Goal: Task Accomplishment & Management: Manage account settings

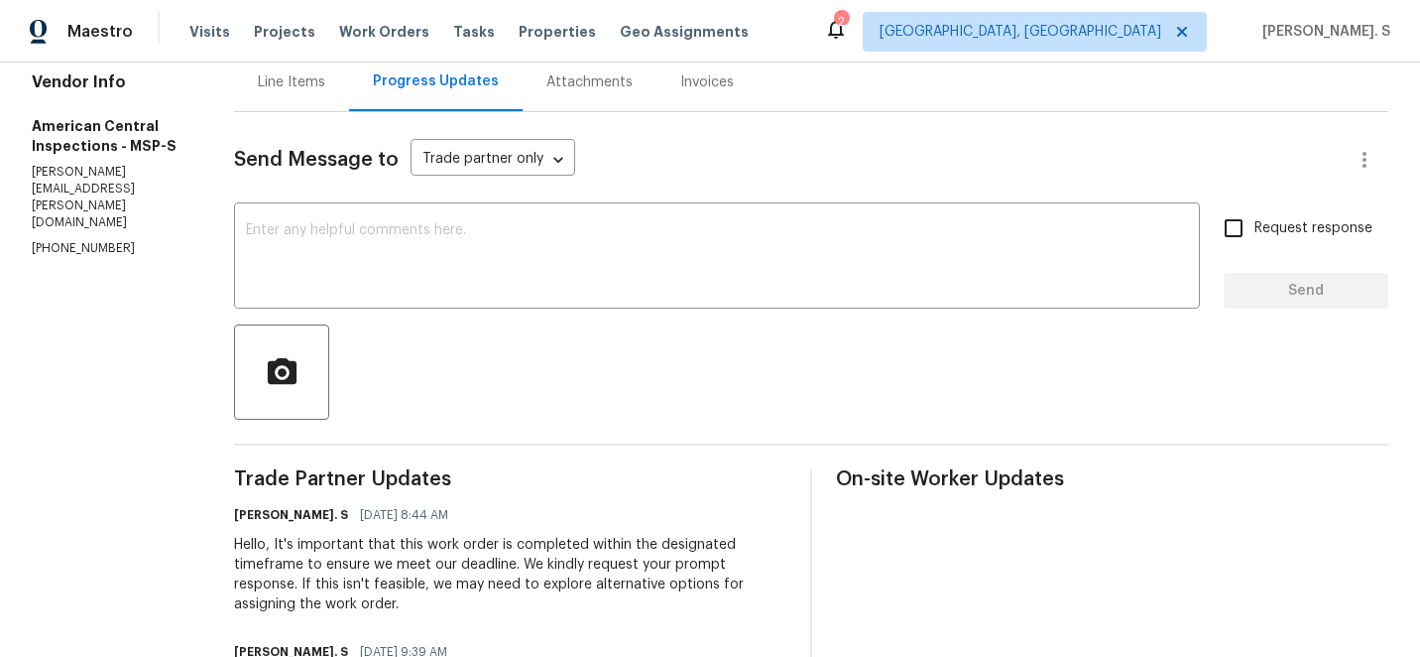
scroll to position [295, 0]
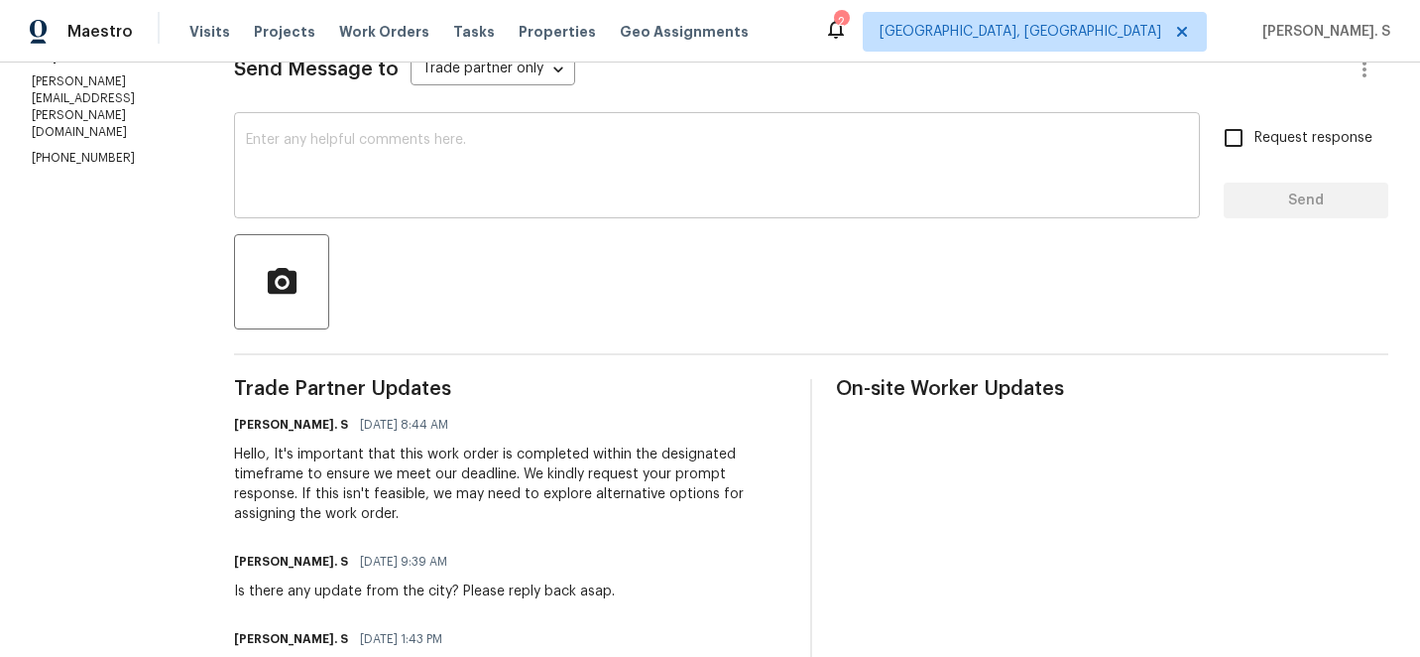
click at [549, 127] on div "x ​" at bounding box center [717, 167] width 966 height 101
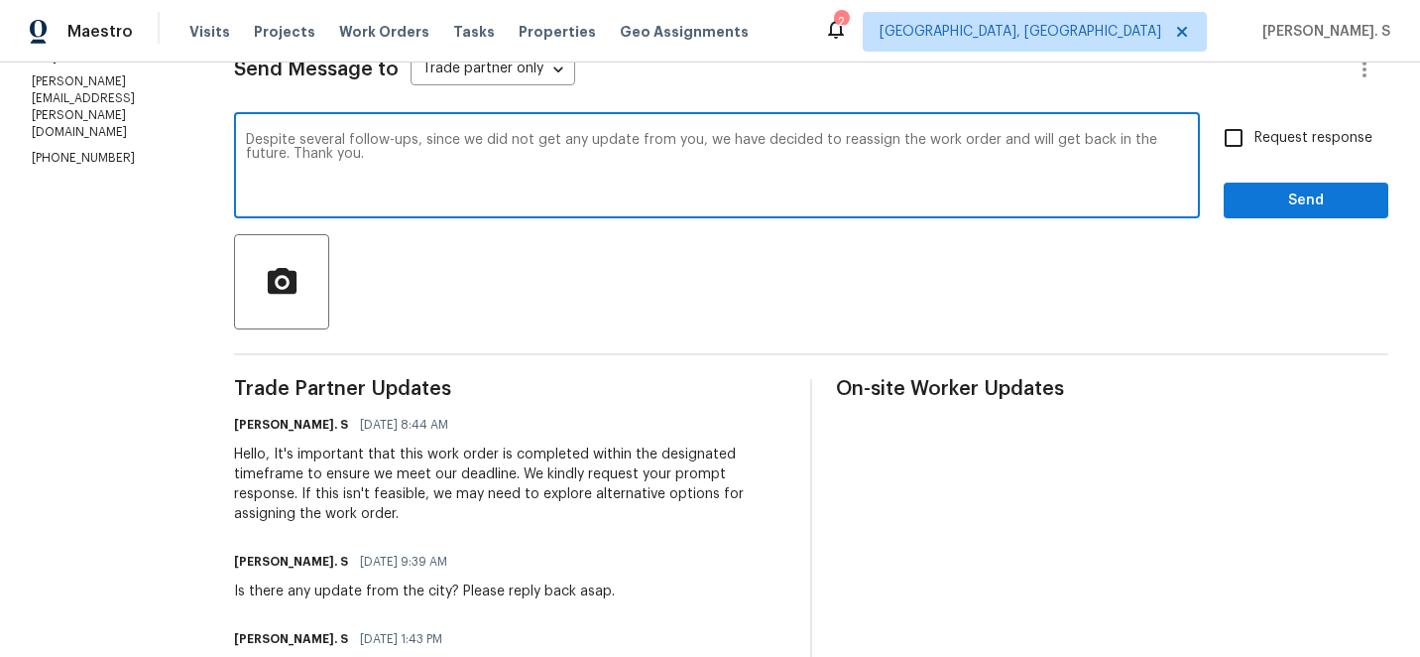
click at [549, 127] on div "Despite several follow-ups, since we did not get any update from you, we have d…" at bounding box center [717, 167] width 966 height 101
click at [676, 127] on div "Despite several follow-ups, since we did not get any update from you, we have d…" at bounding box center [717, 167] width 966 height 101
click at [680, 136] on textarea "Despite several follow-ups, since we did not get any update from you, we have d…" at bounding box center [717, 167] width 942 height 69
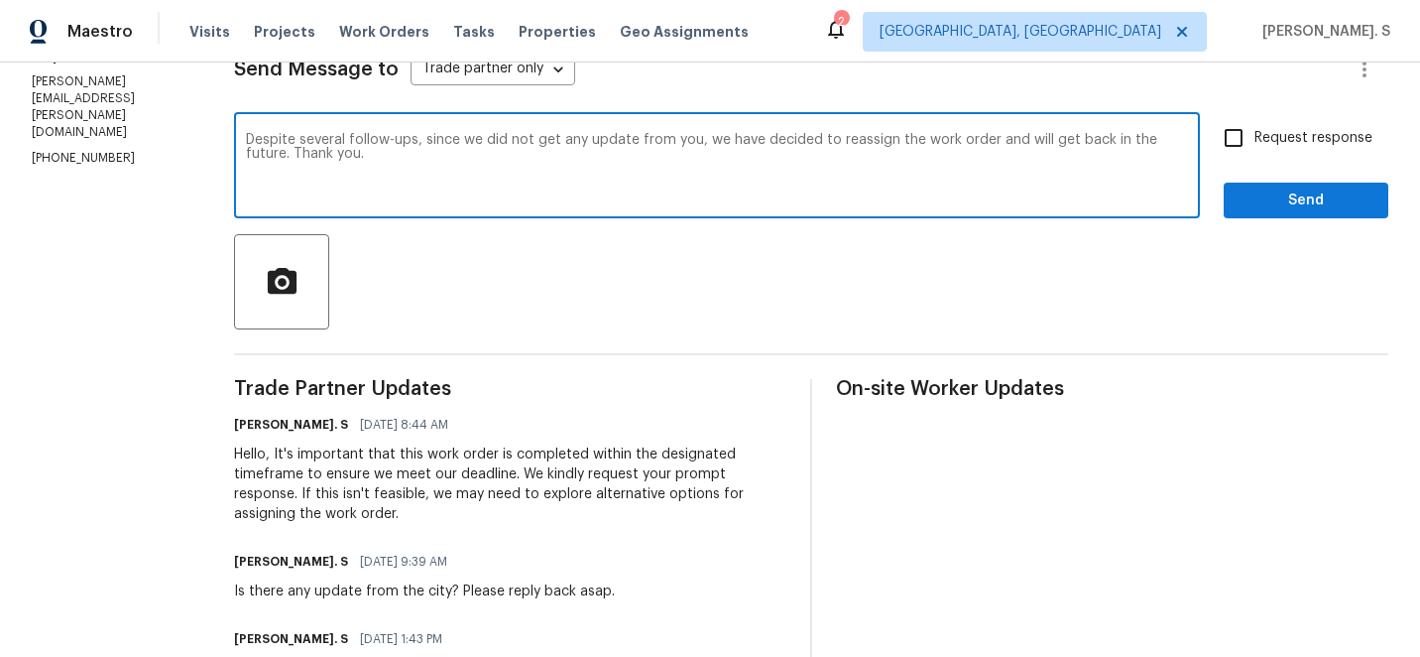
click at [0, 0] on div "Paraphrase text" at bounding box center [0, 0] width 0 height 0
click at [0, 0] on span "reassign" at bounding box center [0, 0] width 0 height 0
click at [483, 138] on textarea "Despite multiple follow-ups, we have chosen to reassign the work order and will…" at bounding box center [717, 167] width 942 height 69
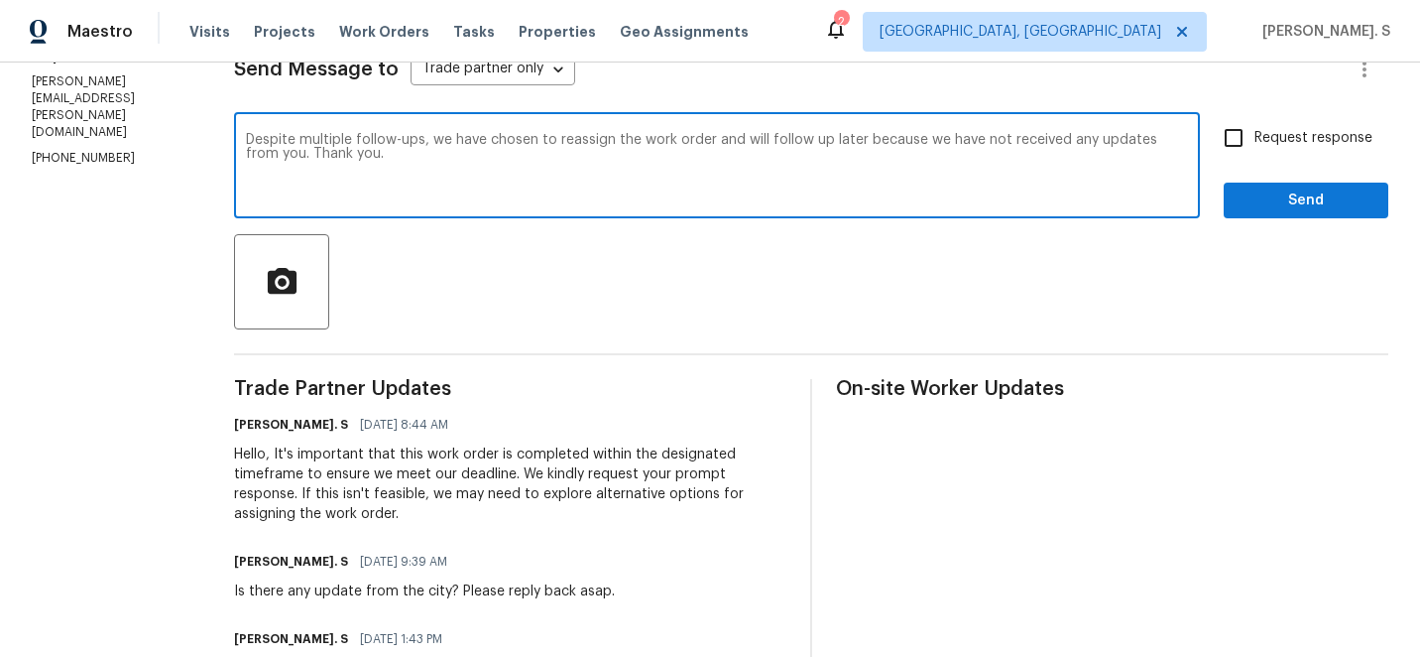
click at [483, 138] on textarea "Despite multiple follow-ups, we have chosen to reassign the work order and will…" at bounding box center [717, 167] width 942 height 69
drag, startPoint x: 761, startPoint y: 142, endPoint x: 268, endPoint y: 151, distance: 493.1
click at [268, 151] on textarea "Despite multiple follow-ups, we have decided to reassign the work order and wil…" at bounding box center [717, 167] width 942 height 69
type textarea "Despite multiple follow-ups, we have decided to reassign the work order and wil…"
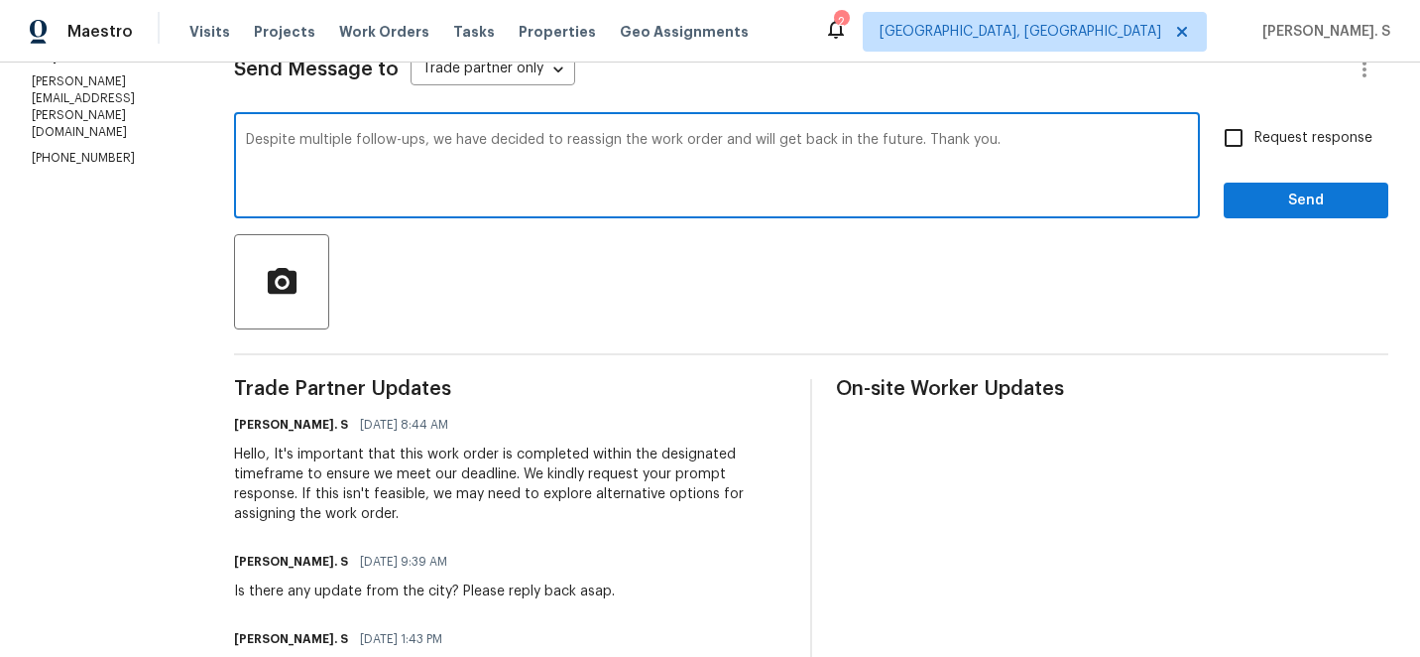
click at [1225, 148] on input "Request response" at bounding box center [1234, 138] width 42 height 42
checkbox input "true"
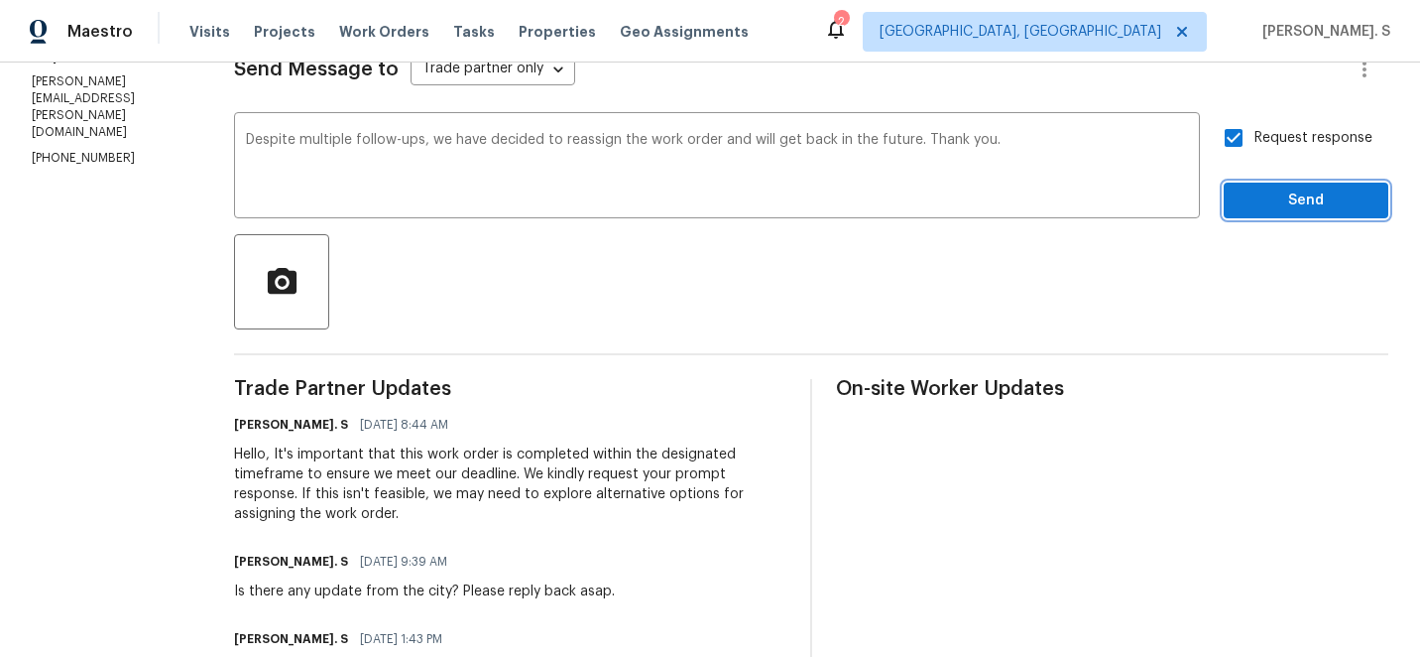
click at [1257, 212] on span "Send" at bounding box center [1306, 200] width 133 height 25
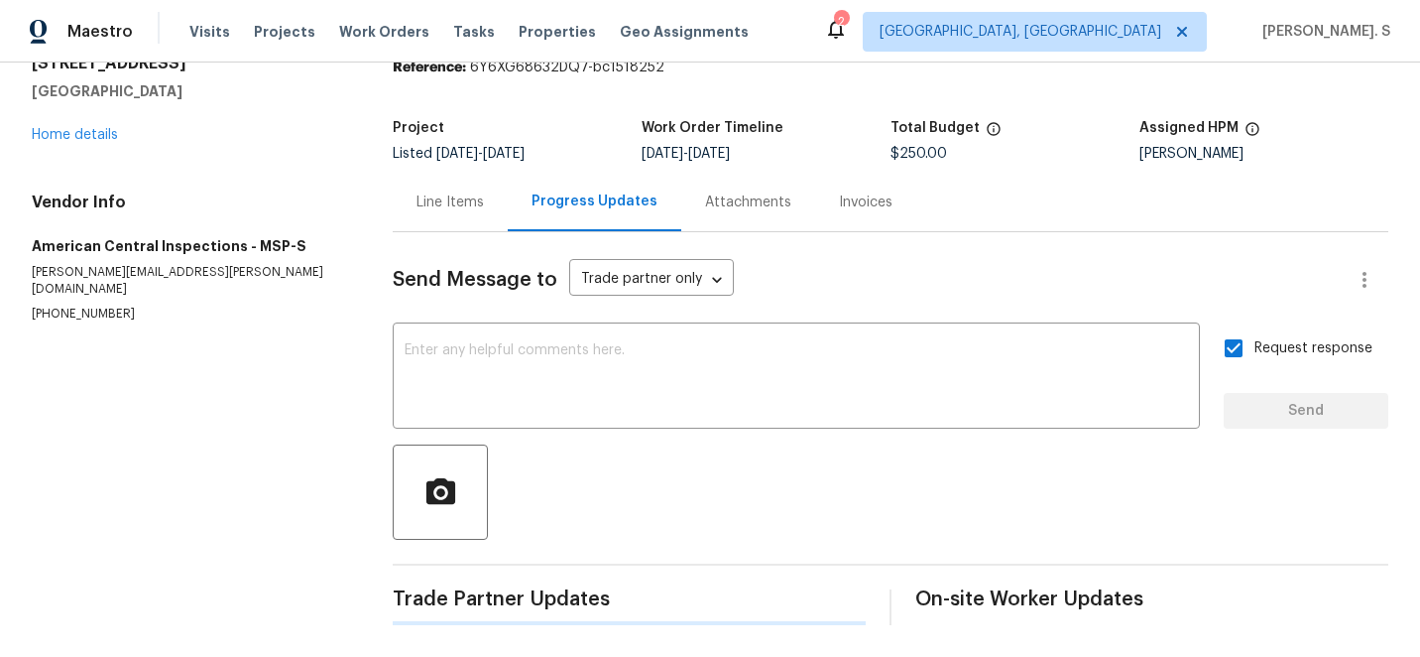
scroll to position [295, 0]
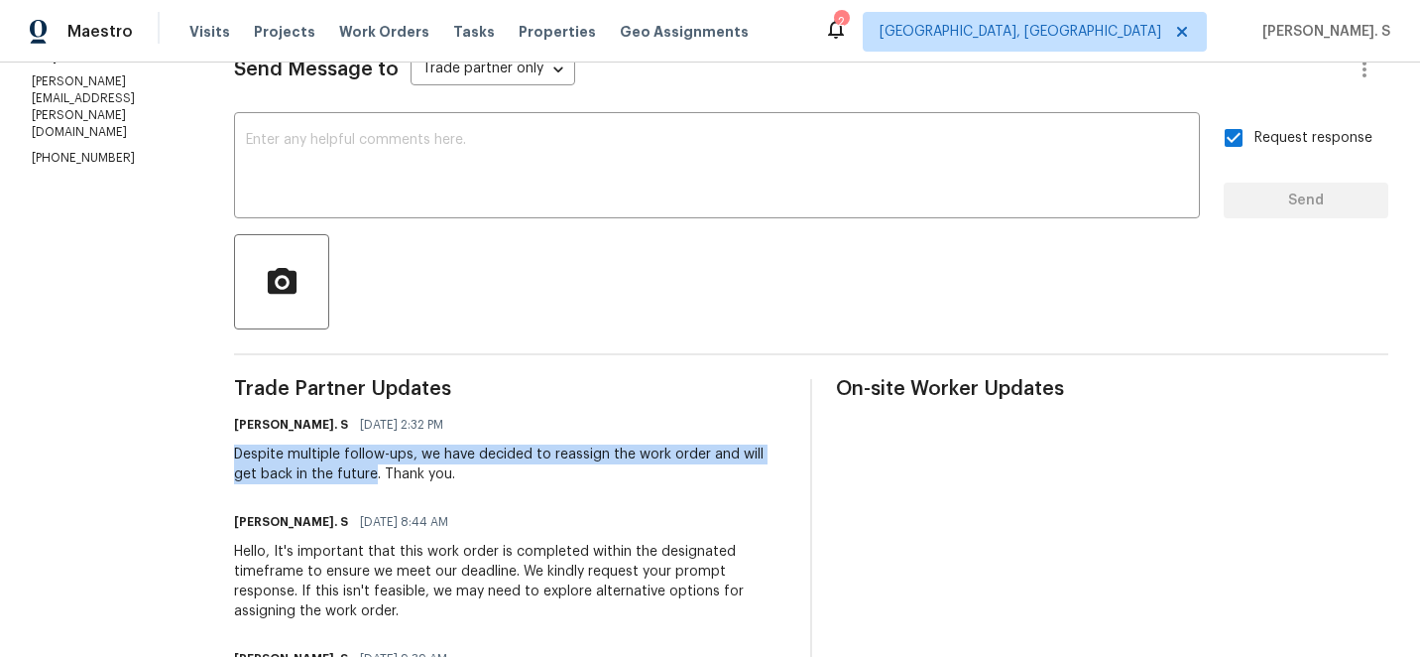
drag, startPoint x: 223, startPoint y: 451, endPoint x: 339, endPoint y: 472, distance: 117.9
click at [339, 472] on div "Despite multiple follow-ups, we have decided to reassign the work order and wil…" at bounding box center [510, 464] width 552 height 40
copy div "Despite multiple follow-ups, we have decided to reassign the work order and wil…"
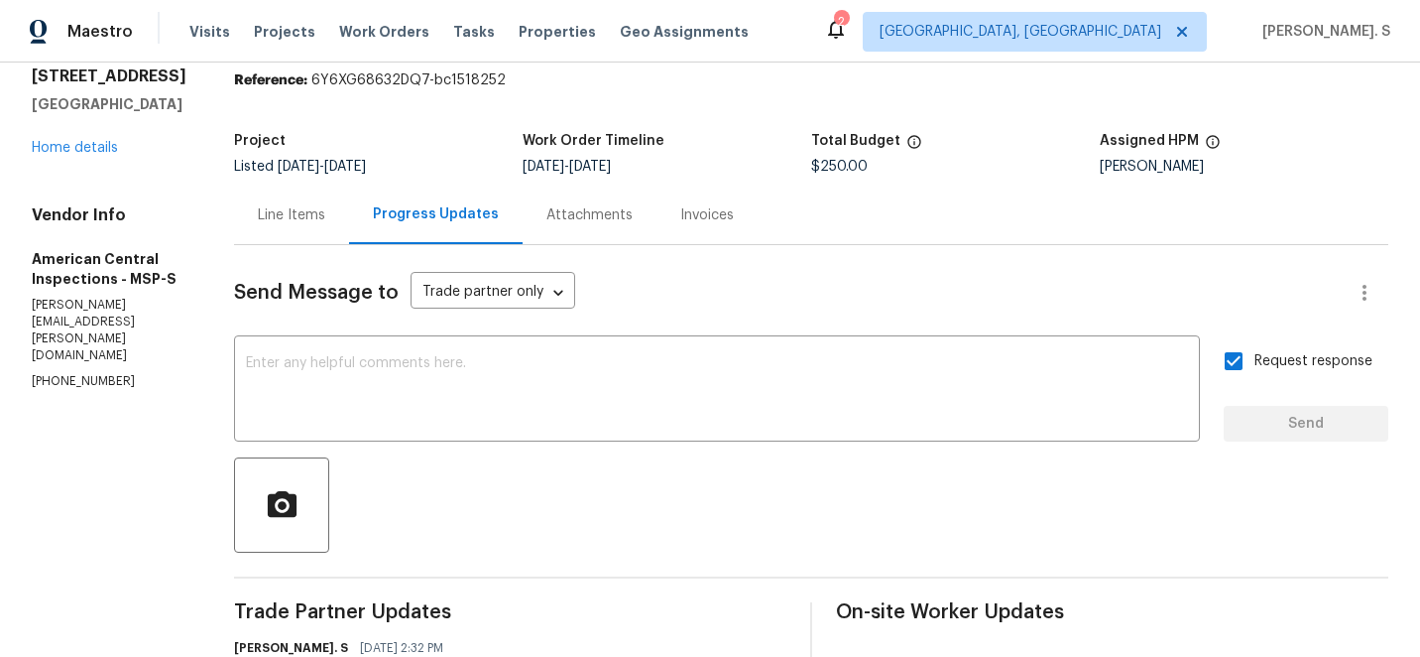
scroll to position [0, 0]
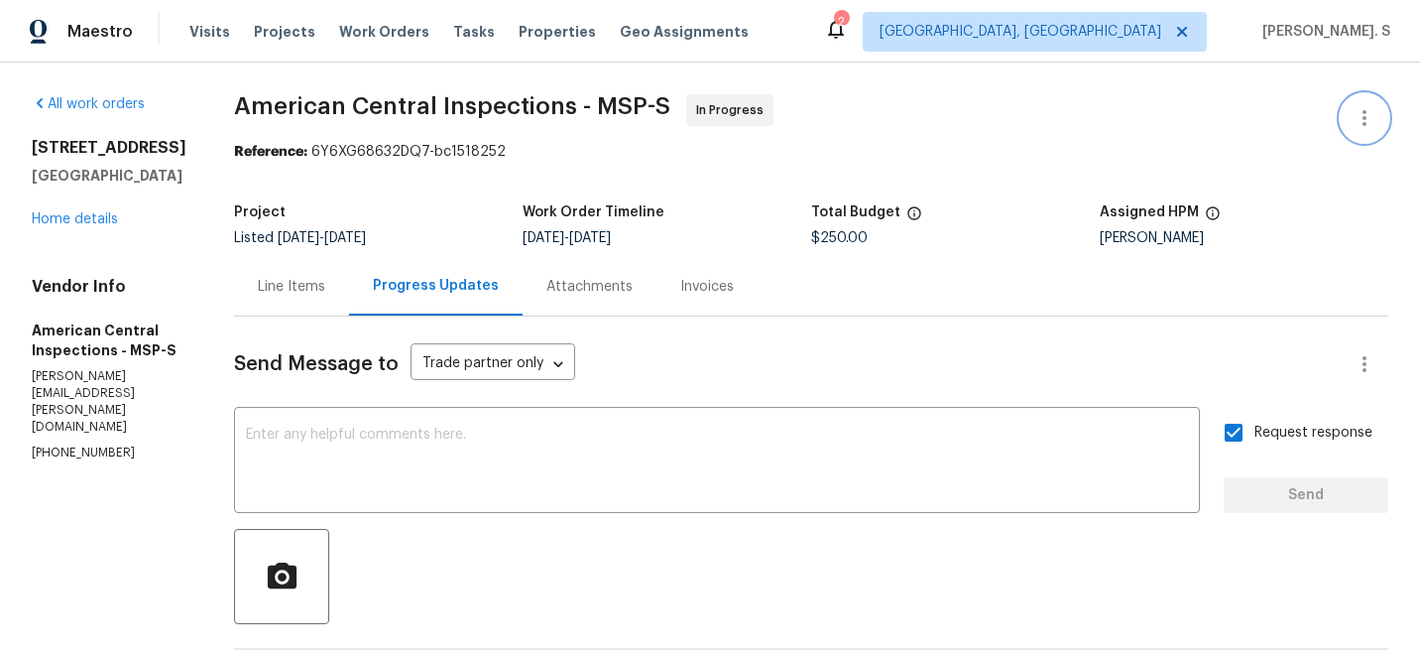
click at [1360, 113] on icon "button" at bounding box center [1365, 118] width 24 height 24
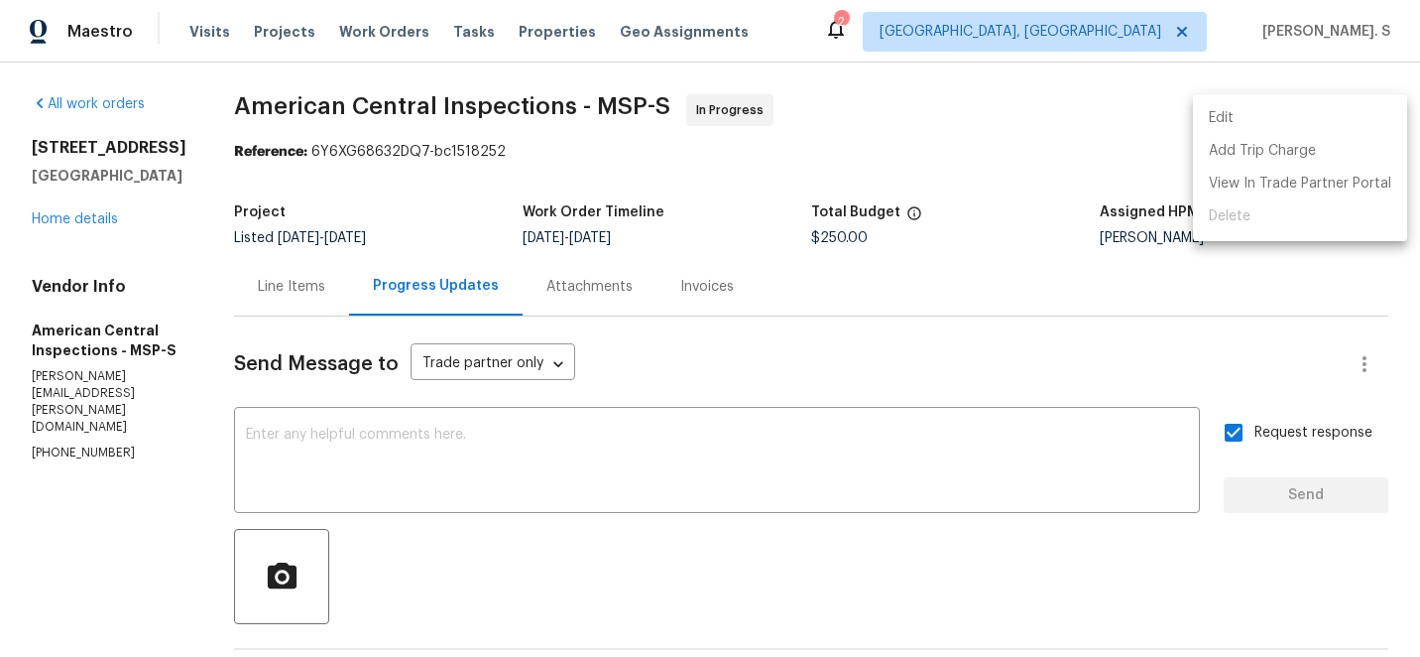
click at [1287, 110] on li "Edit" at bounding box center [1300, 118] width 214 height 33
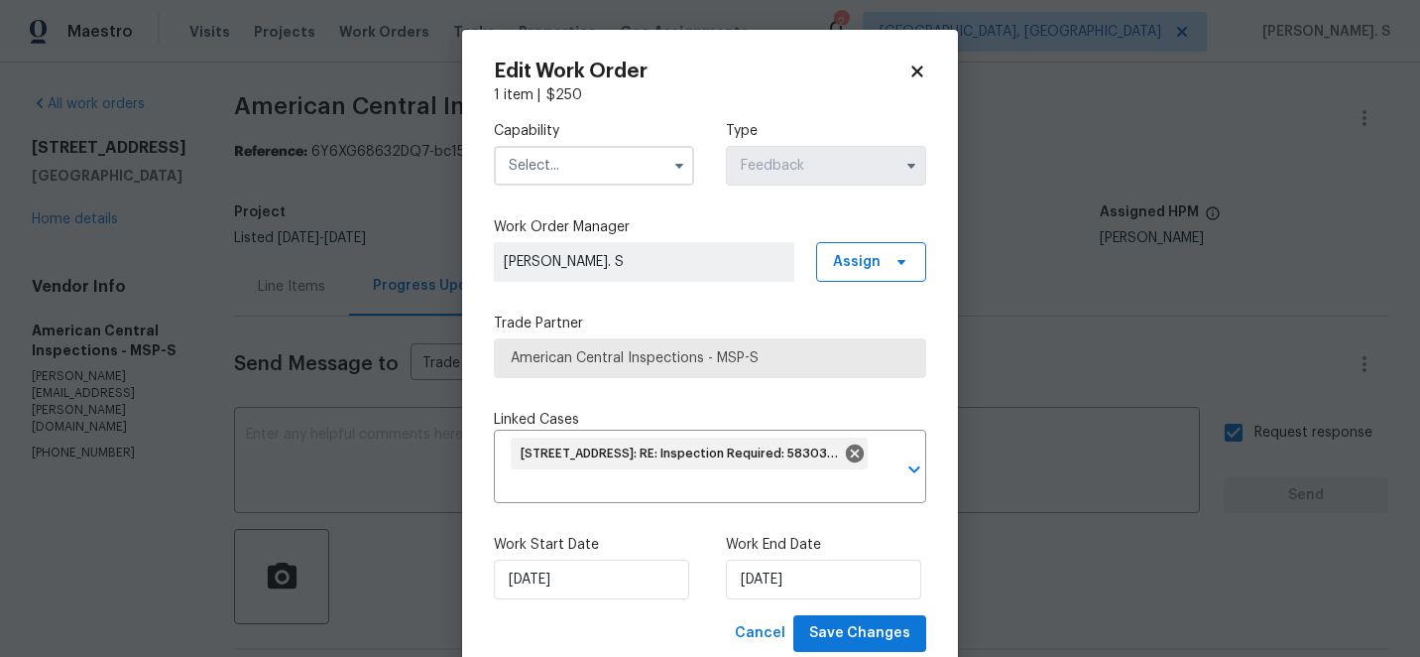
click at [557, 175] on input "text" at bounding box center [594, 166] width 200 height 40
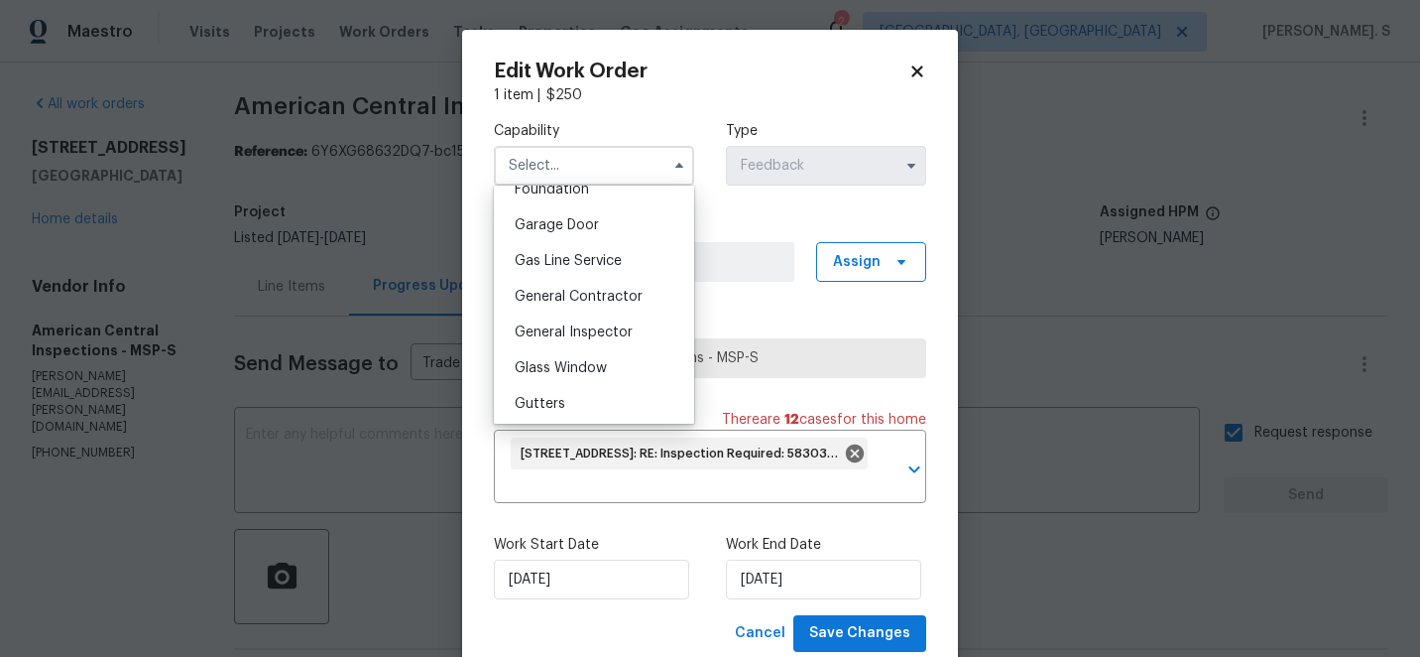
scroll to position [861, 0]
click at [548, 322] on div "General Inspector" at bounding box center [594, 331] width 190 height 36
type input "General Inspector"
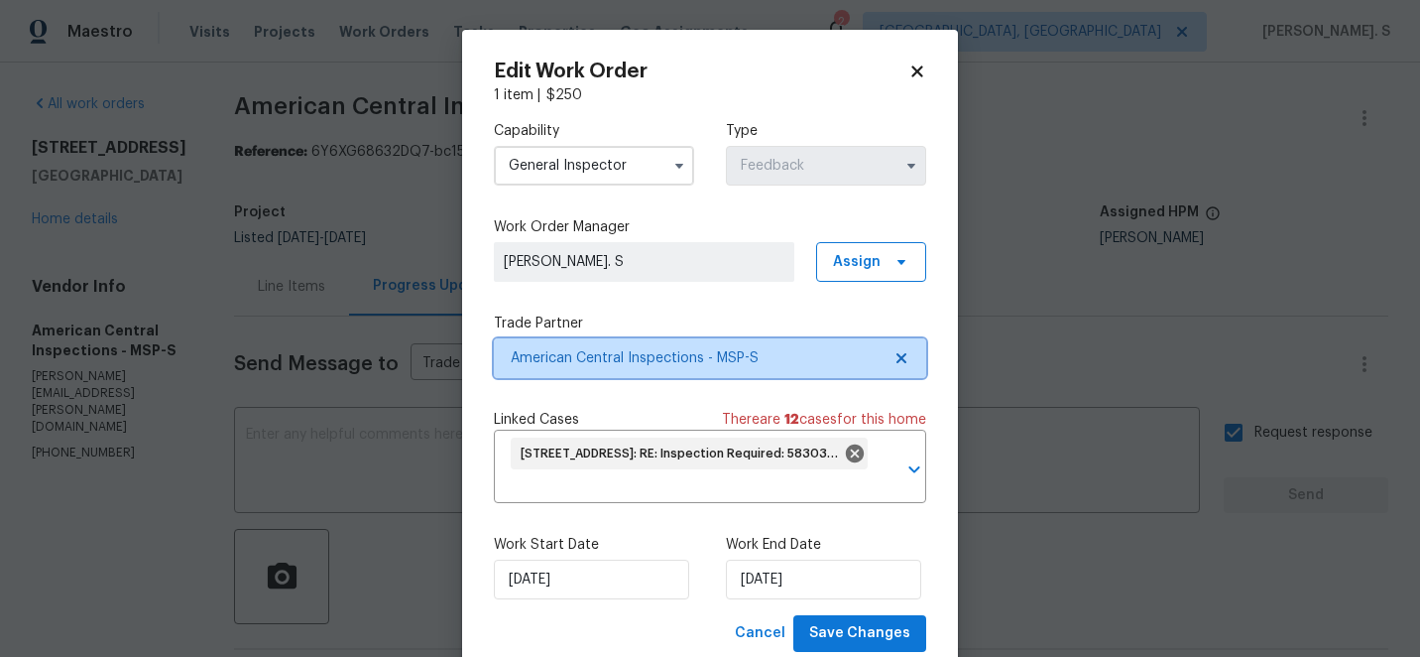
click at [906, 354] on icon at bounding box center [902, 358] width 10 height 10
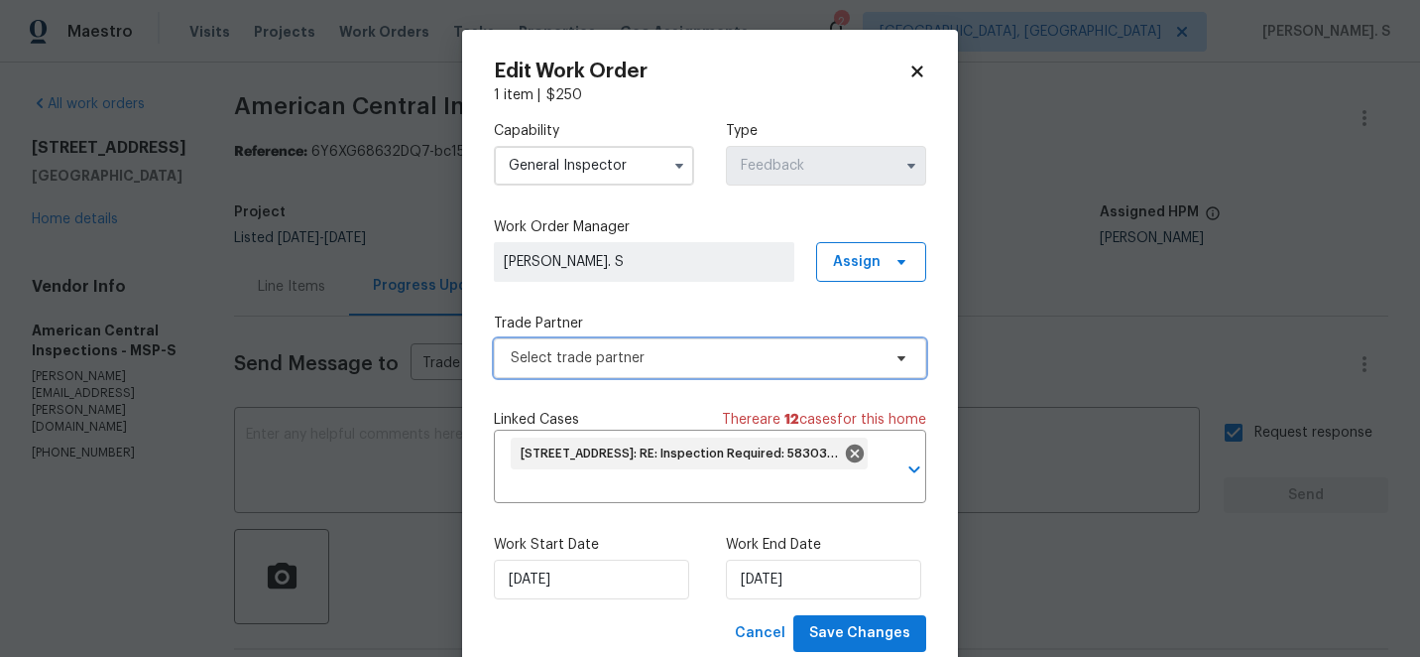
click at [906, 354] on icon at bounding box center [902, 358] width 16 height 16
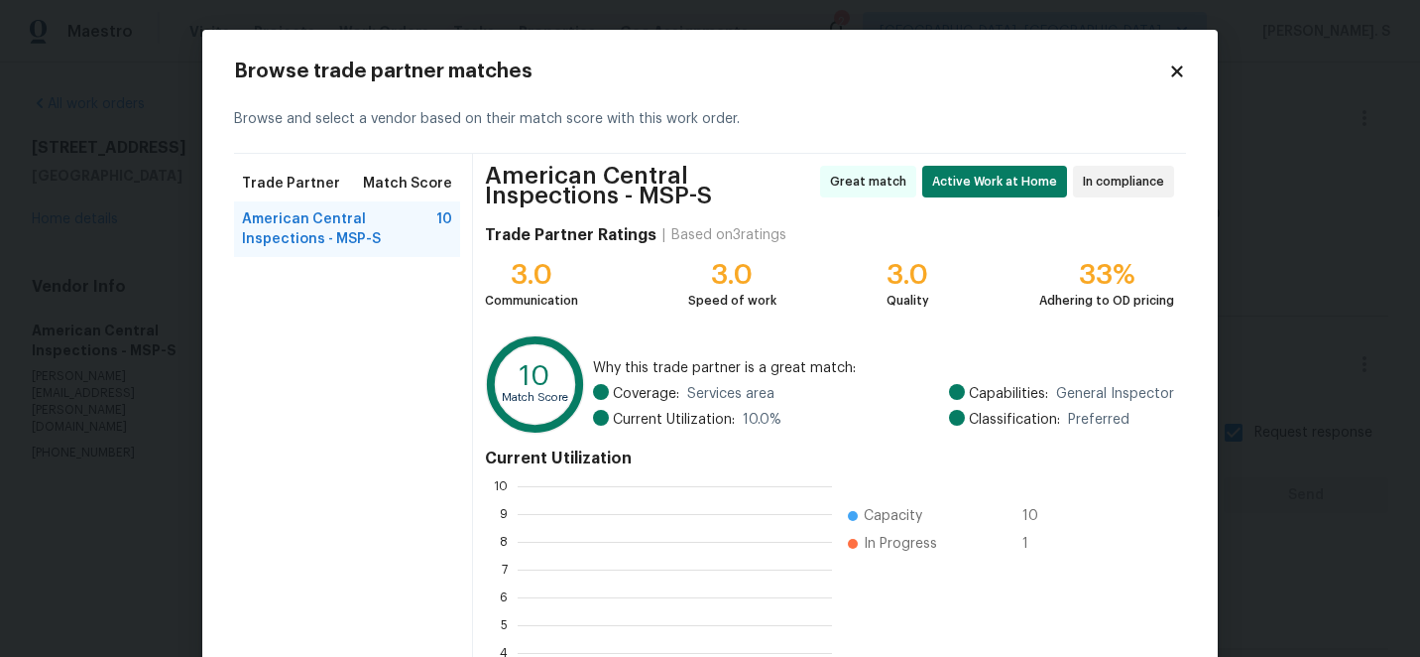
scroll to position [278, 314]
click at [75, 528] on body "Maestro Visits Projects Work Orders Tasks Properties Geo Assignments 2 Albuquer…" at bounding box center [710, 328] width 1420 height 657
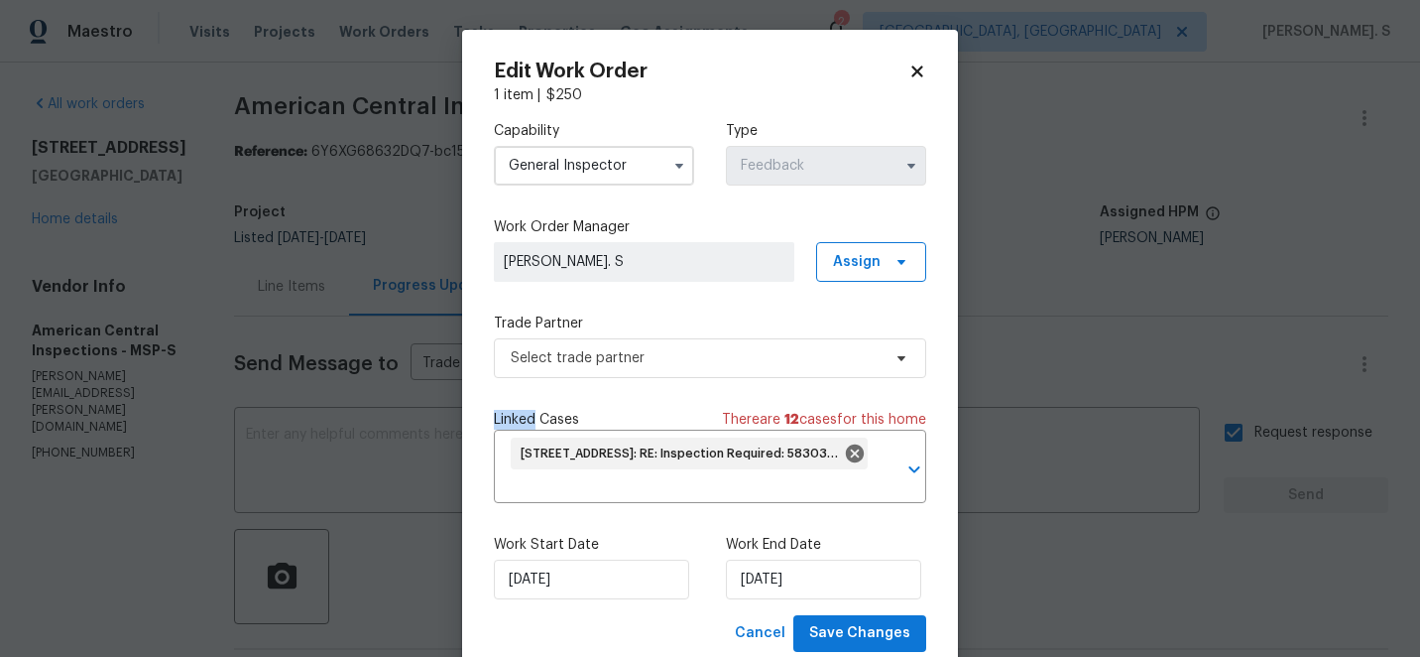
click at [293, 444] on body "Maestro Visits Projects Work Orders Tasks Properties Geo Assignments 2 Albuquer…" at bounding box center [710, 328] width 1420 height 657
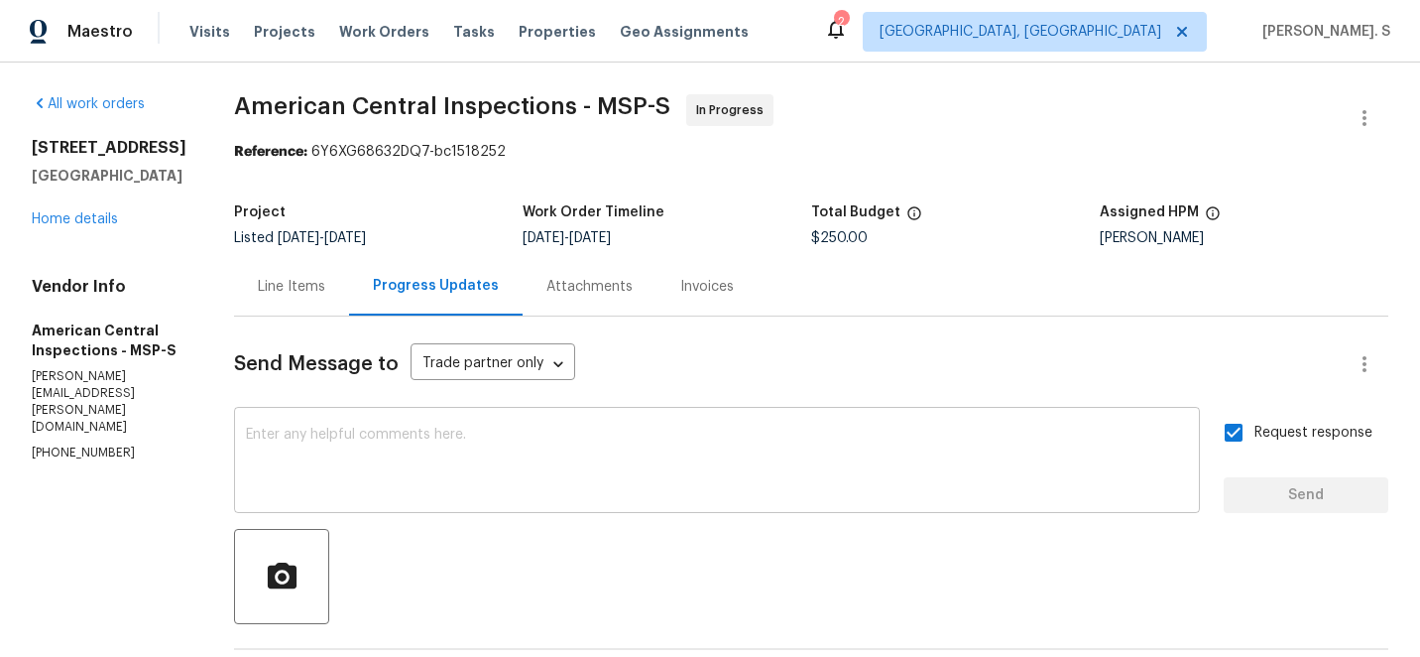
scroll to position [277, 0]
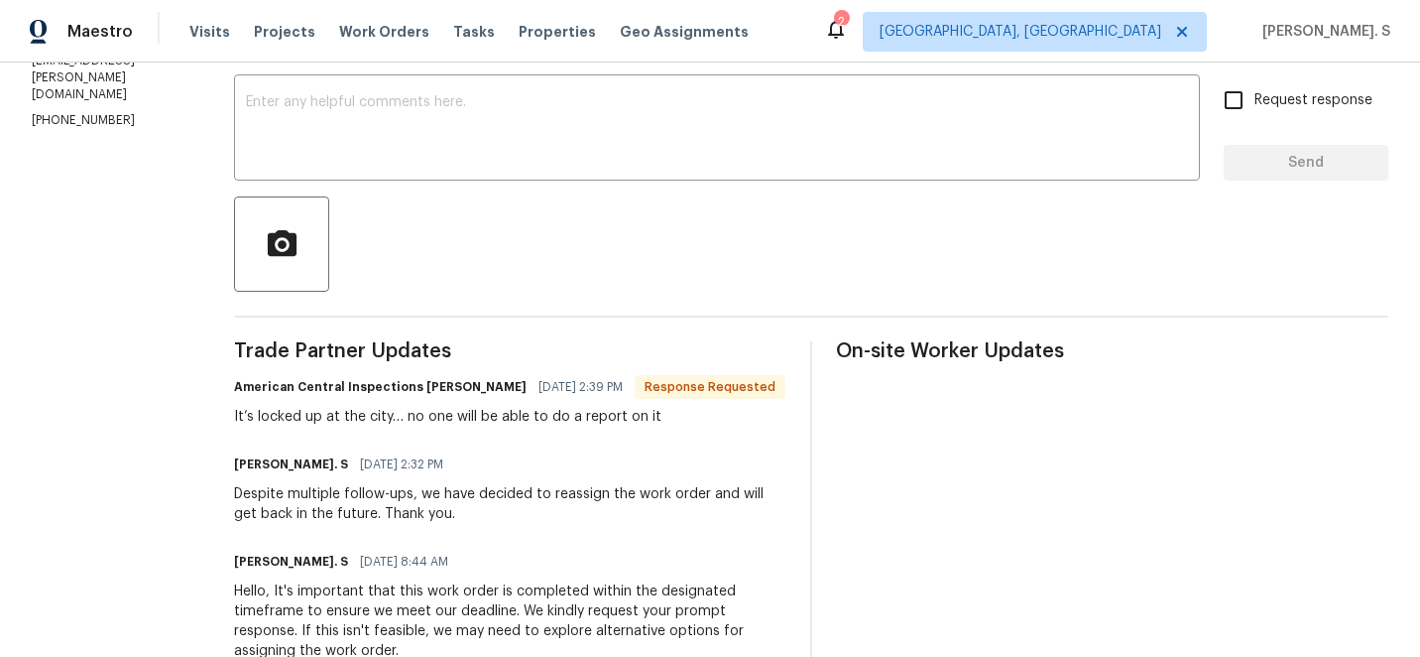
scroll to position [186, 0]
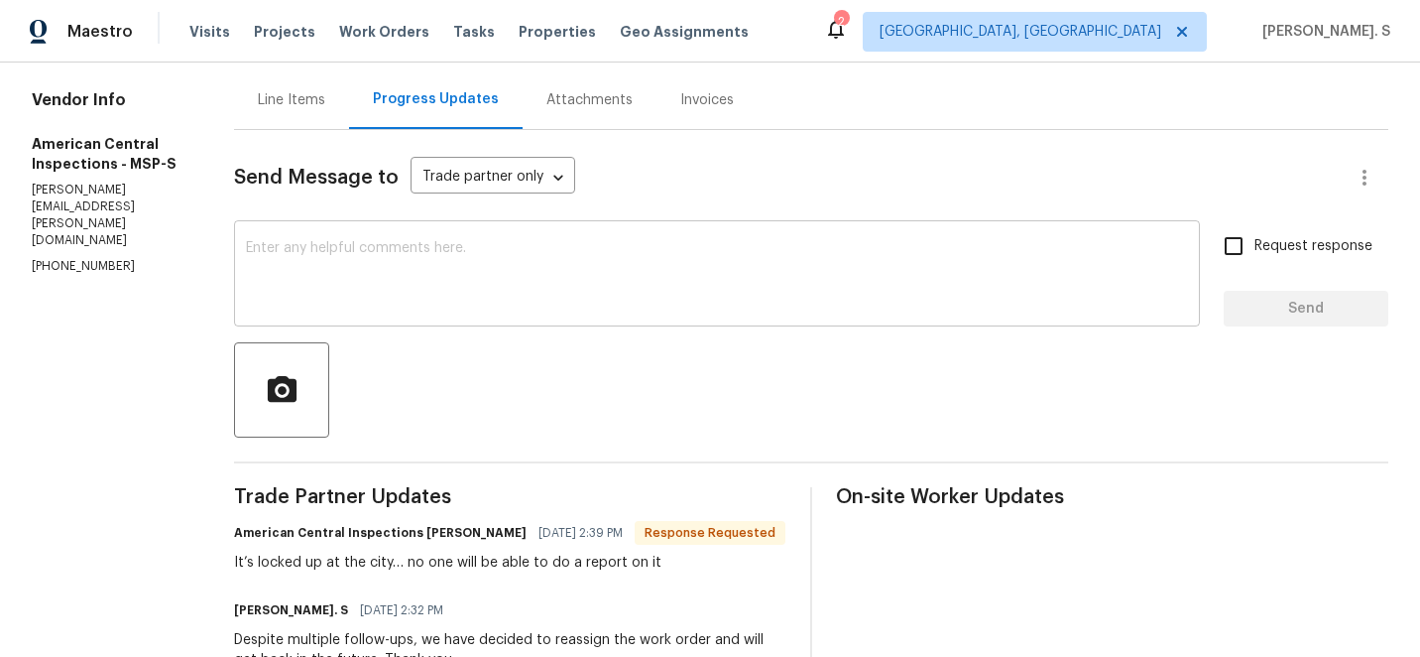
click at [472, 324] on div "x ​" at bounding box center [717, 275] width 966 height 101
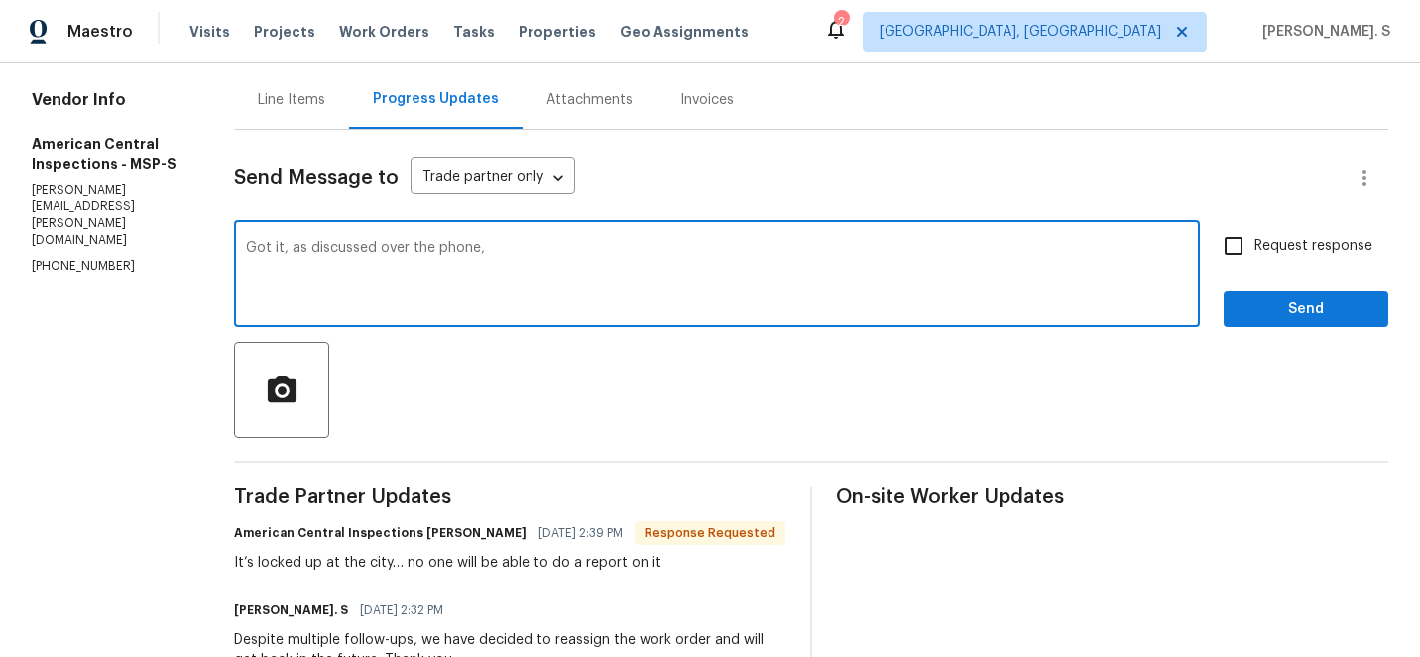
paste textarea "TP stated that the report cannot be issued until the city resolves an issue in …"
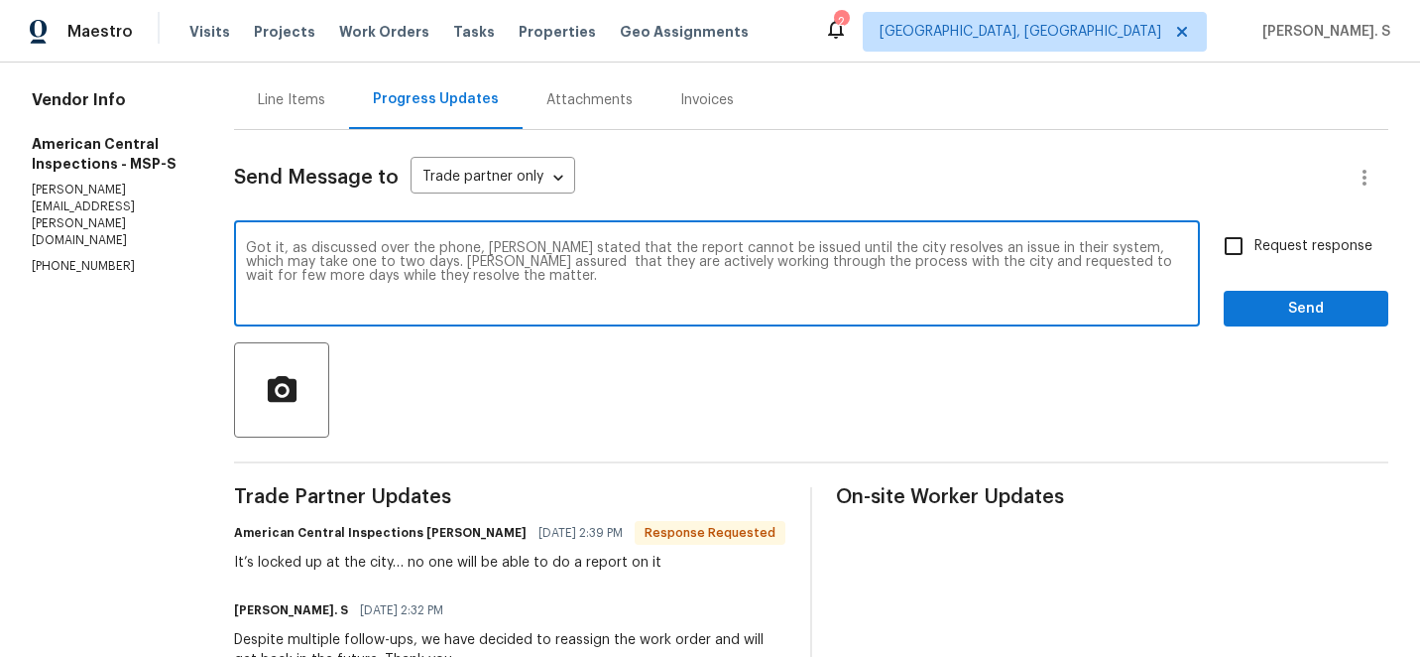
click at [475, 251] on textarea "Got it, as discussed over the phone, TP stated that the report cannot be issued…" at bounding box center [717, 275] width 942 height 69
type textarea "Got it, as discussed over the phone, you stated that the report cannot be issue…"
click at [1258, 241] on span "Request response" at bounding box center [1314, 246] width 118 height 21
click at [1255, 241] on input "Request response" at bounding box center [1234, 246] width 42 height 42
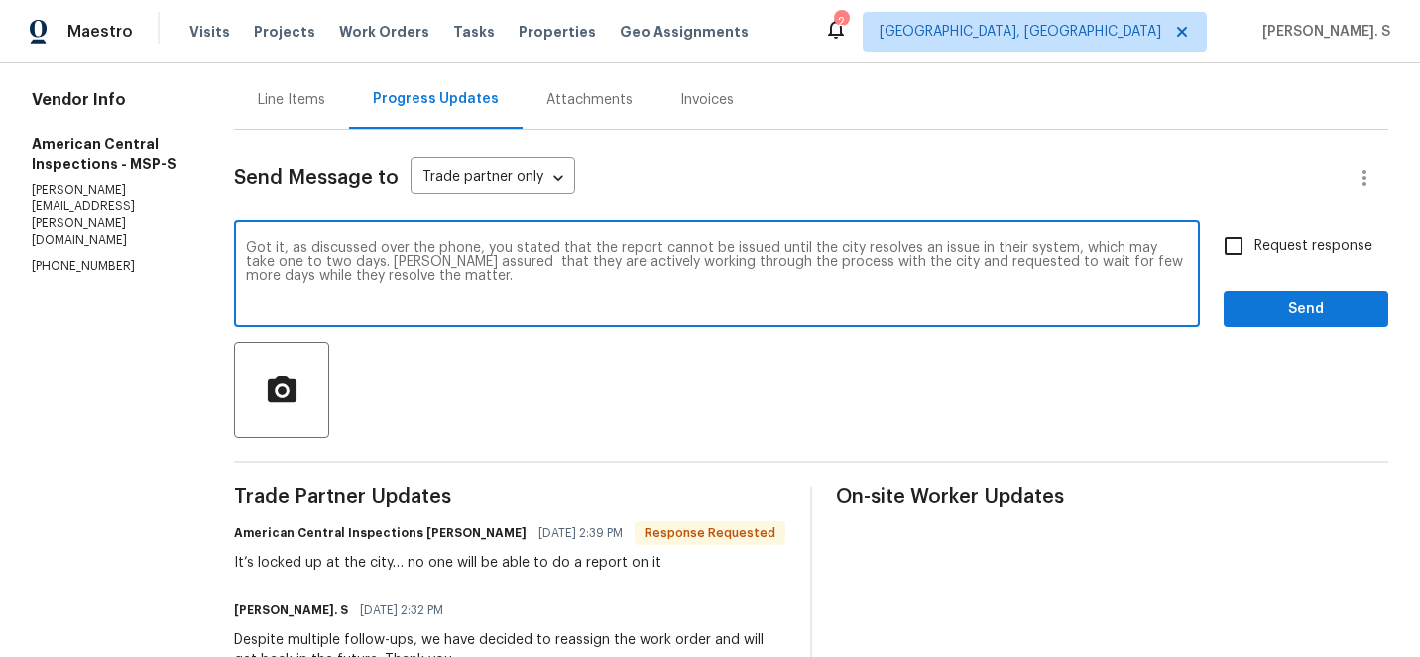
checkbox input "true"
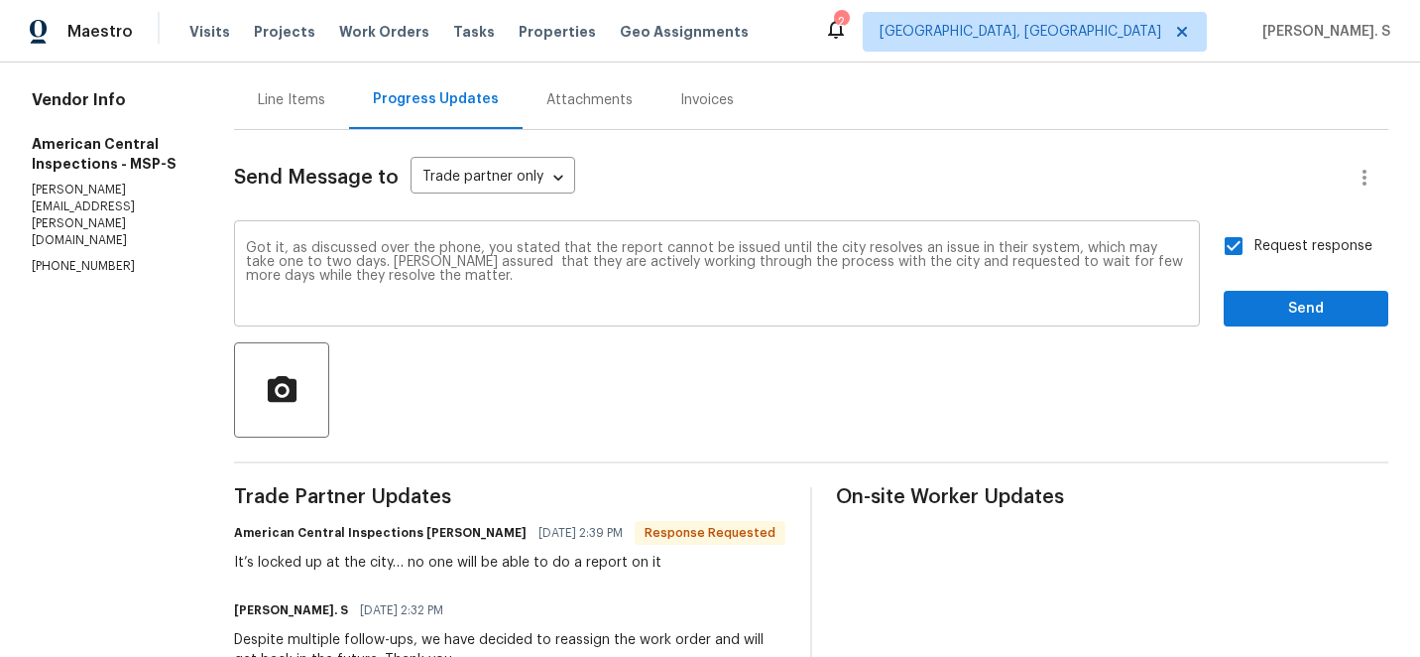
click at [863, 314] on div "Got it, as discussed over the phone, you stated that the report cannot be issue…" at bounding box center [717, 275] width 966 height 101
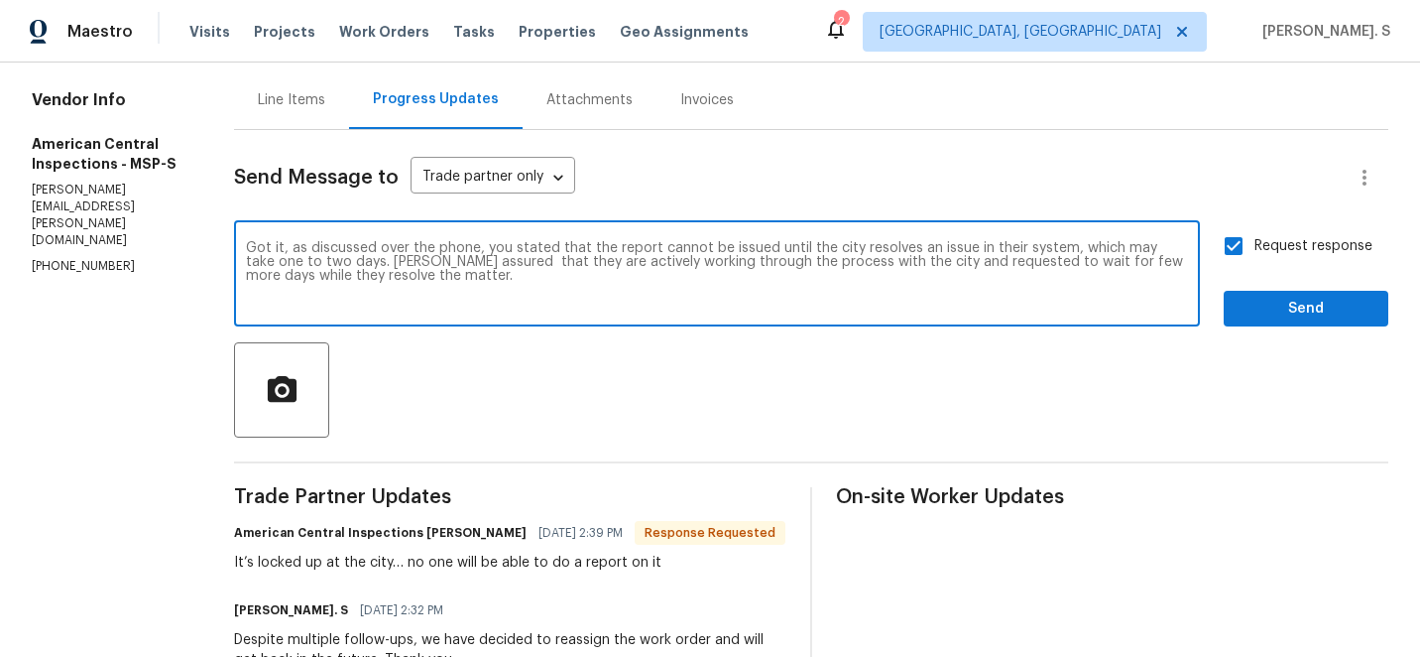
click at [863, 314] on div "Got it, as discussed over the phone, you stated that the report cannot be issue…" at bounding box center [717, 275] width 966 height 101
click at [1006, 249] on textarea "Got it, as discussed over the phone, you stated that the report cannot be issue…" at bounding box center [717, 275] width 942 height 69
click at [1308, 314] on span "Send" at bounding box center [1306, 309] width 133 height 25
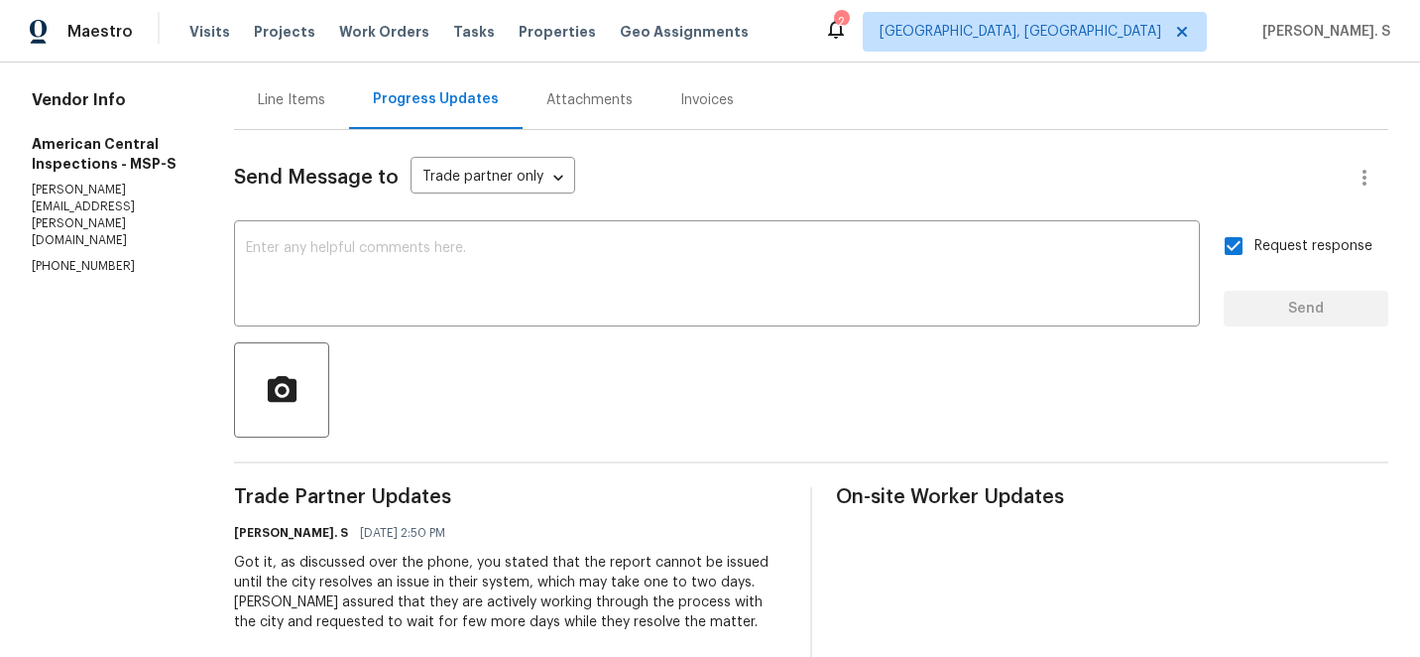
scroll to position [0, 0]
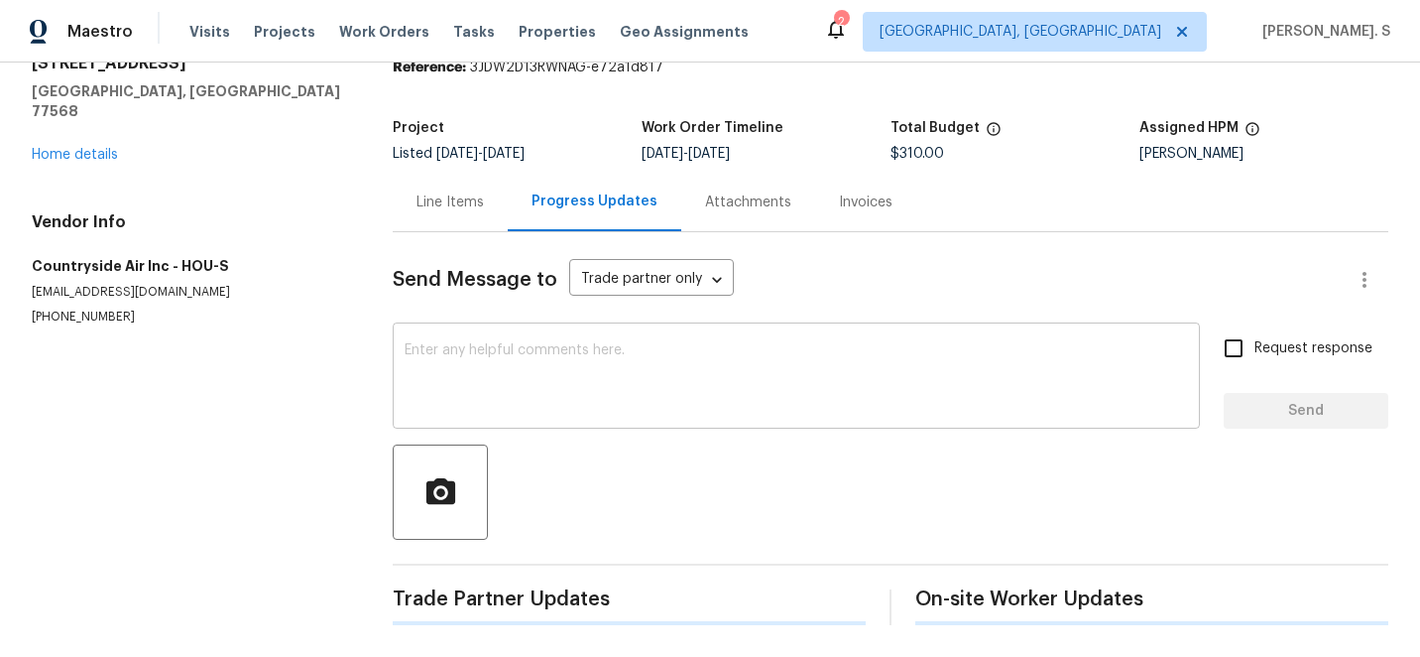
click at [549, 395] on textarea at bounding box center [797, 377] width 784 height 69
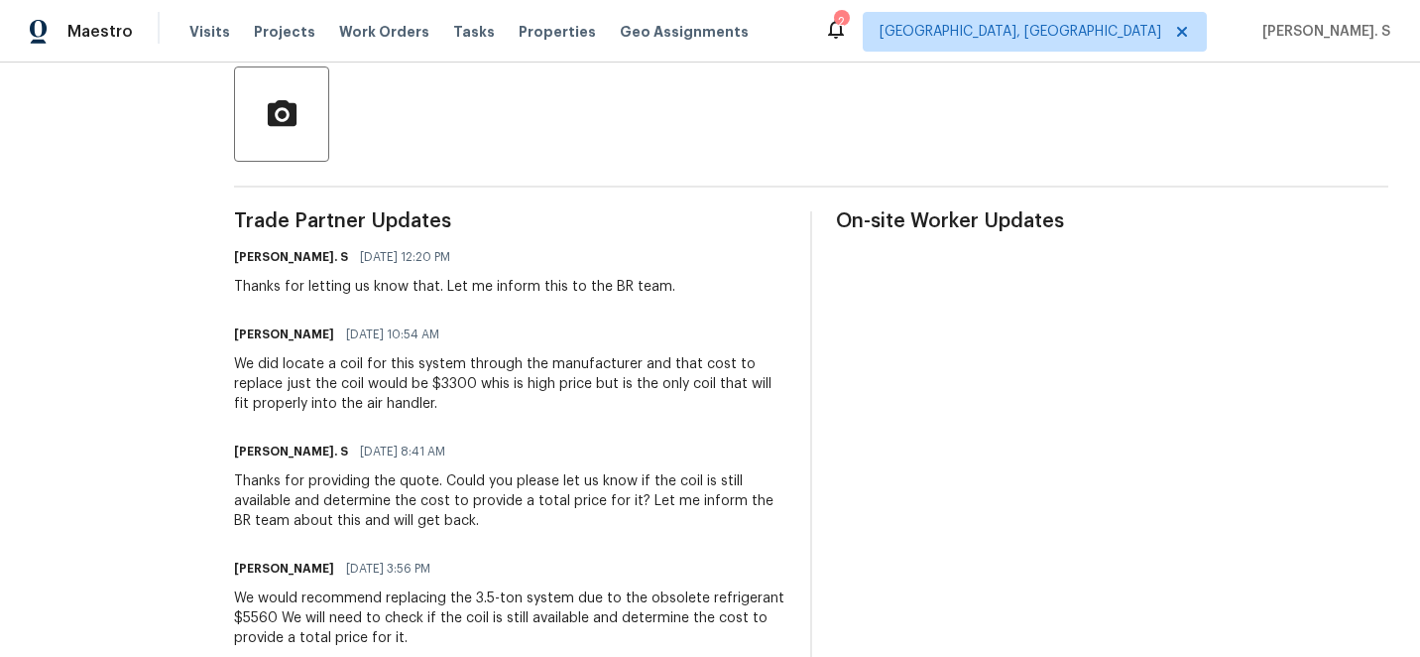
scroll to position [463, 0]
click at [549, 395] on div "We did locate a coil for this system through the manufacturer and that cost to …" at bounding box center [510, 383] width 552 height 60
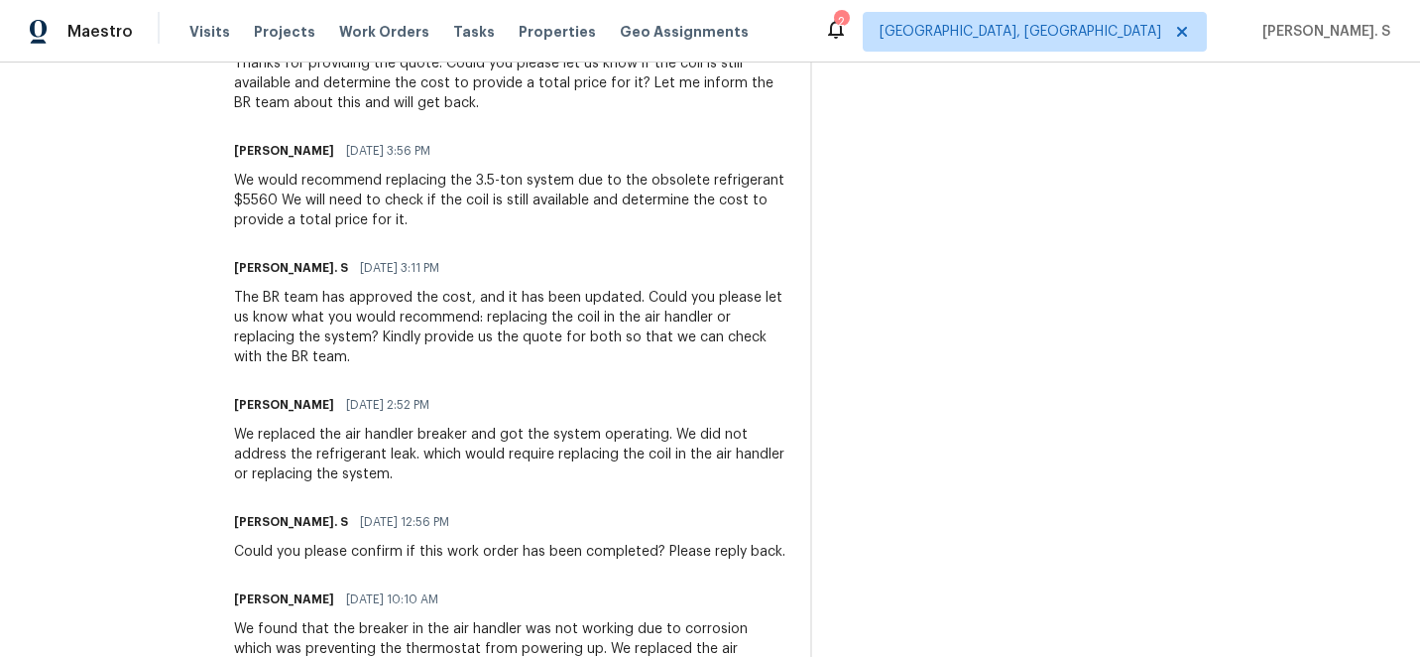
scroll to position [882, 0]
click at [517, 464] on div "We replaced the air handler breaker and got the system operating. We did not ad…" at bounding box center [510, 453] width 552 height 60
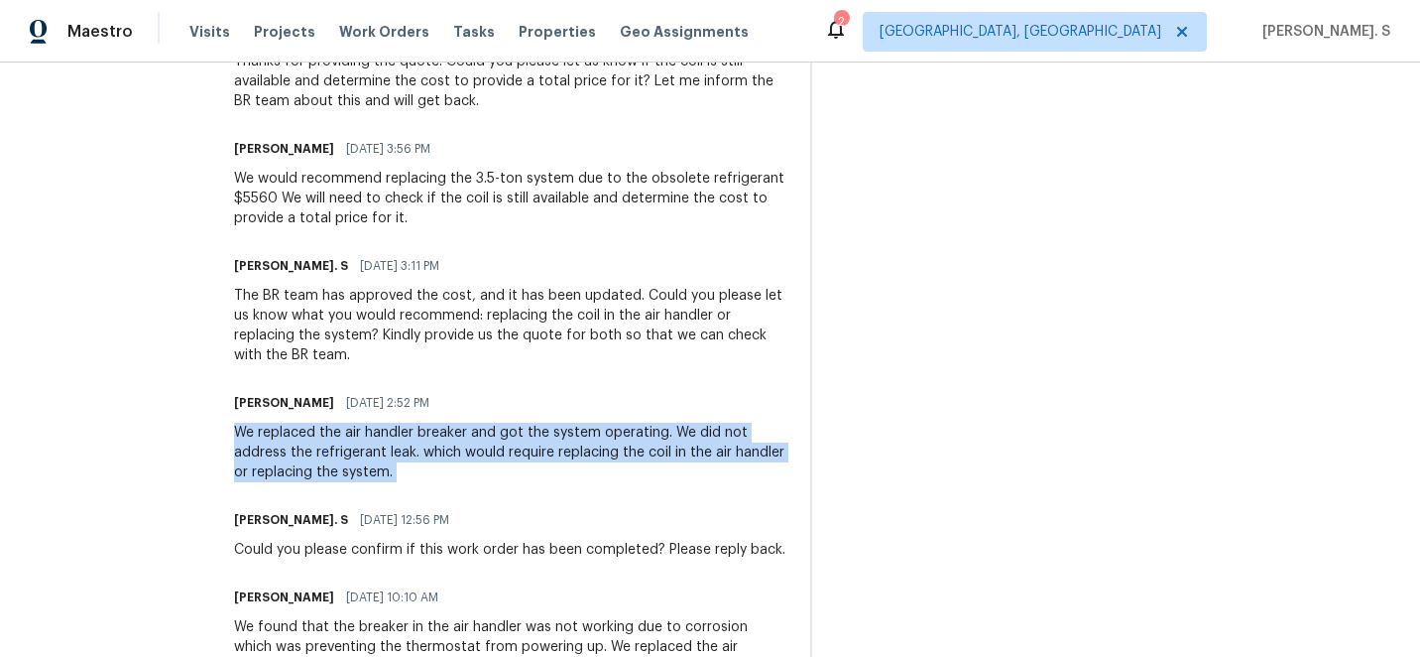
copy div "We replaced the air handler breaker and got the system operating. We did not ad…"
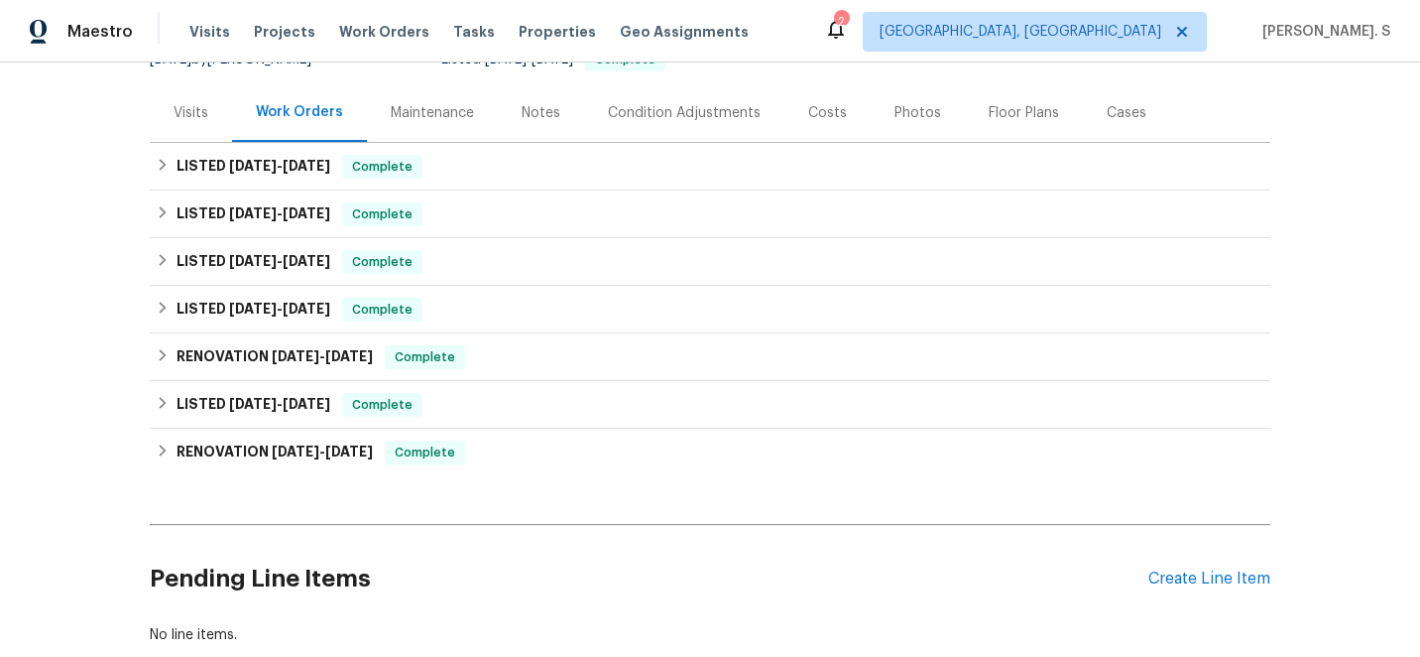
scroll to position [340, 0]
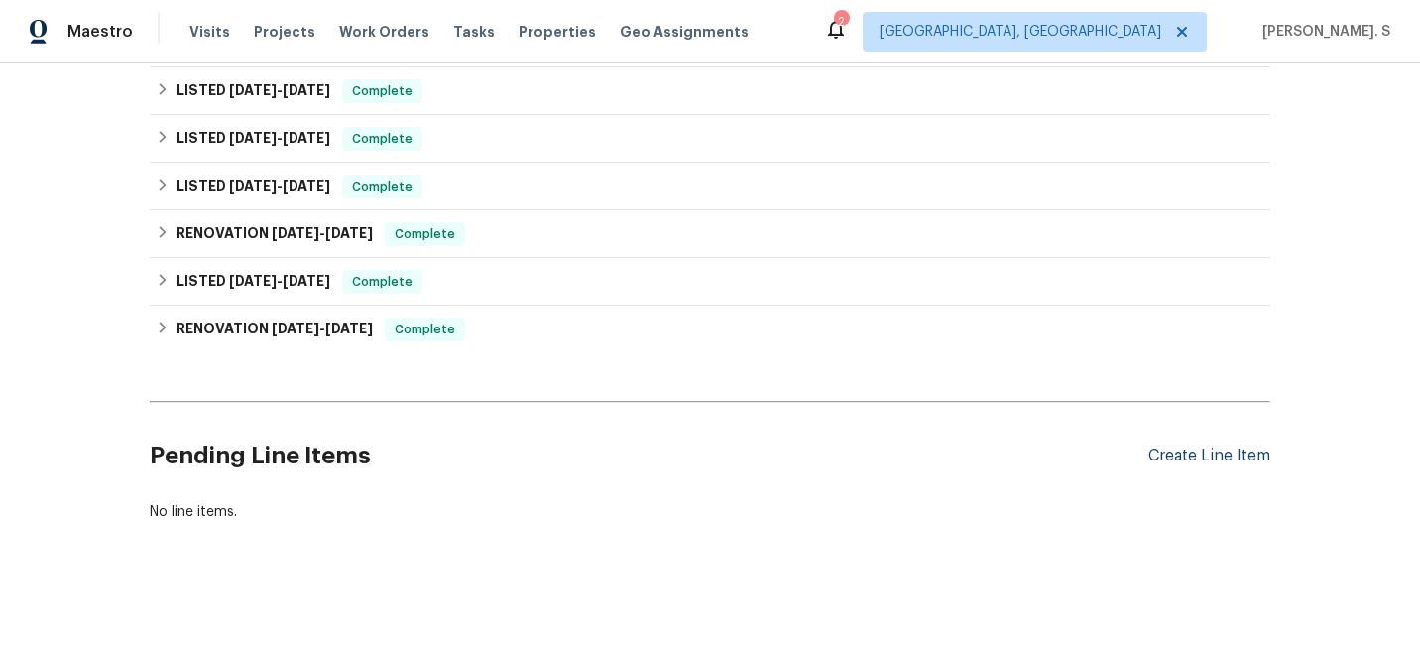
click at [1212, 456] on div "Create Line Item" at bounding box center [1210, 455] width 122 height 19
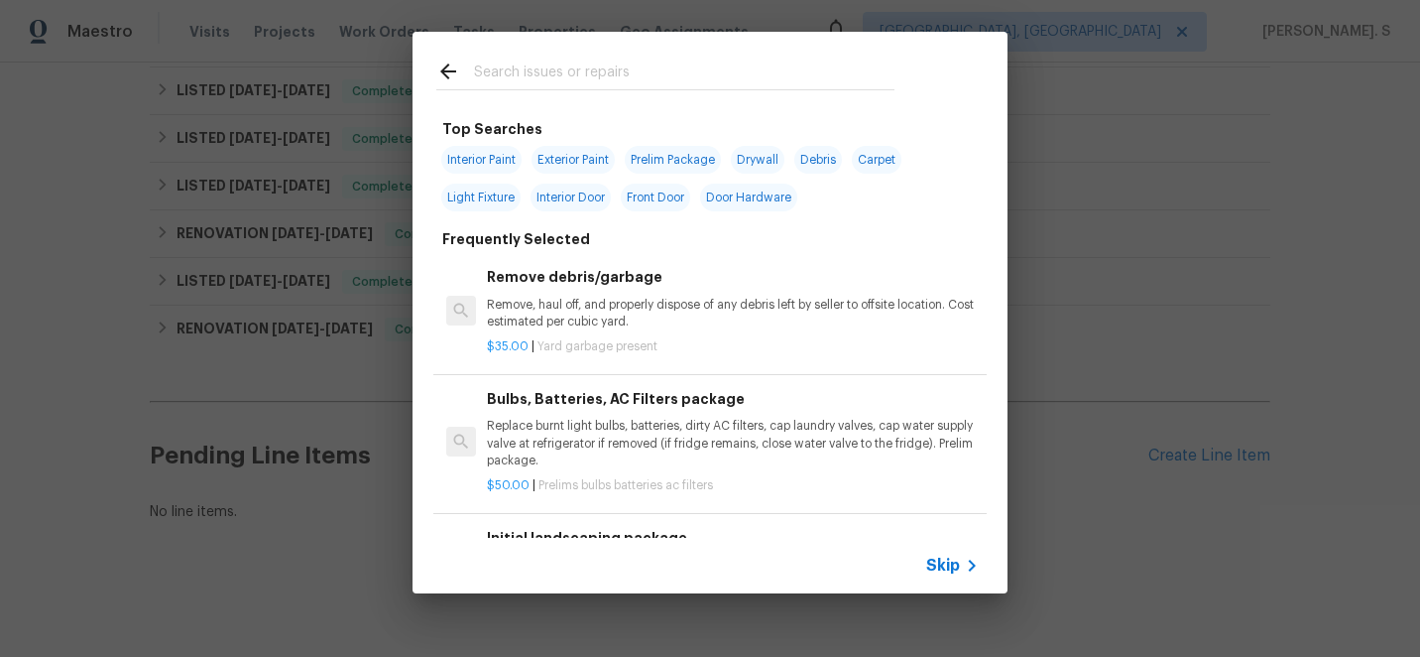
click at [758, 278] on h6 "Remove debris/garbage" at bounding box center [733, 277] width 492 height 22
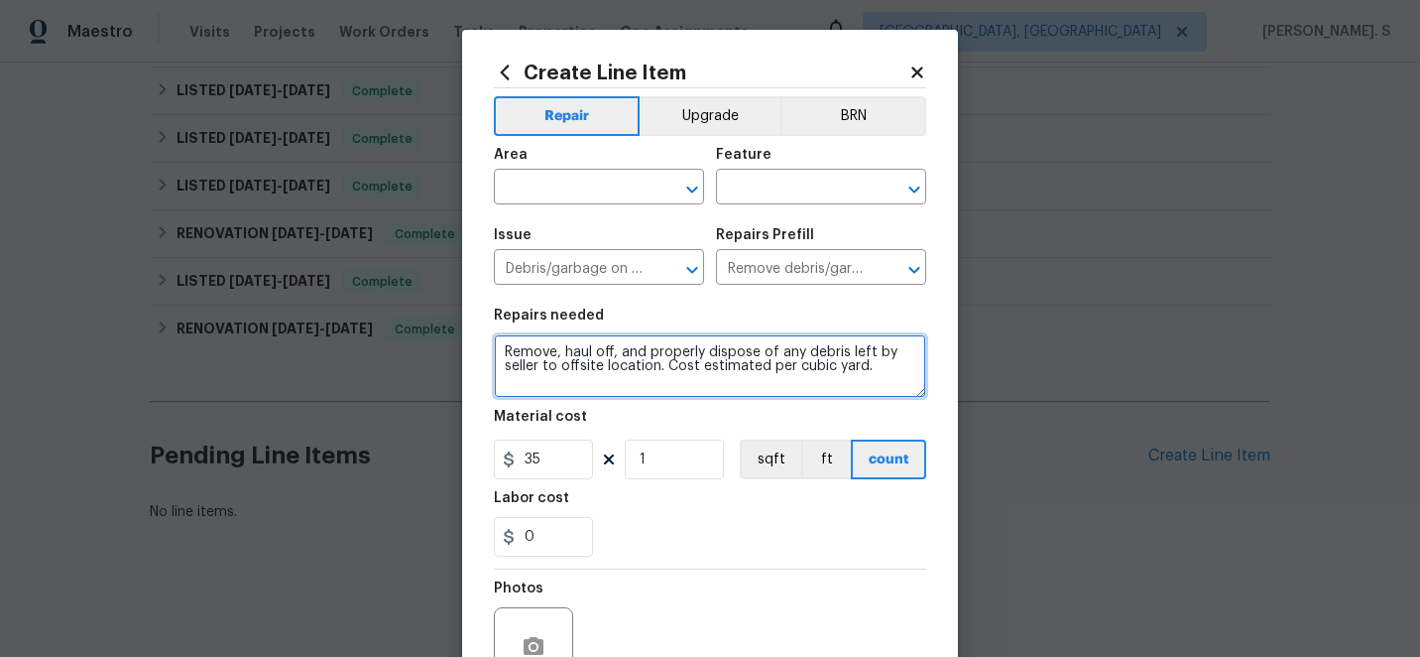
click at [616, 355] on textarea "Remove, haul off, and properly dispose of any debris left by seller to offsite …" at bounding box center [710, 365] width 432 height 63
paste textarea "pair the crack in the drywall in the breakfast area. Texture and paint corner t…"
click at [702, 183] on icon "Open" at bounding box center [692, 190] width 24 height 24
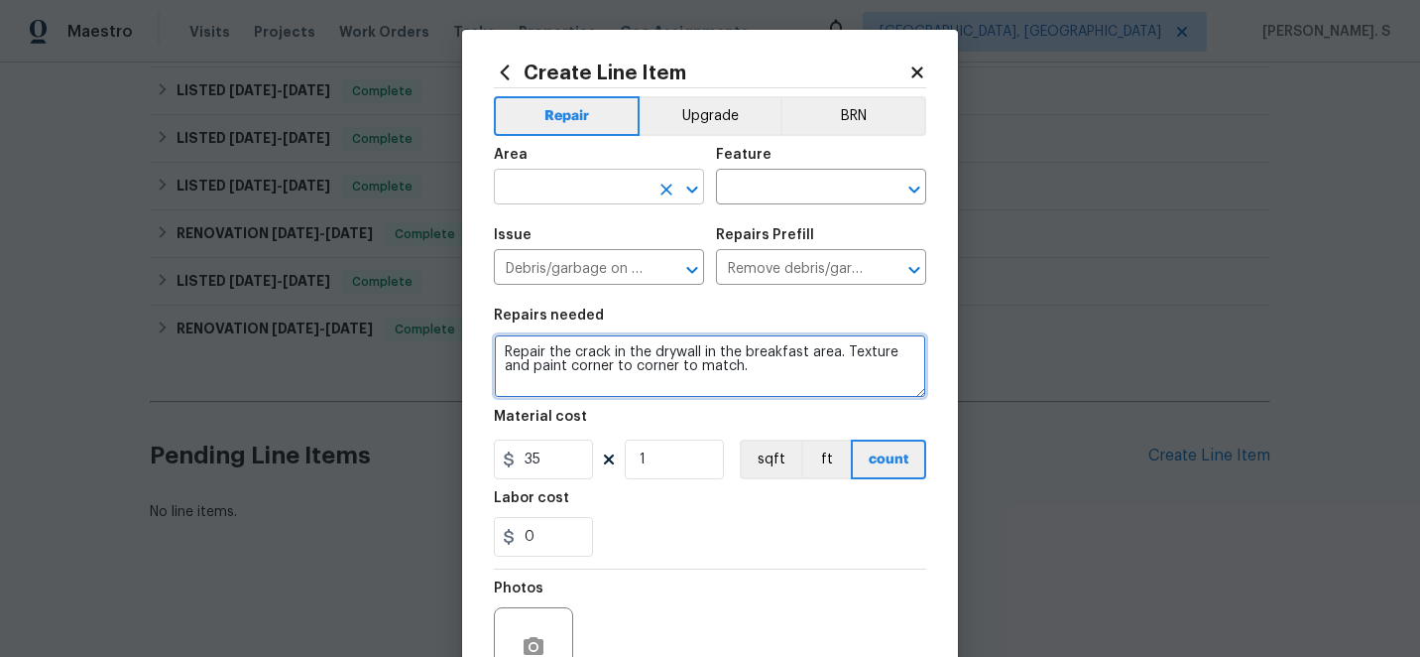
type textarea "Repair the crack in the drywall in the breakfast area. Texture and paint corner…"
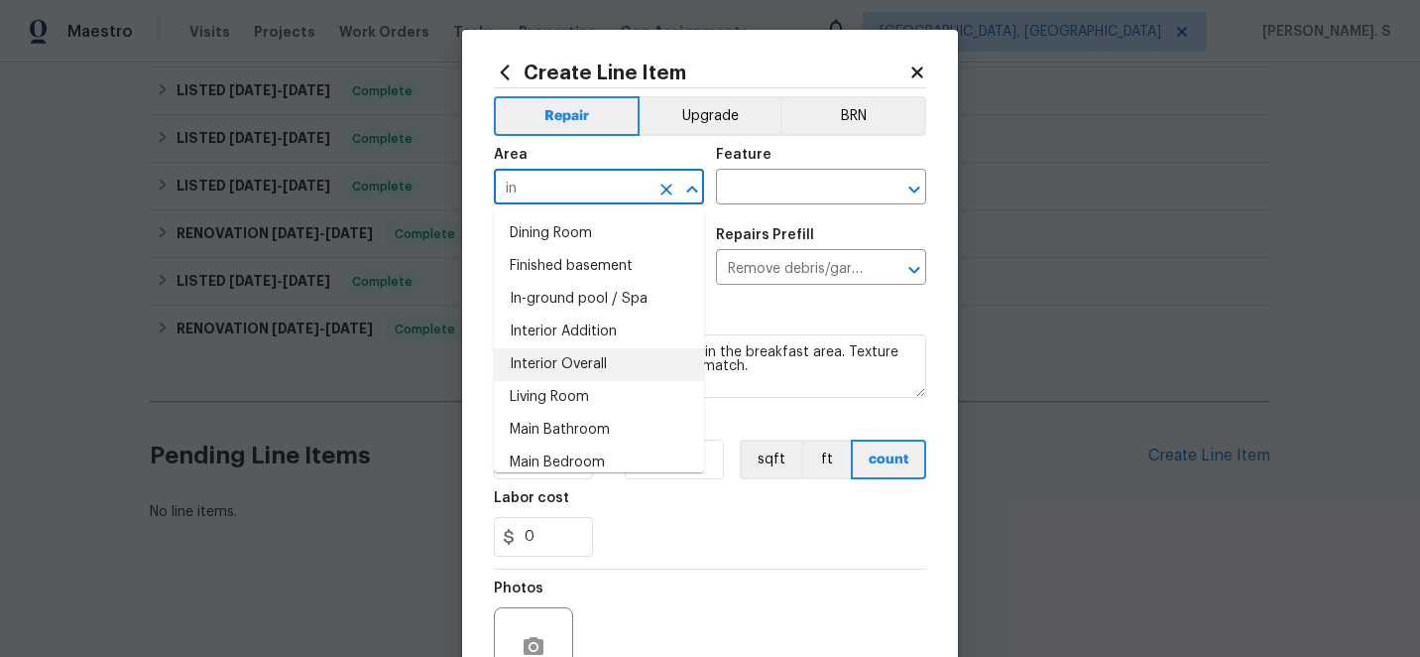
click at [607, 351] on li "Interior Overall" at bounding box center [599, 364] width 210 height 33
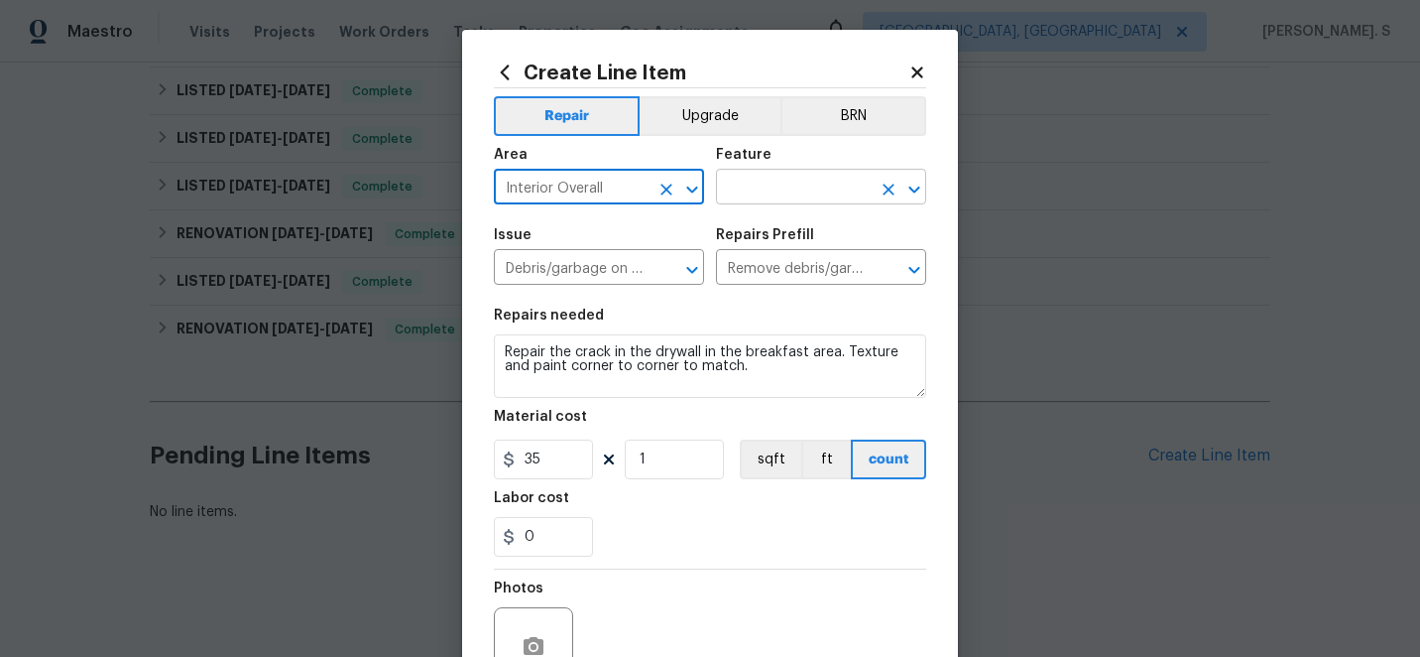
click at [924, 191] on icon "Open" at bounding box center [915, 190] width 24 height 24
type input "Interior Overall"
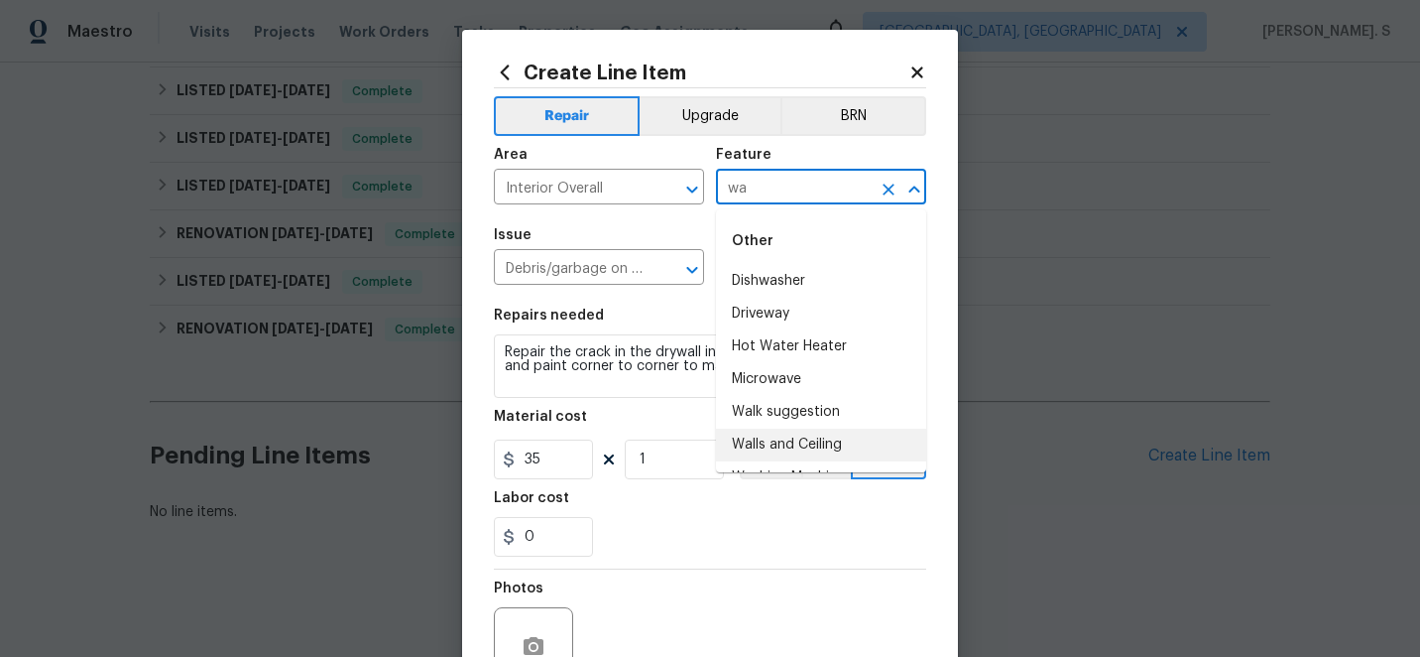
click at [807, 434] on li "Walls and Ceiling" at bounding box center [821, 445] width 210 height 33
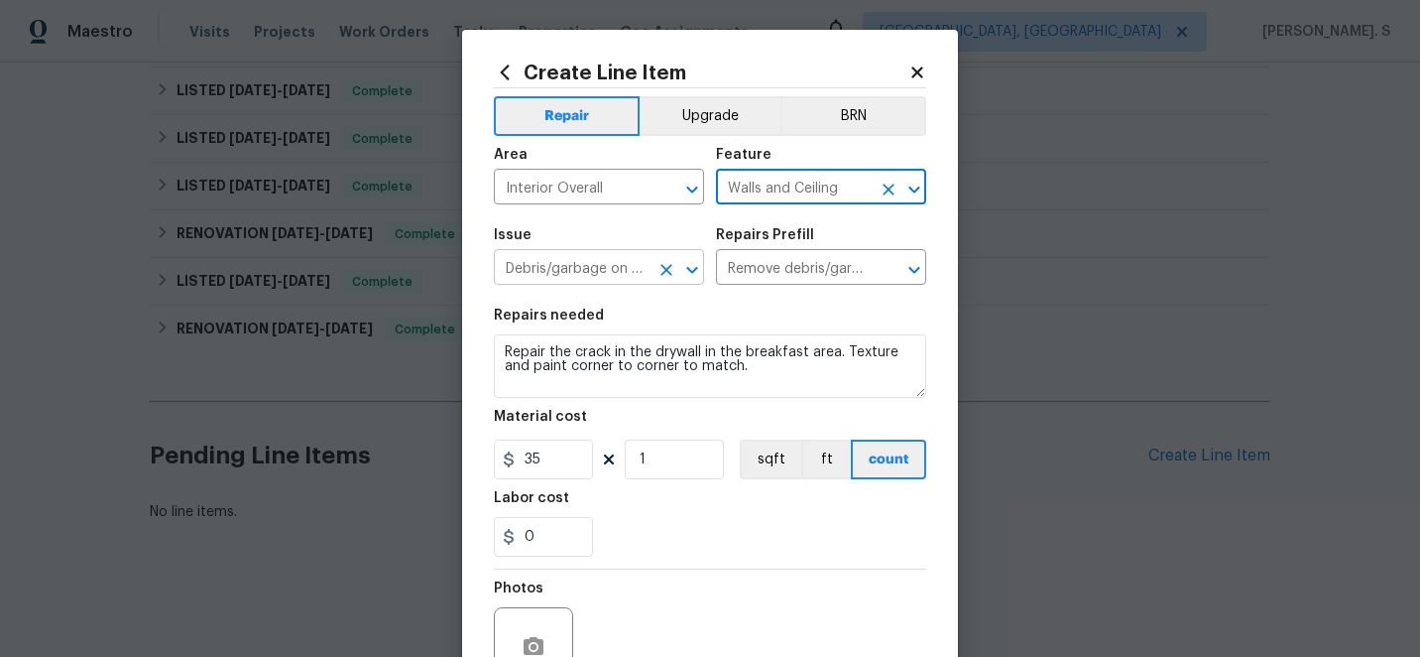
click at [688, 268] on icon "Open" at bounding box center [691, 269] width 11 height 7
type input "Walls and Ceiling"
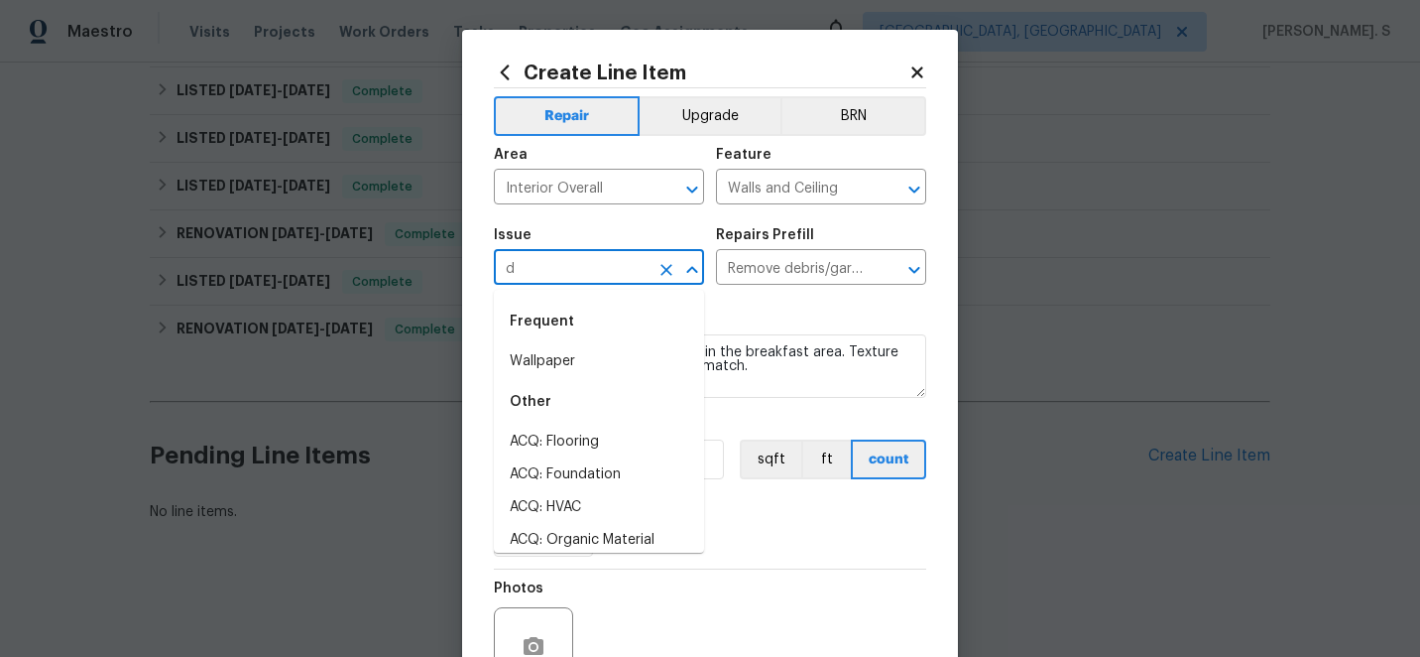
scroll to position [0, 0]
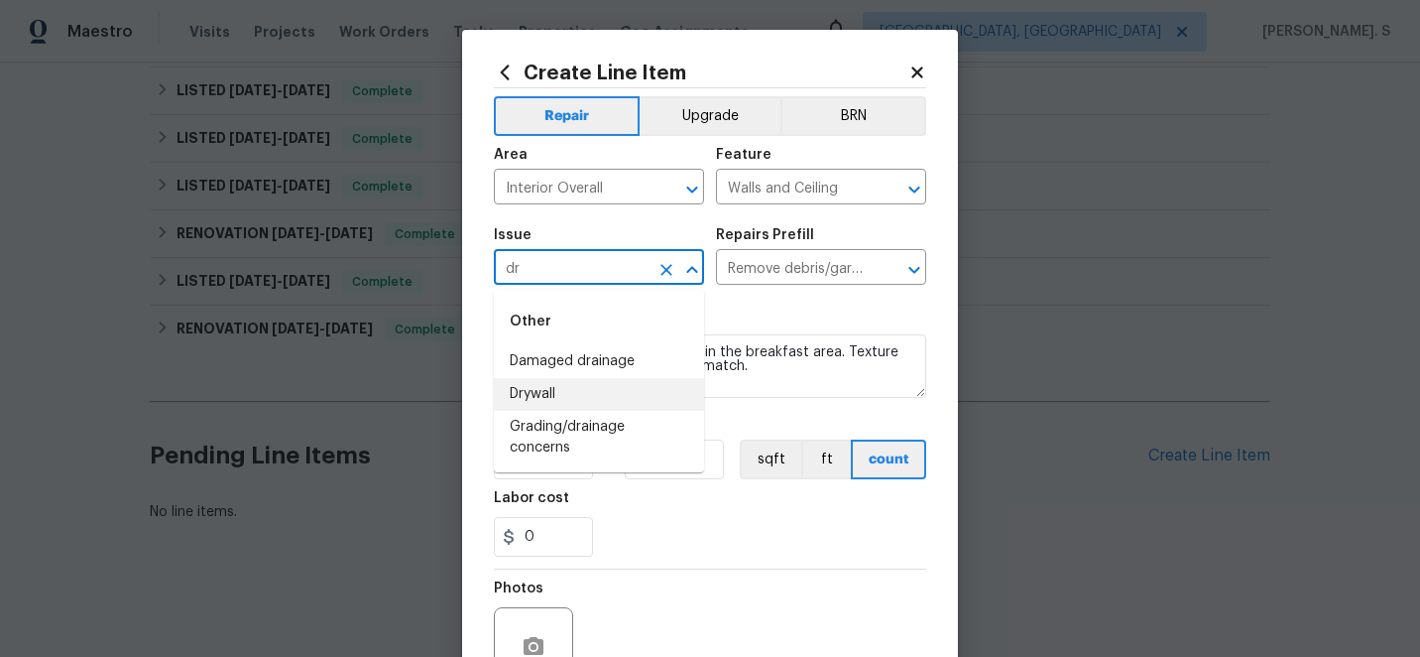
click at [616, 398] on li "Drywall" at bounding box center [599, 394] width 210 height 33
type input "Drywall"
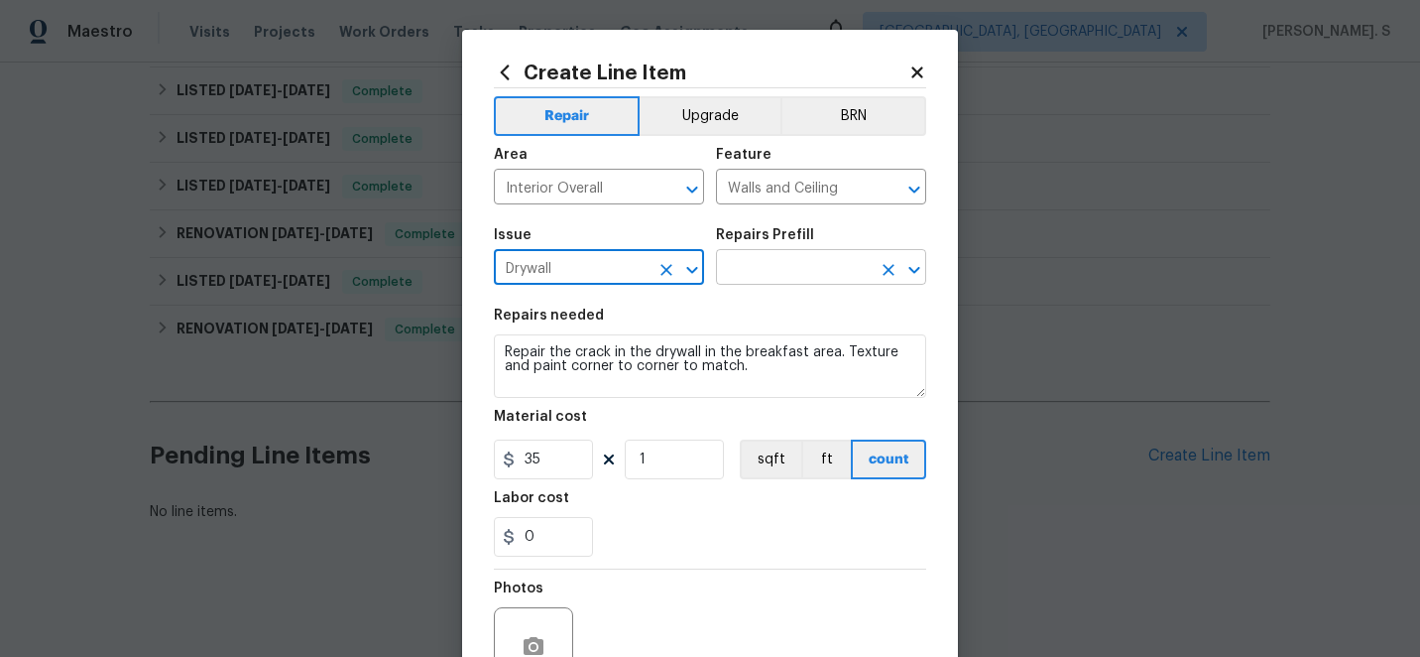
click at [915, 266] on icon "Open" at bounding box center [915, 270] width 24 height 24
type input "Drywall"
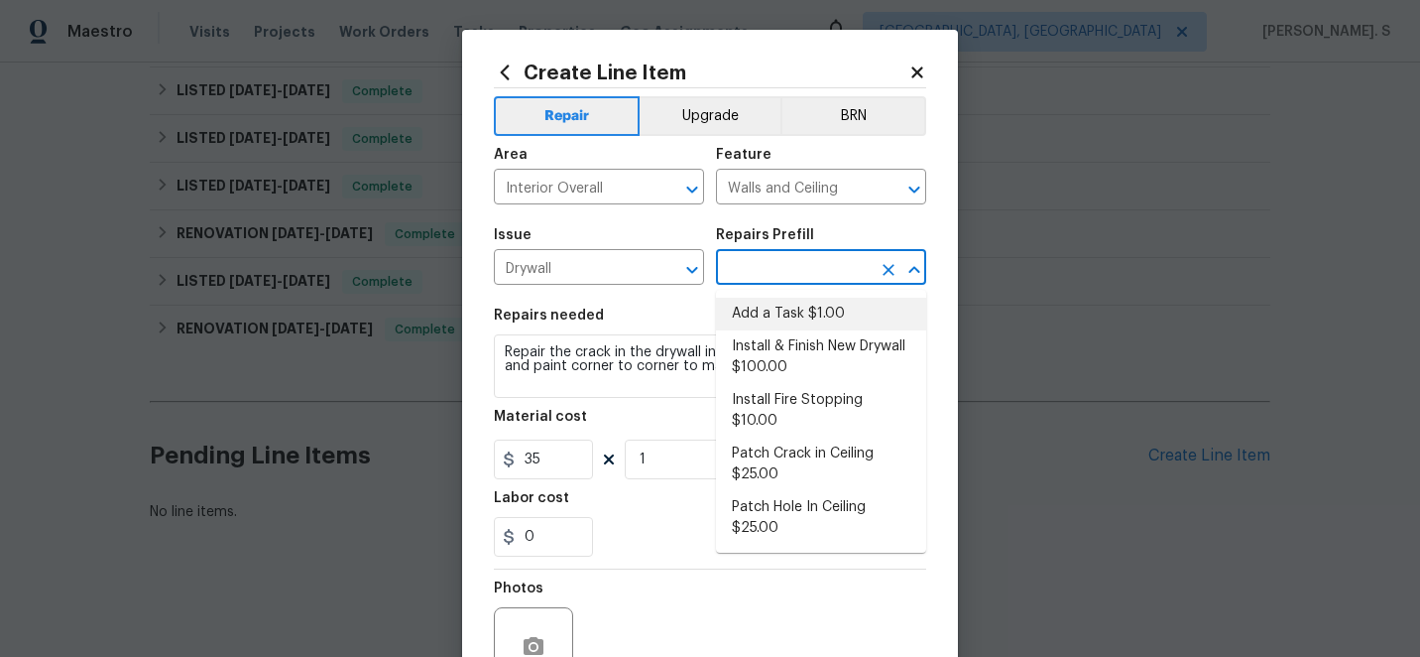
click at [822, 312] on li "Add a Task $1.00" at bounding box center [821, 314] width 210 height 33
type input "Add a Task $1.00"
type textarea "HPM to detail"
type input "1"
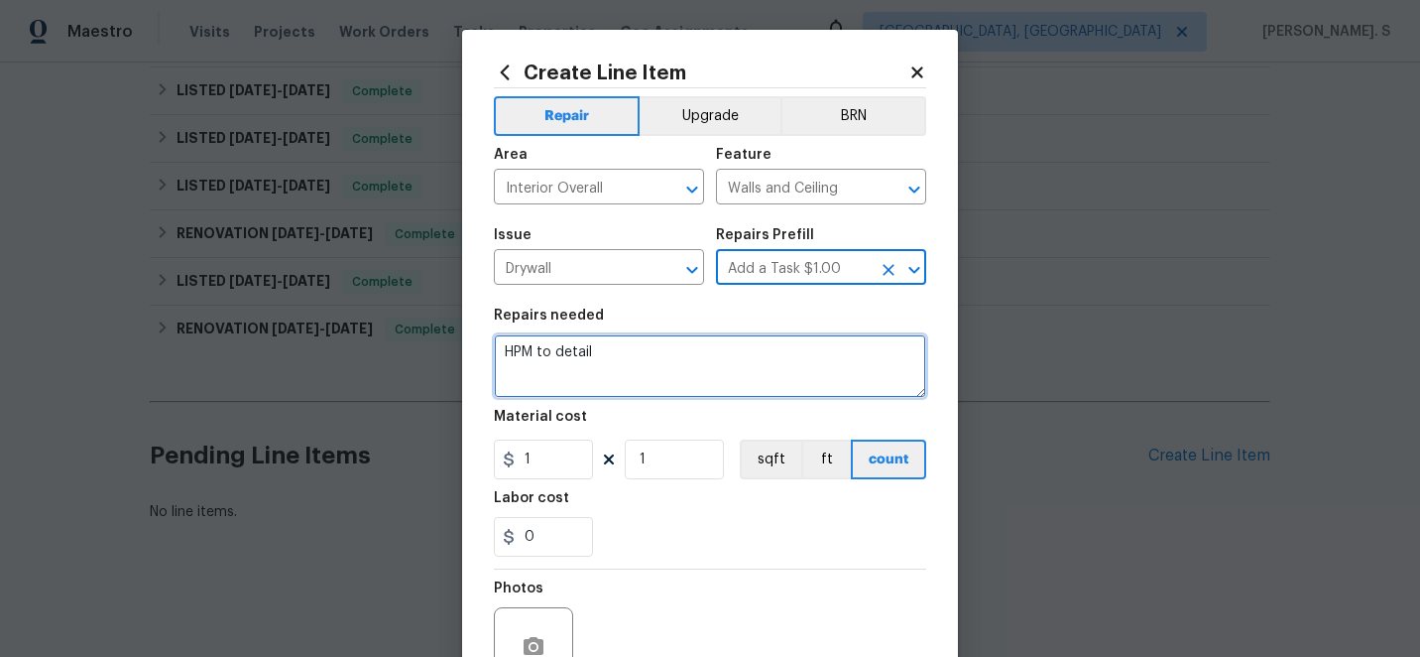
click at [636, 352] on textarea "HPM to detail" at bounding box center [710, 365] width 432 height 63
paste textarea "Repair the crack in the drywall in the breakfast area. Texture and paint corner…"
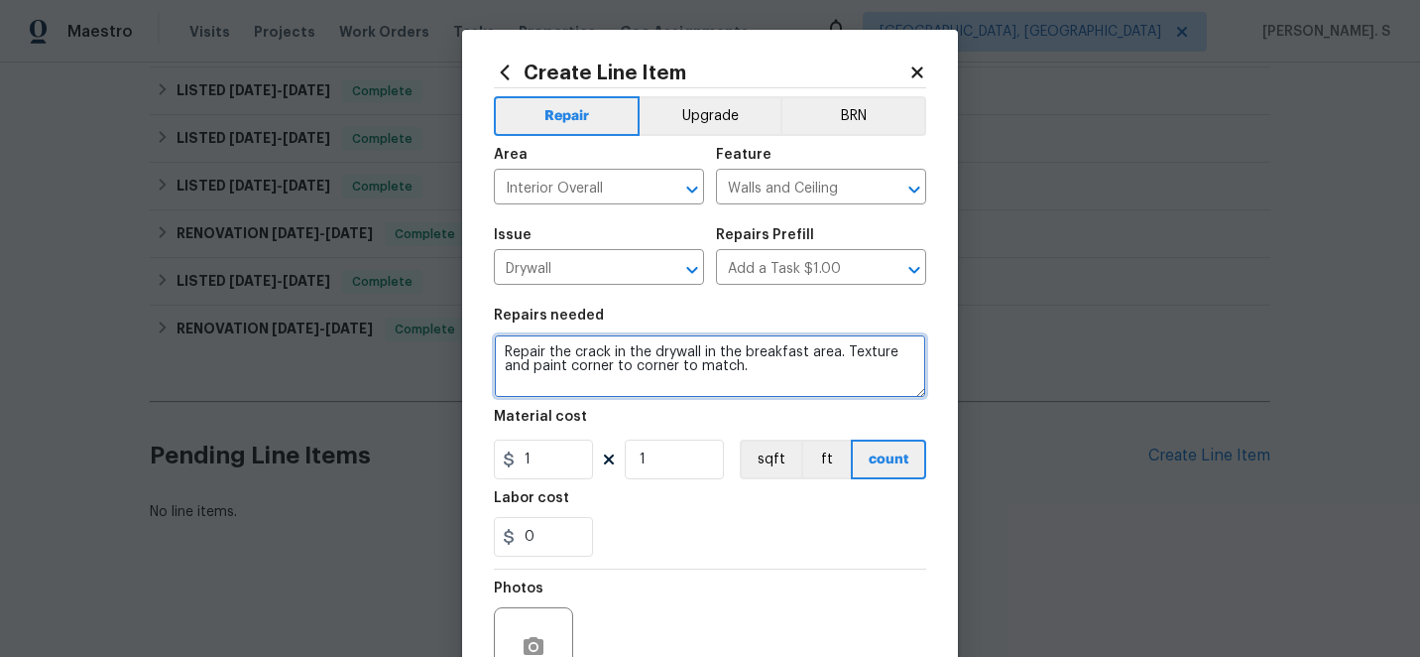
type textarea "Repair the crack in the drywall in the breakfast area. Texture and paint corner…"
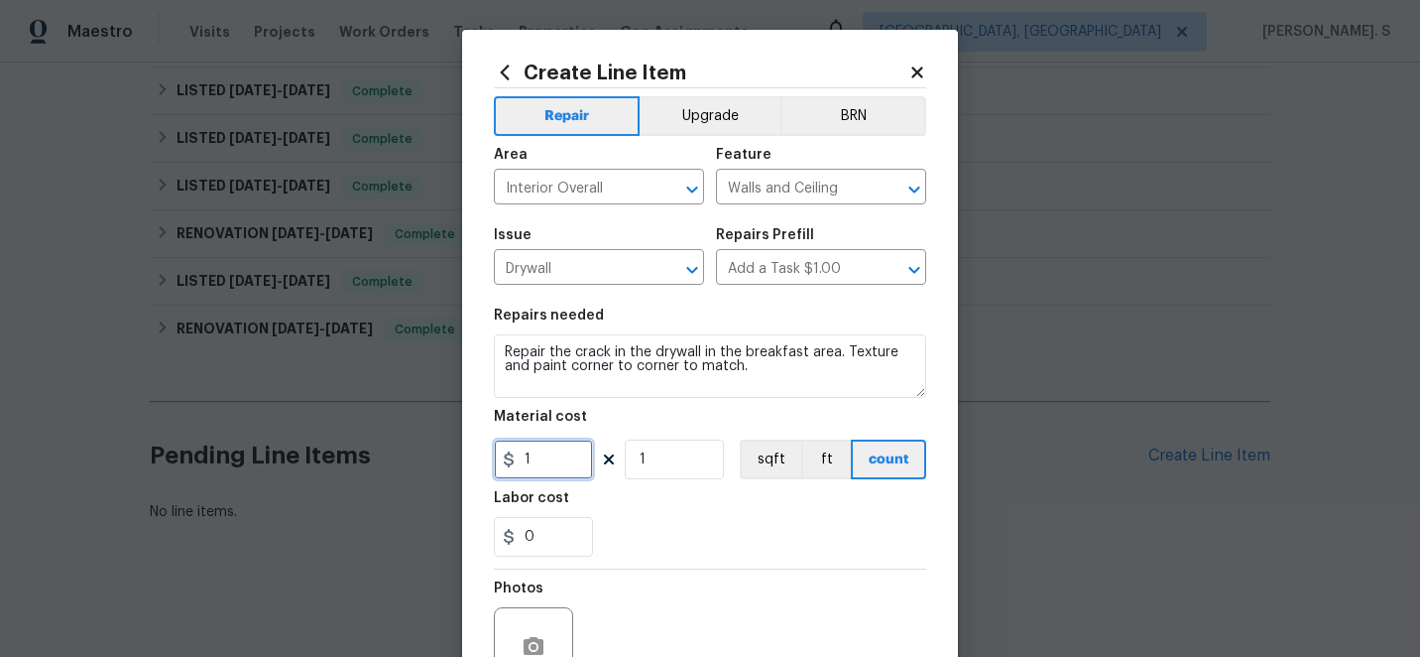
click at [556, 456] on input "1" at bounding box center [543, 459] width 99 height 40
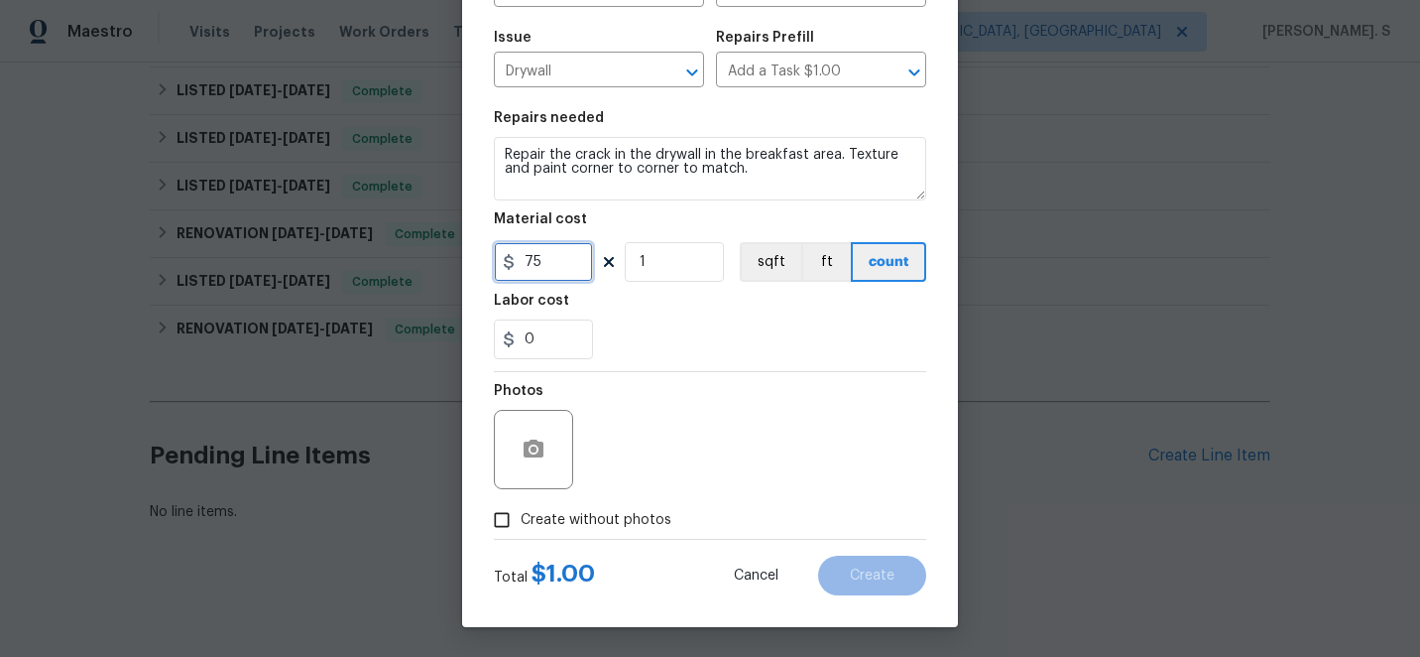
type input "75"
click at [536, 434] on button "button" at bounding box center [534, 450] width 48 height 48
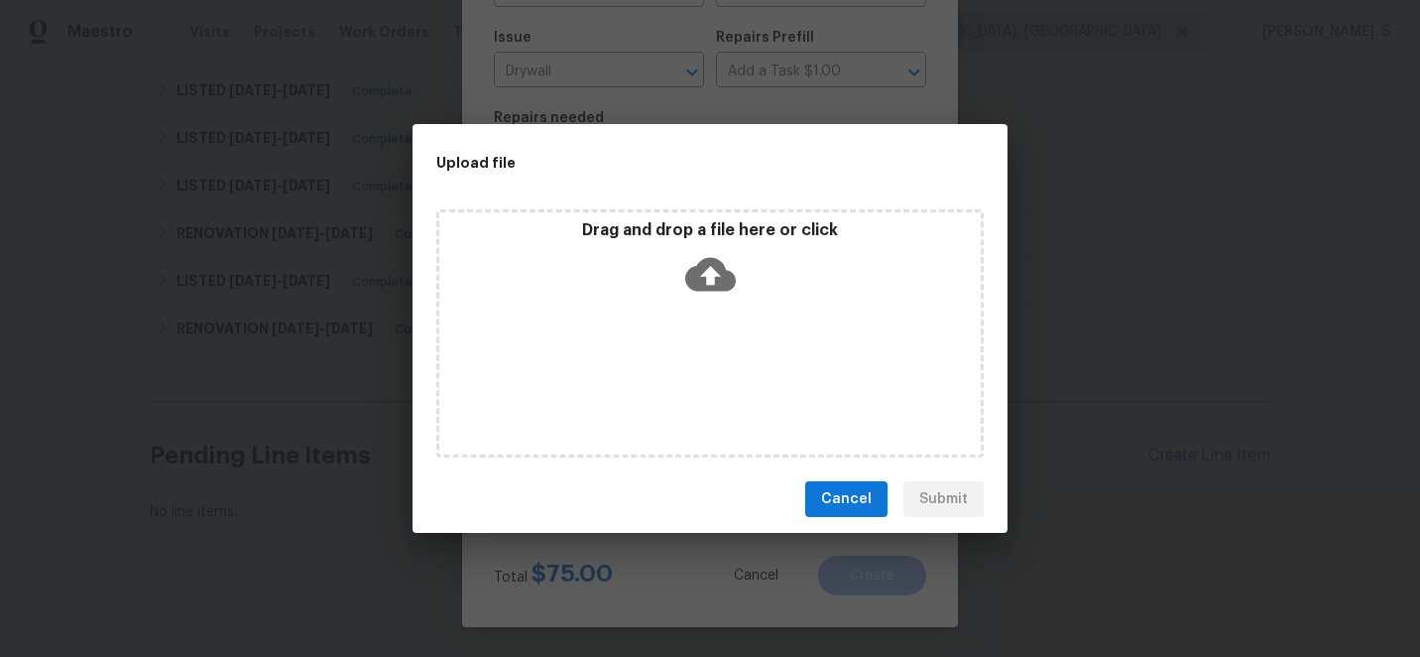
click at [679, 288] on div "Drag and drop a file here or click" at bounding box center [710, 262] width 542 height 85
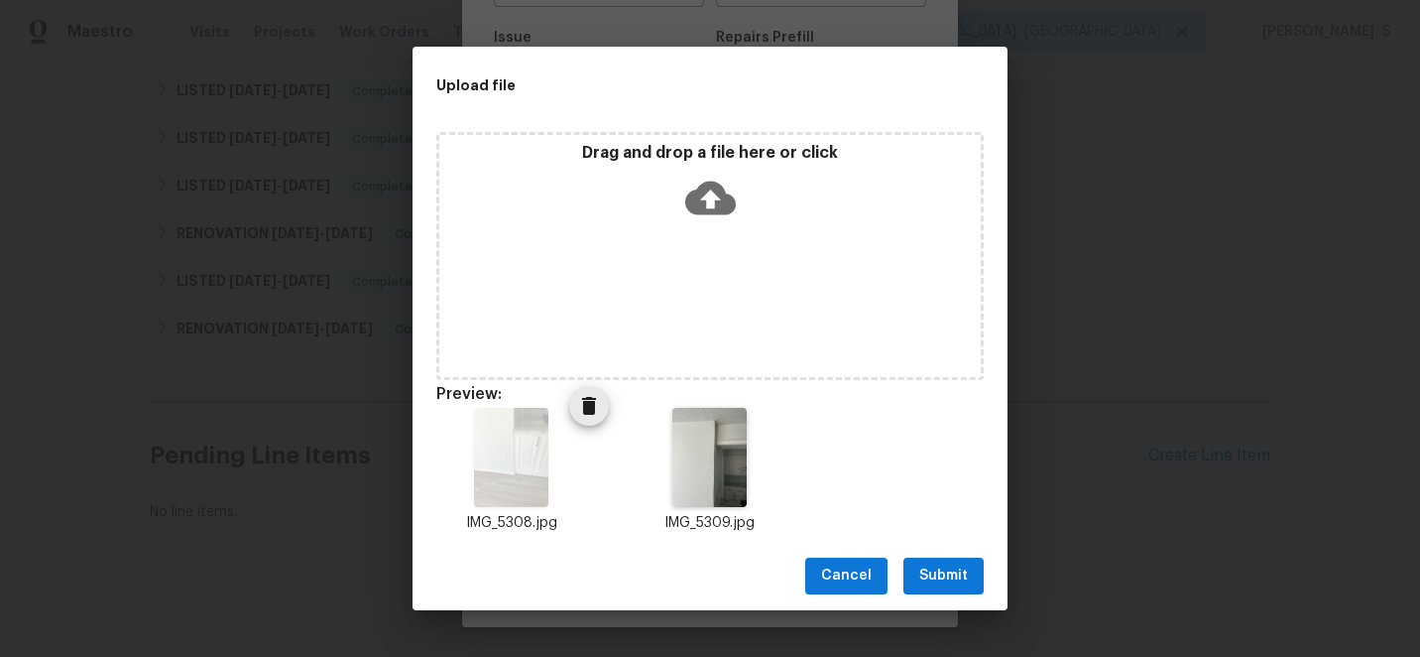
click at [582, 397] on icon "Delete" at bounding box center [589, 406] width 24 height 24
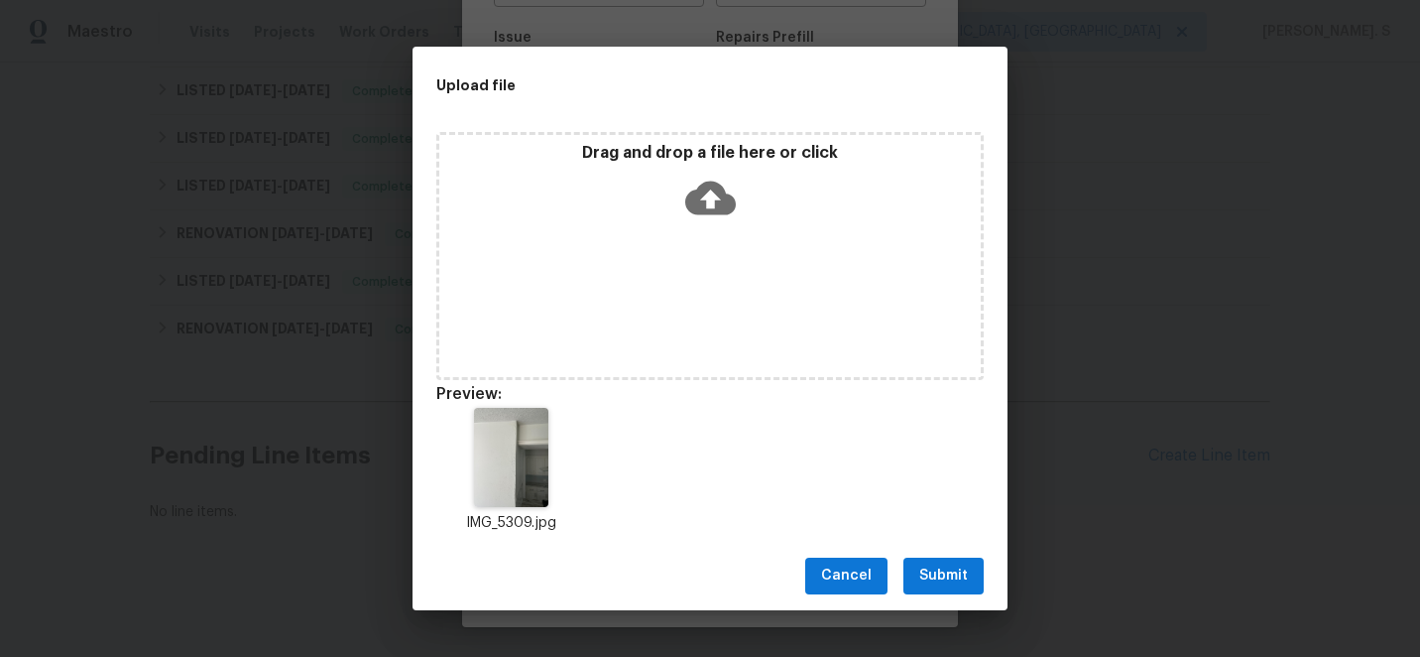
click at [708, 200] on icon at bounding box center [710, 198] width 51 height 51
click at [948, 579] on span "Submit" at bounding box center [943, 575] width 49 height 25
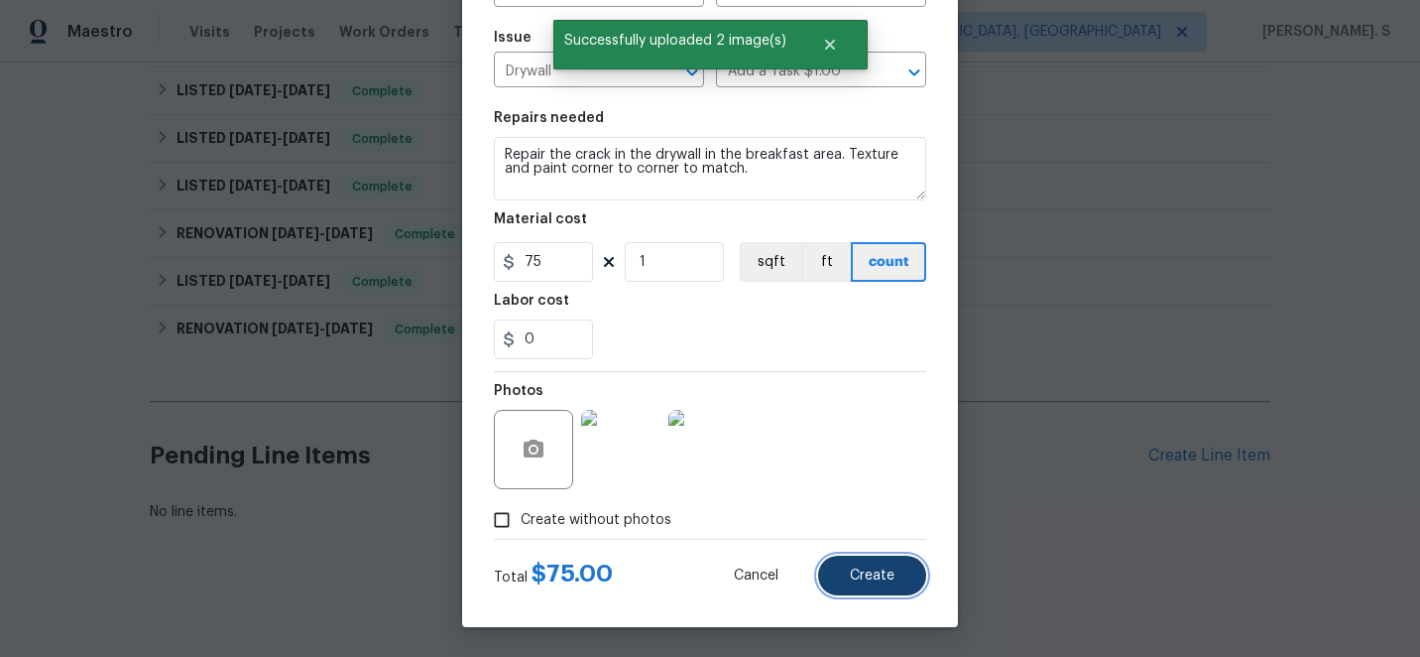
click at [852, 562] on button "Create" at bounding box center [872, 575] width 108 height 40
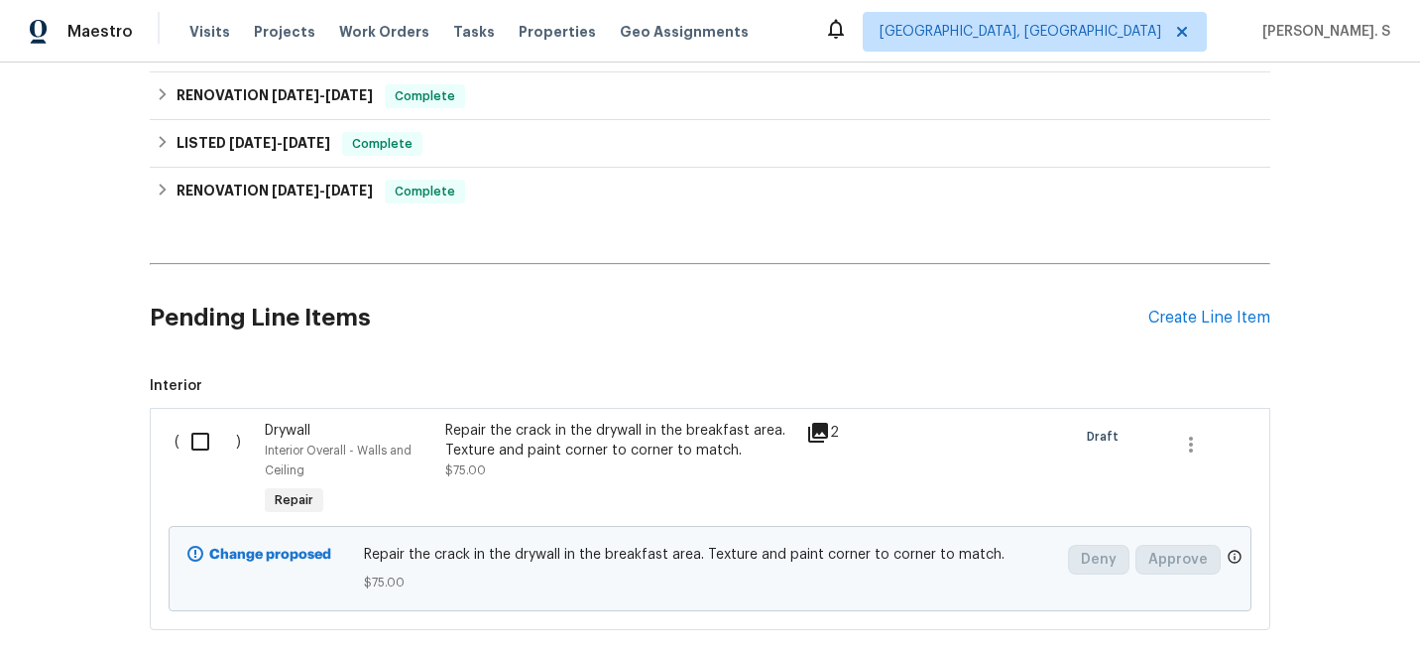
scroll to position [514, 0]
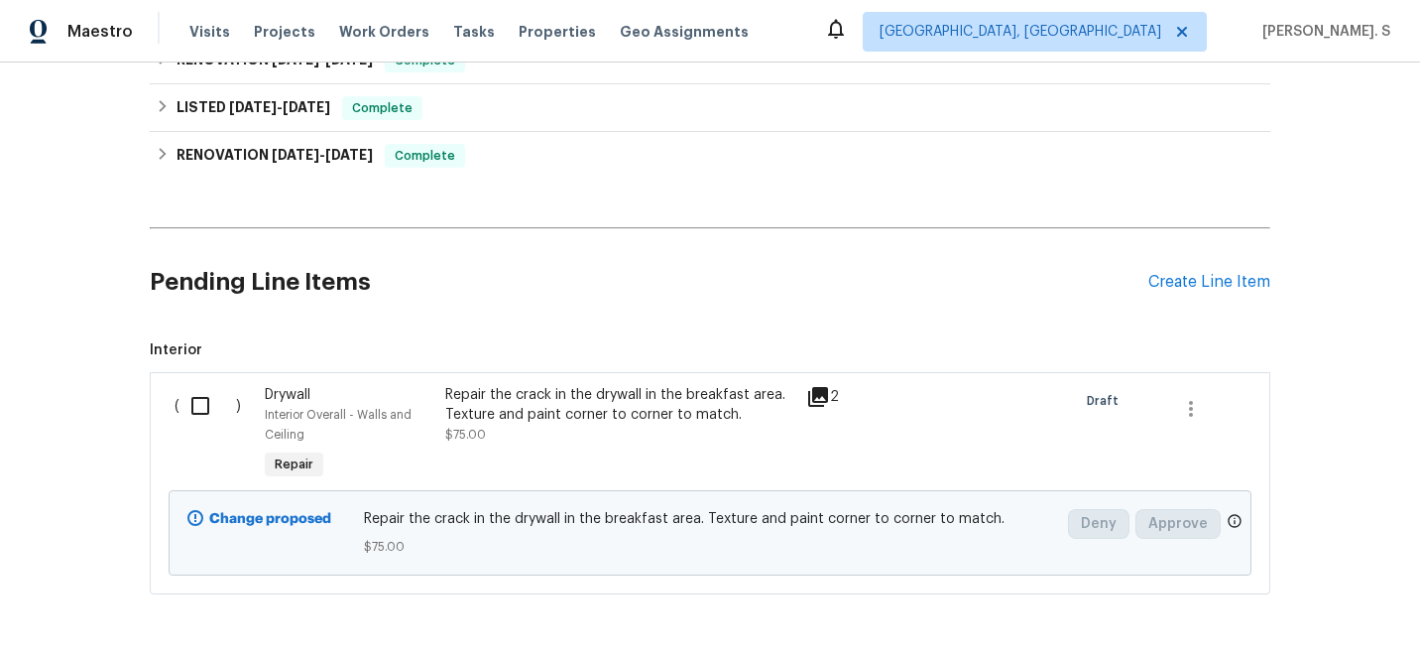
click at [184, 420] on input "checkbox" at bounding box center [208, 406] width 57 height 42
checkbox input "true"
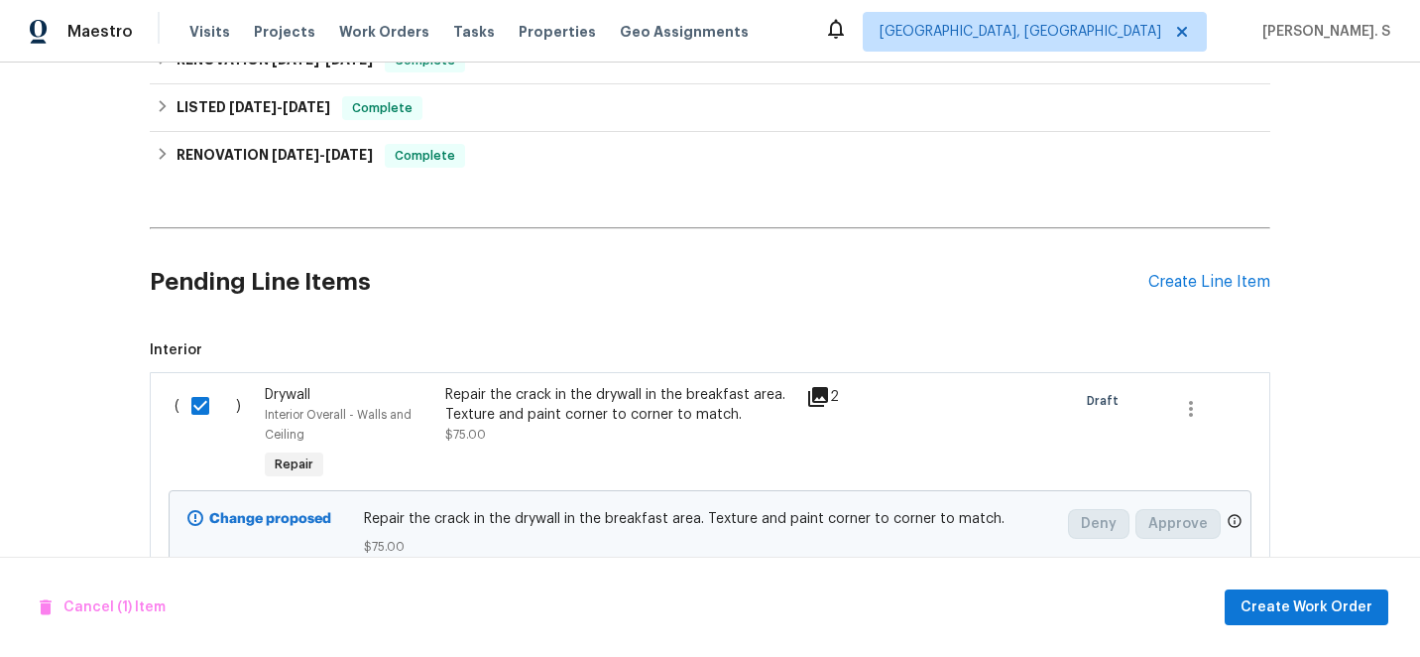
click at [589, 390] on div "Repair the crack in the drywall in the breakfast area. Texture and paint corner…" at bounding box center [619, 405] width 349 height 40
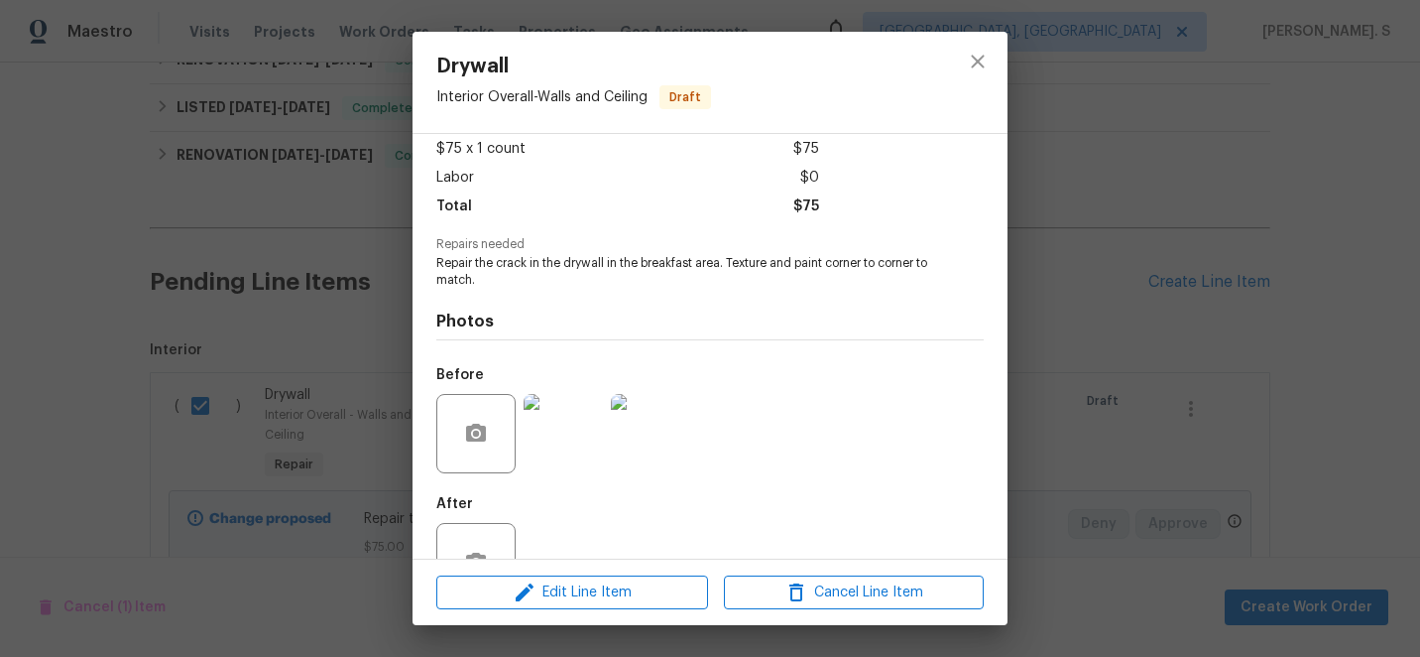
scroll to position [174, 0]
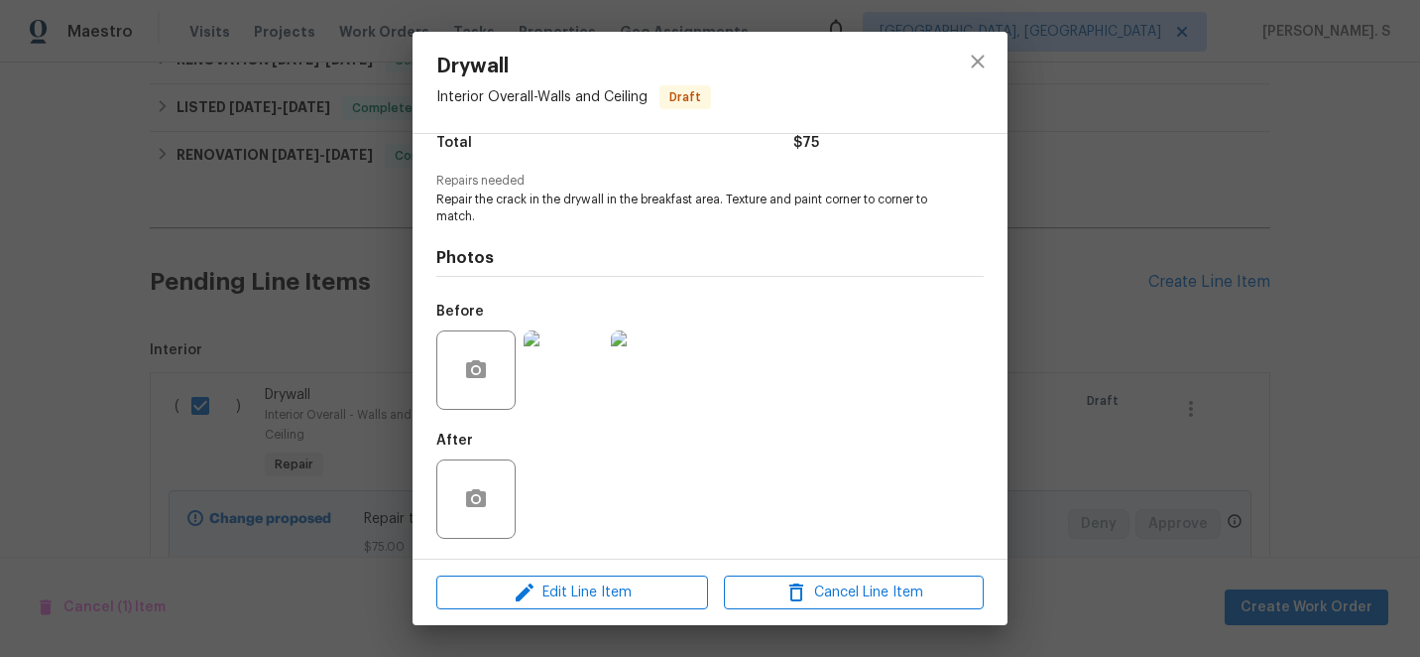
click at [567, 358] on img at bounding box center [563, 369] width 79 height 79
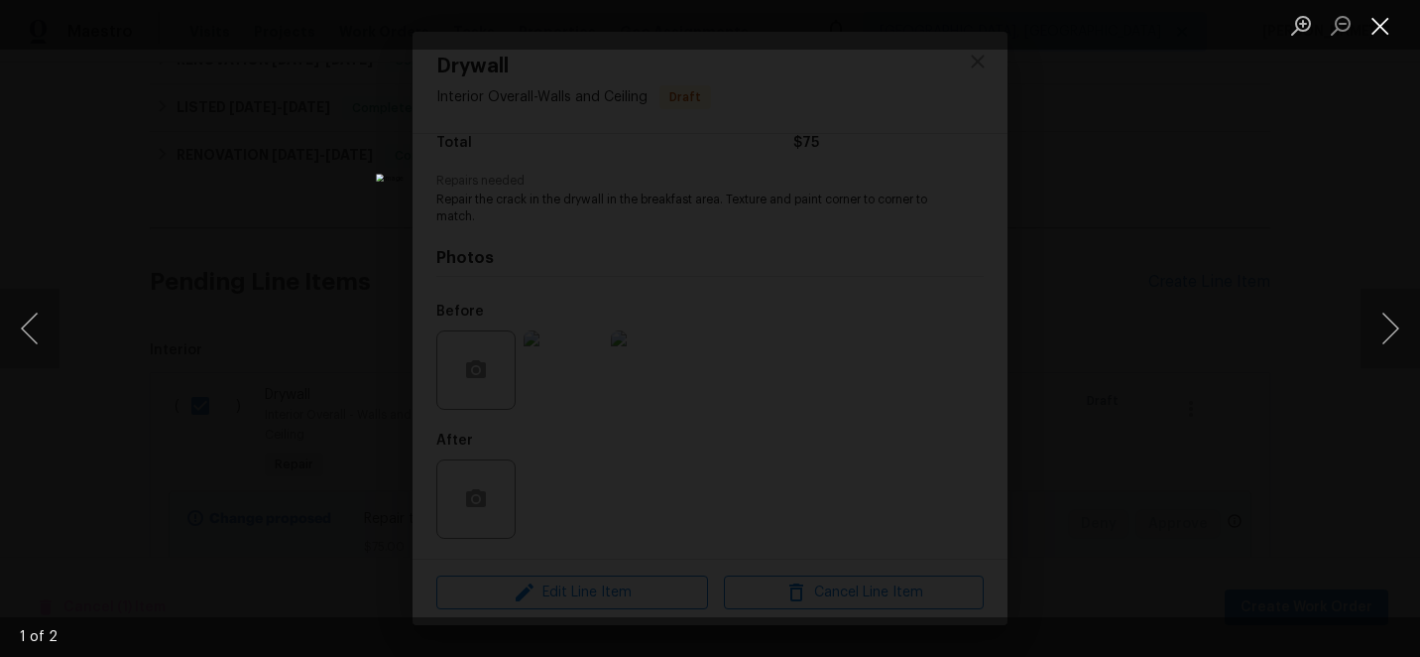
click at [1384, 29] on button "Close lightbox" at bounding box center [1381, 25] width 40 height 35
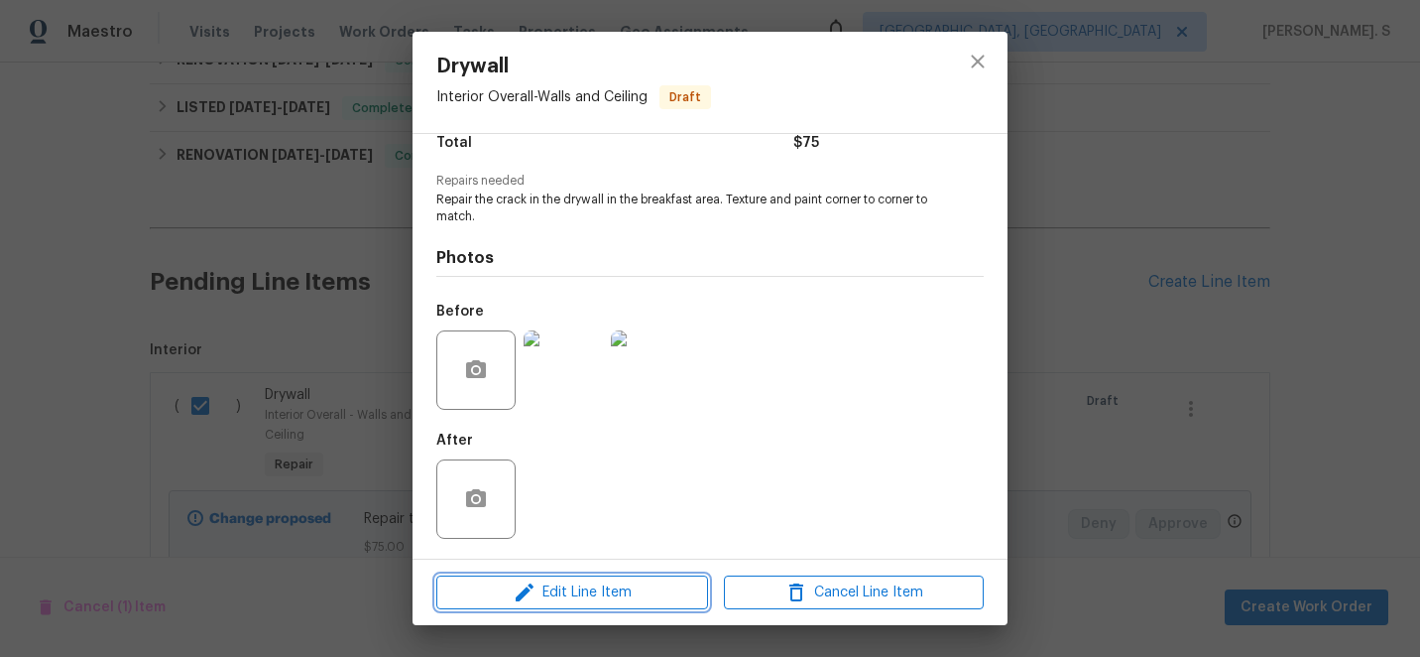
click at [578, 608] on button "Edit Line Item" at bounding box center [572, 592] width 272 height 35
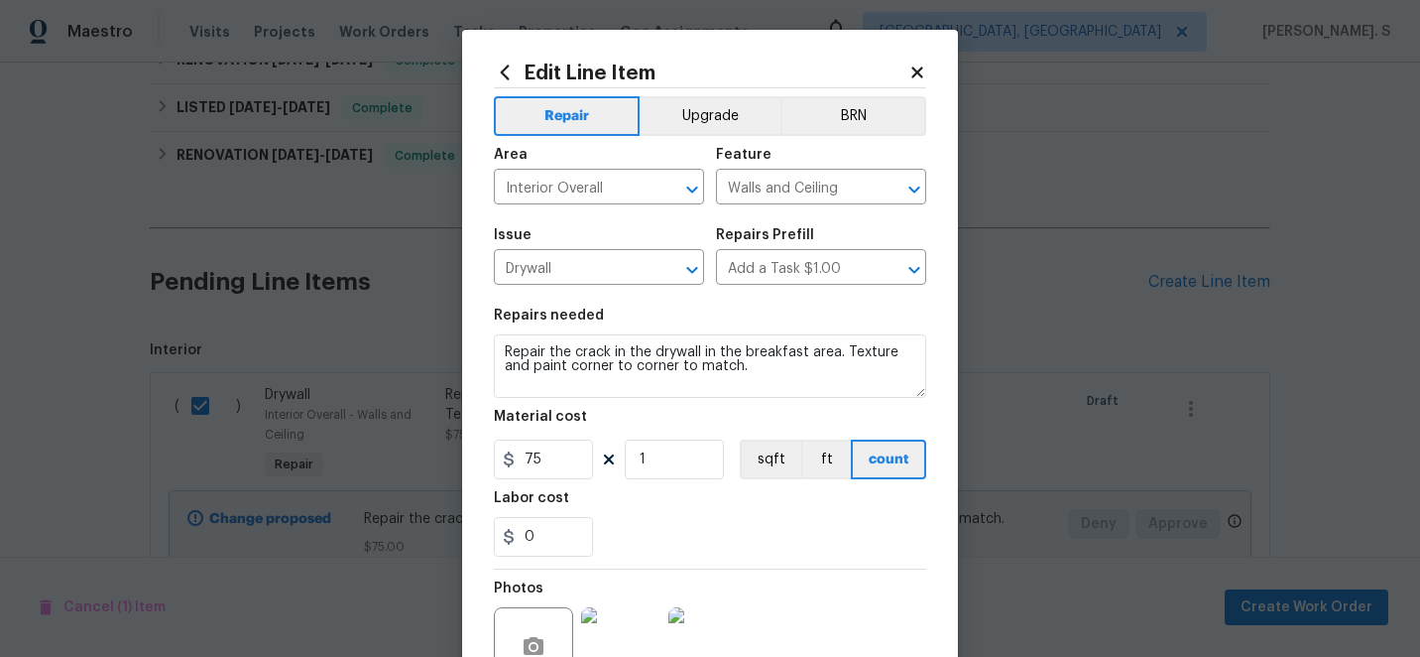
scroll to position [198, 0]
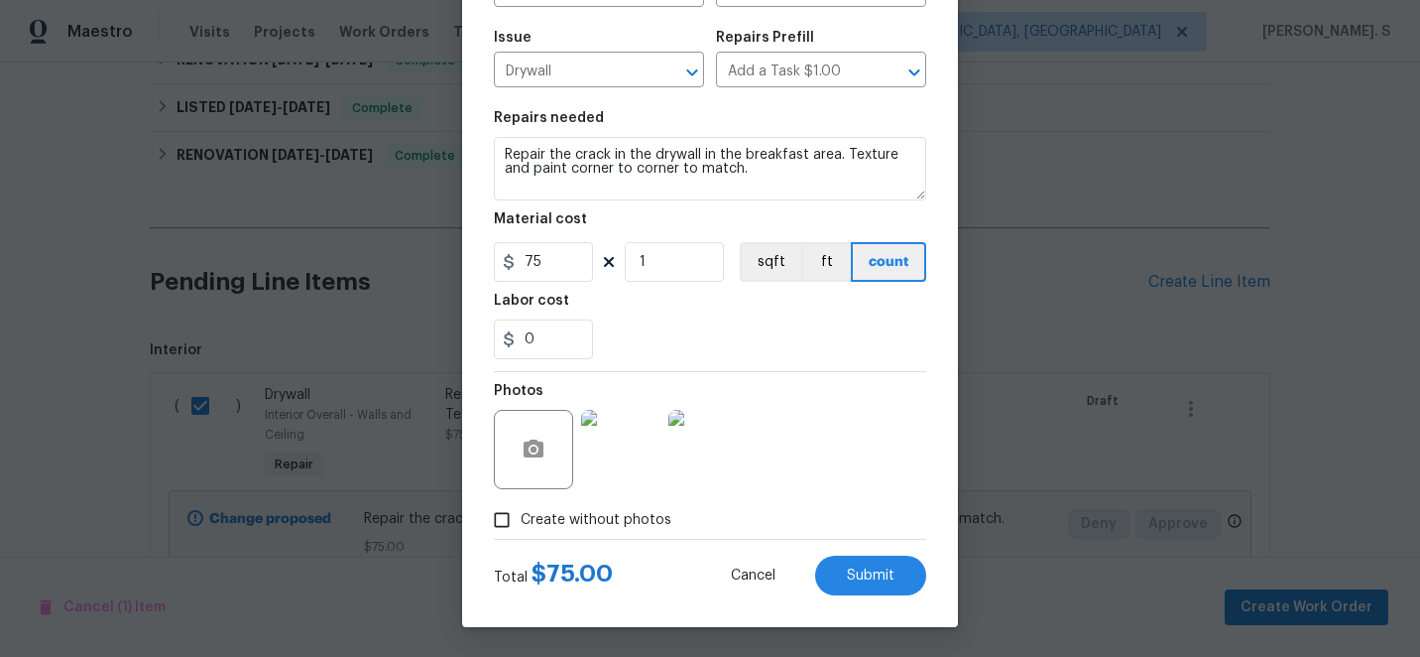
click at [613, 421] on img at bounding box center [620, 449] width 79 height 79
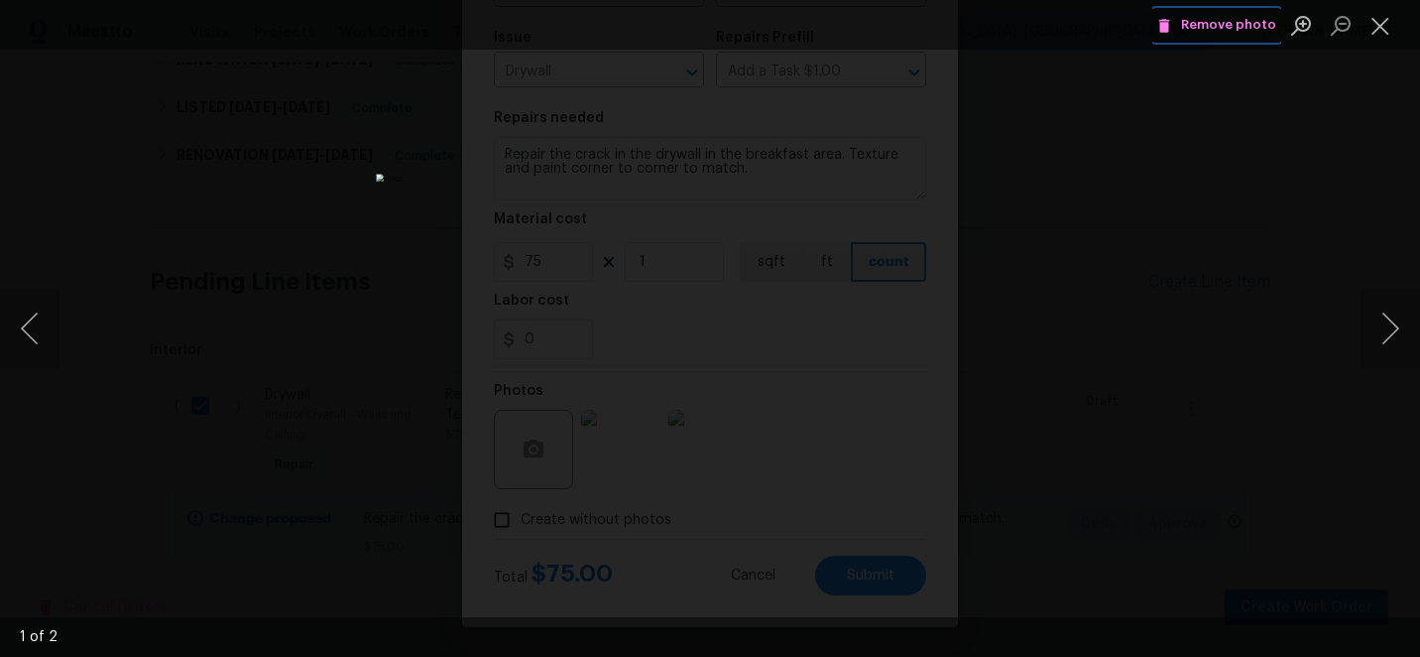
click at [1232, 22] on span "Remove photo" at bounding box center [1217, 25] width 119 height 23
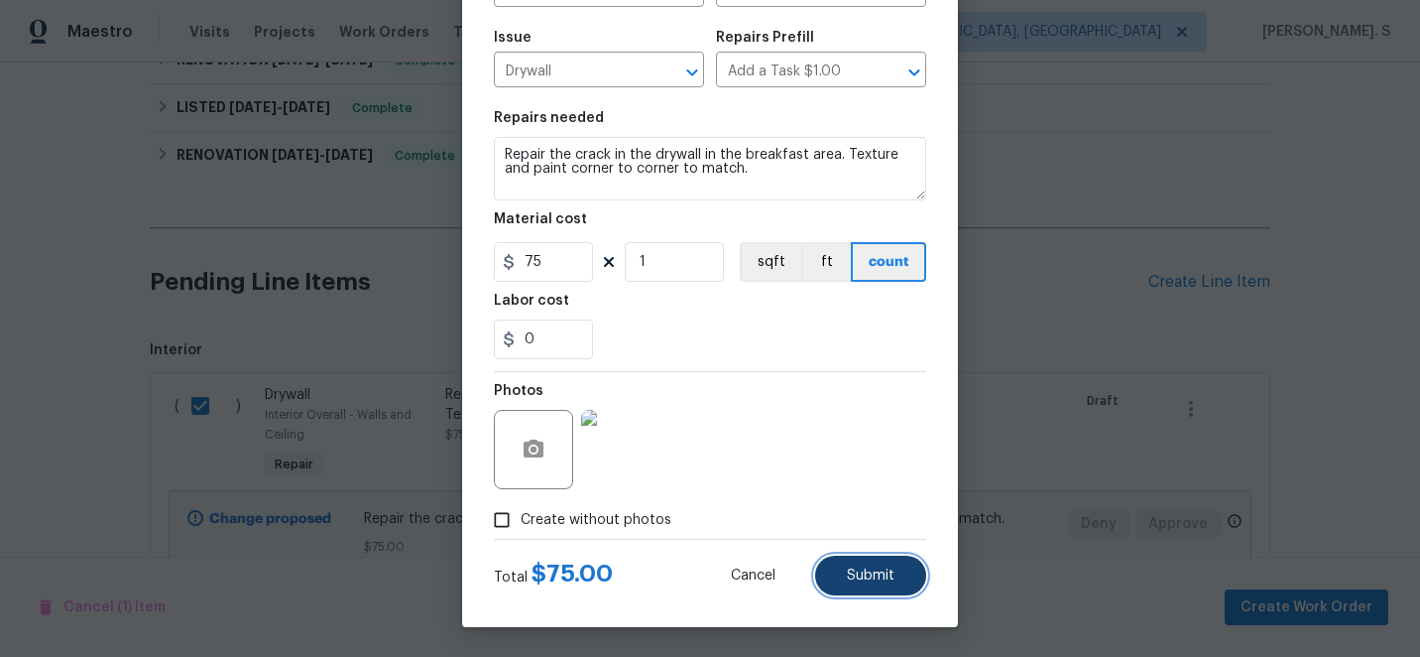
click at [870, 573] on span "Submit" at bounding box center [871, 575] width 48 height 15
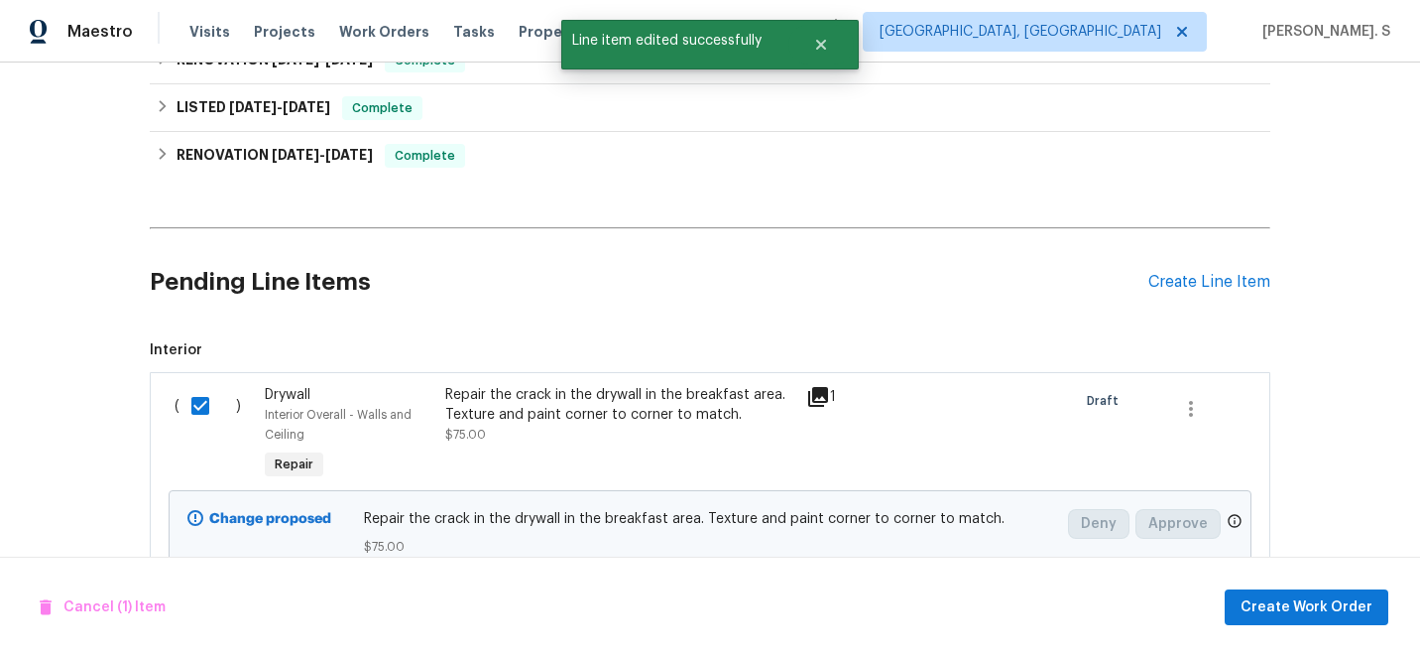
scroll to position [0, 0]
click at [1352, 611] on span "Create Work Order" at bounding box center [1307, 607] width 132 height 25
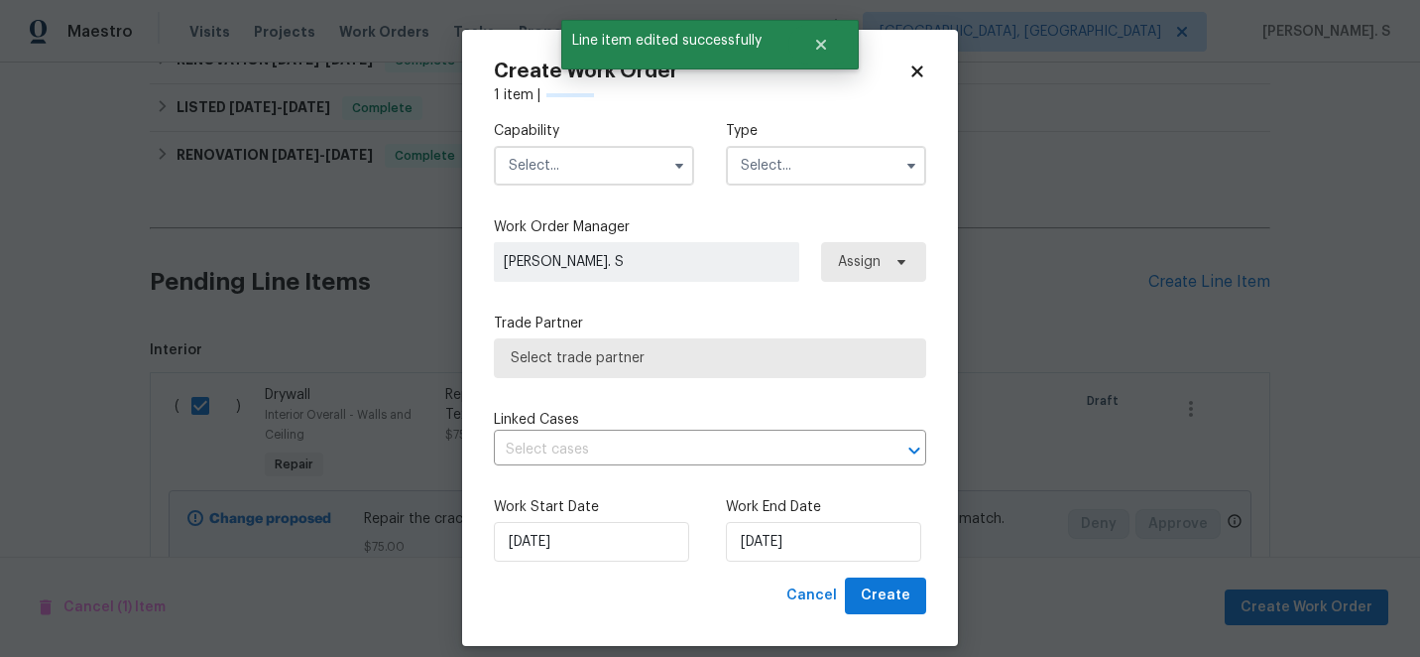
click at [586, 184] on input "text" at bounding box center [594, 166] width 200 height 40
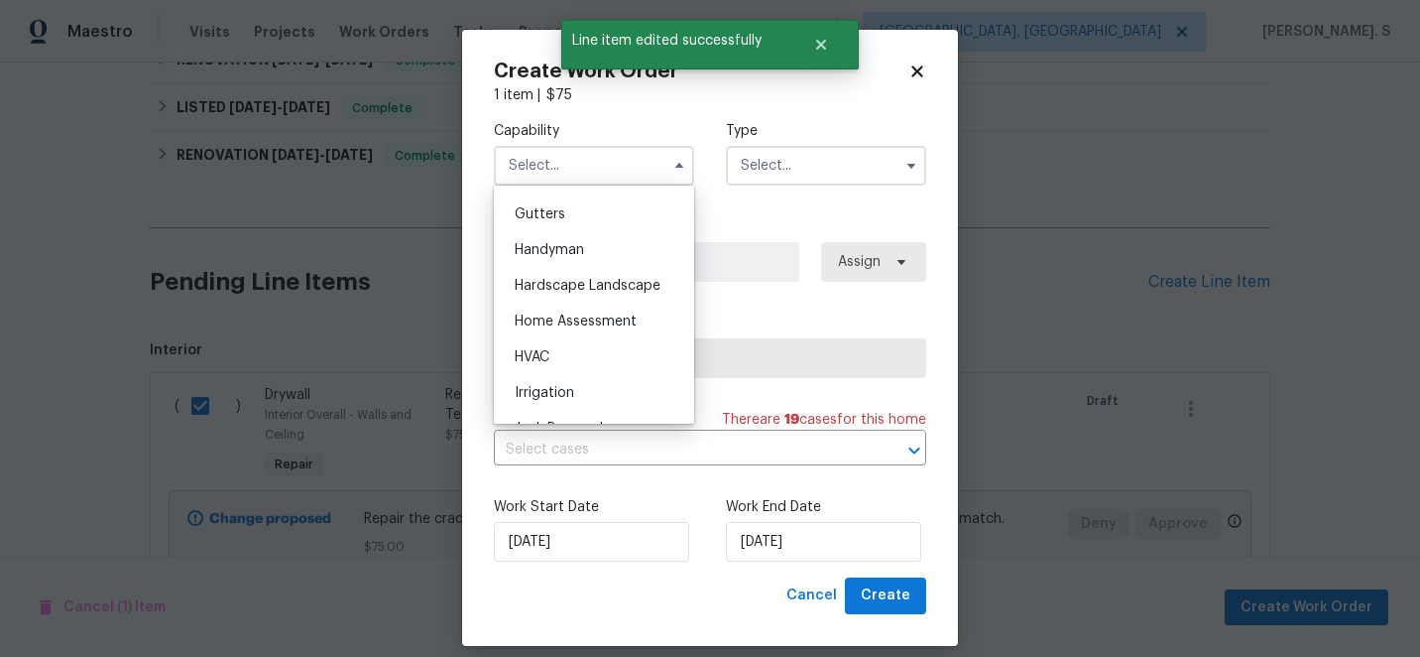
scroll to position [1089, 0]
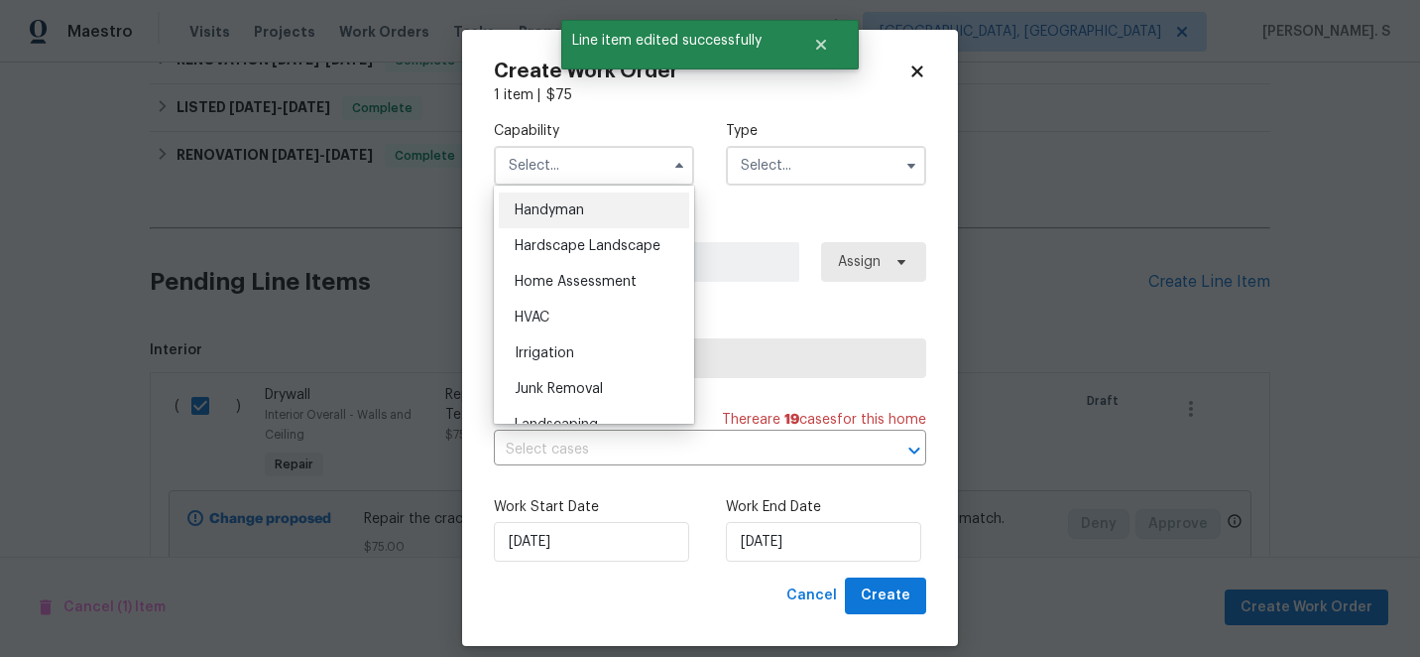
click at [594, 217] on div "Handyman" at bounding box center [594, 210] width 190 height 36
type input "Handyman"
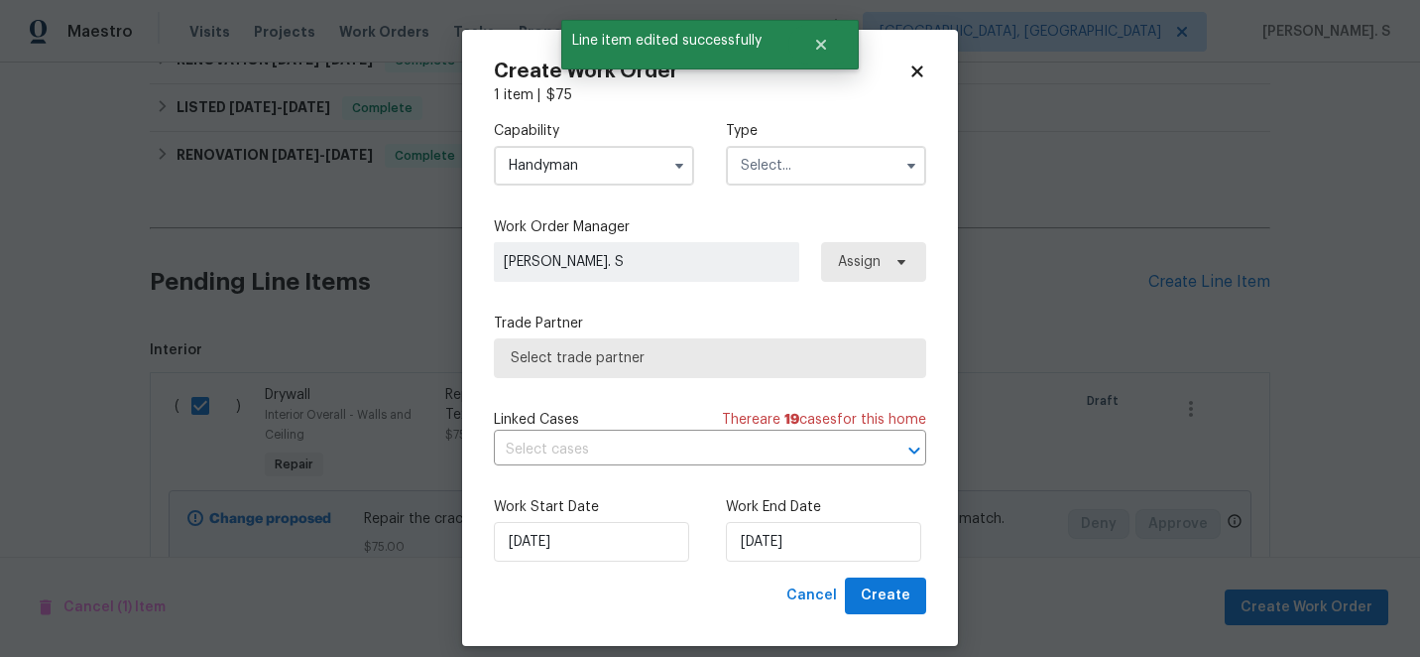
click at [813, 178] on input "text" at bounding box center [826, 166] width 200 height 40
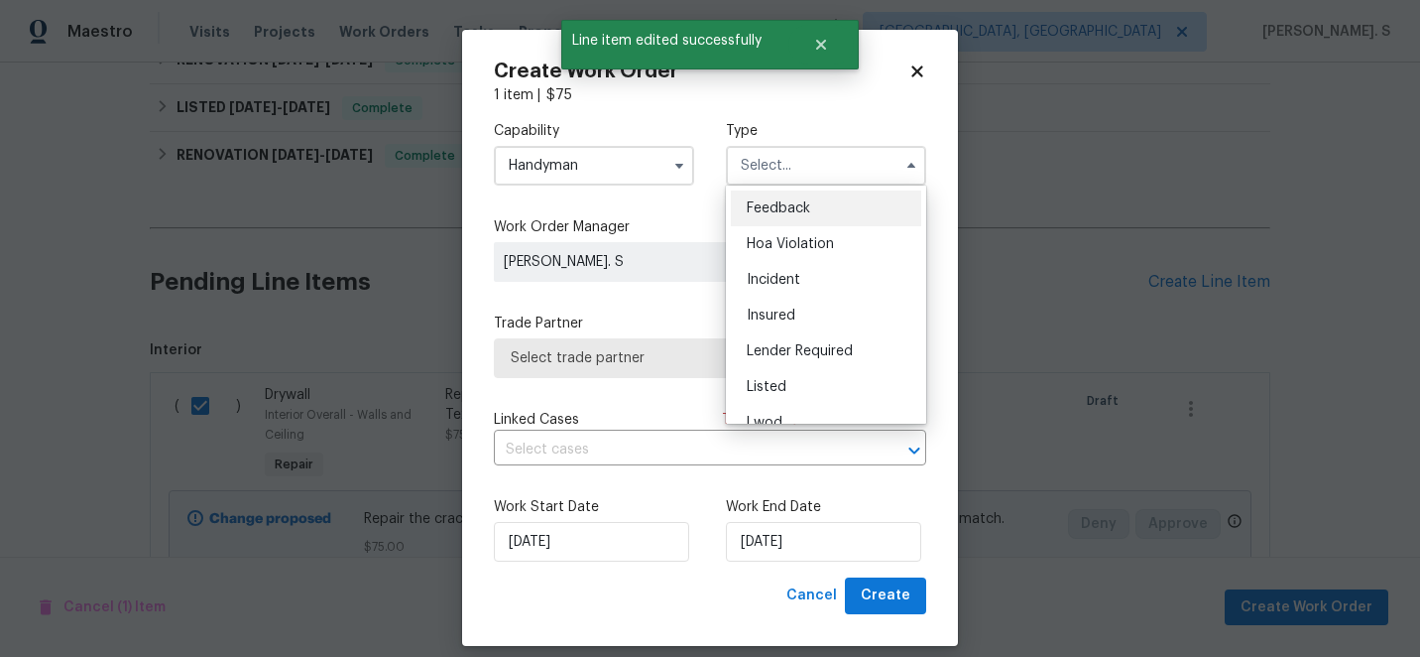
click at [806, 207] on span "Feedback" at bounding box center [778, 208] width 63 height 14
type input "Feedback"
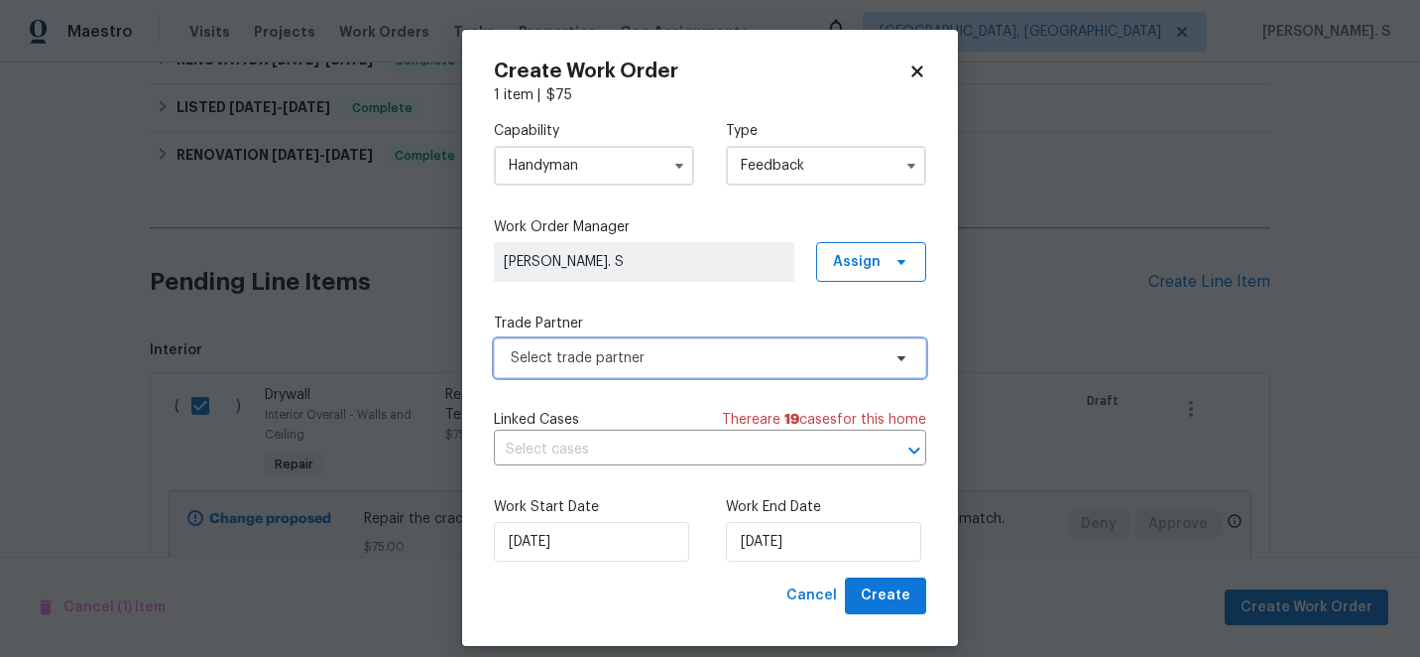
click at [708, 364] on span "Select trade partner" at bounding box center [696, 358] width 370 height 20
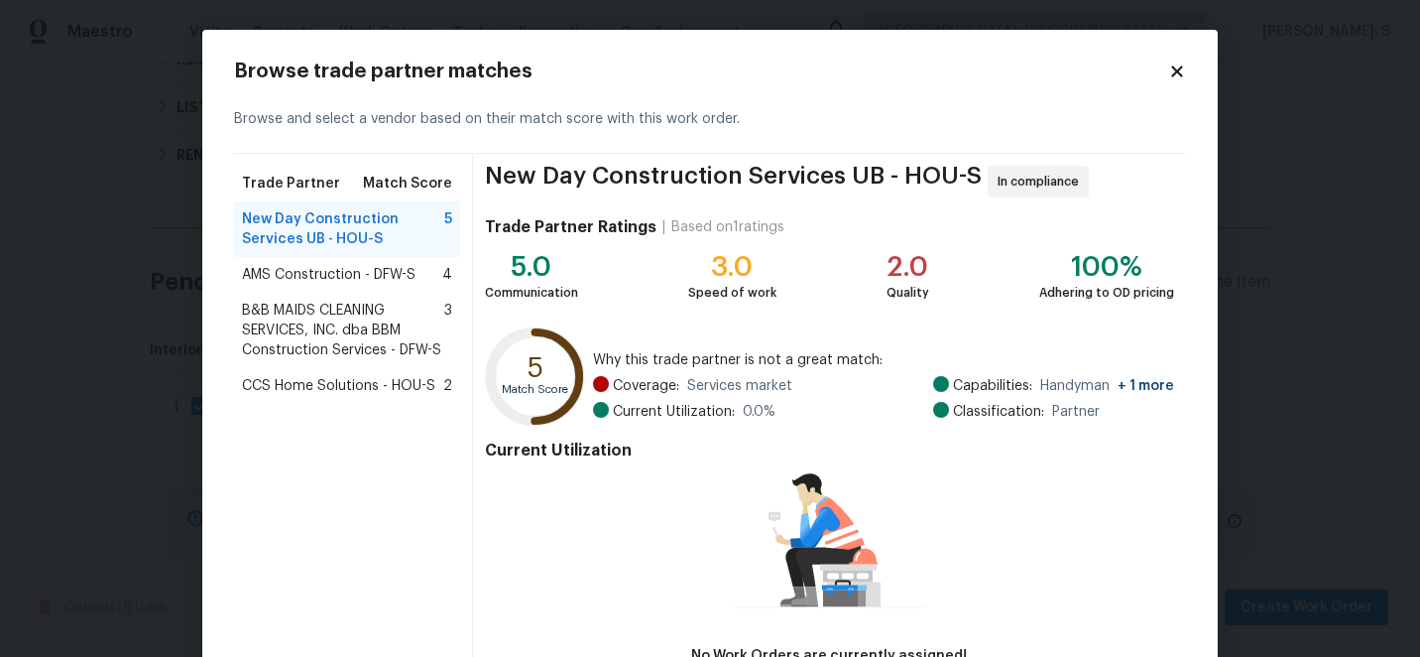
scroll to position [137, 0]
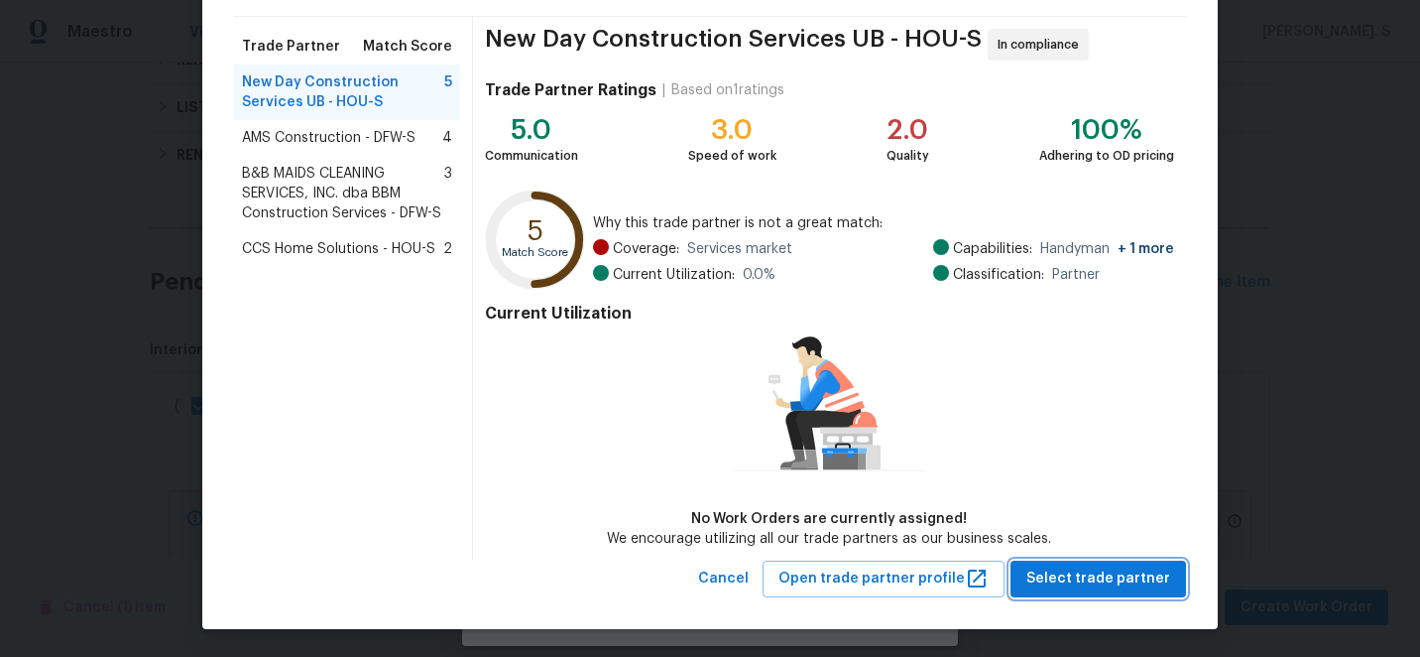
click at [1077, 578] on span "Select trade partner" at bounding box center [1099, 578] width 144 height 25
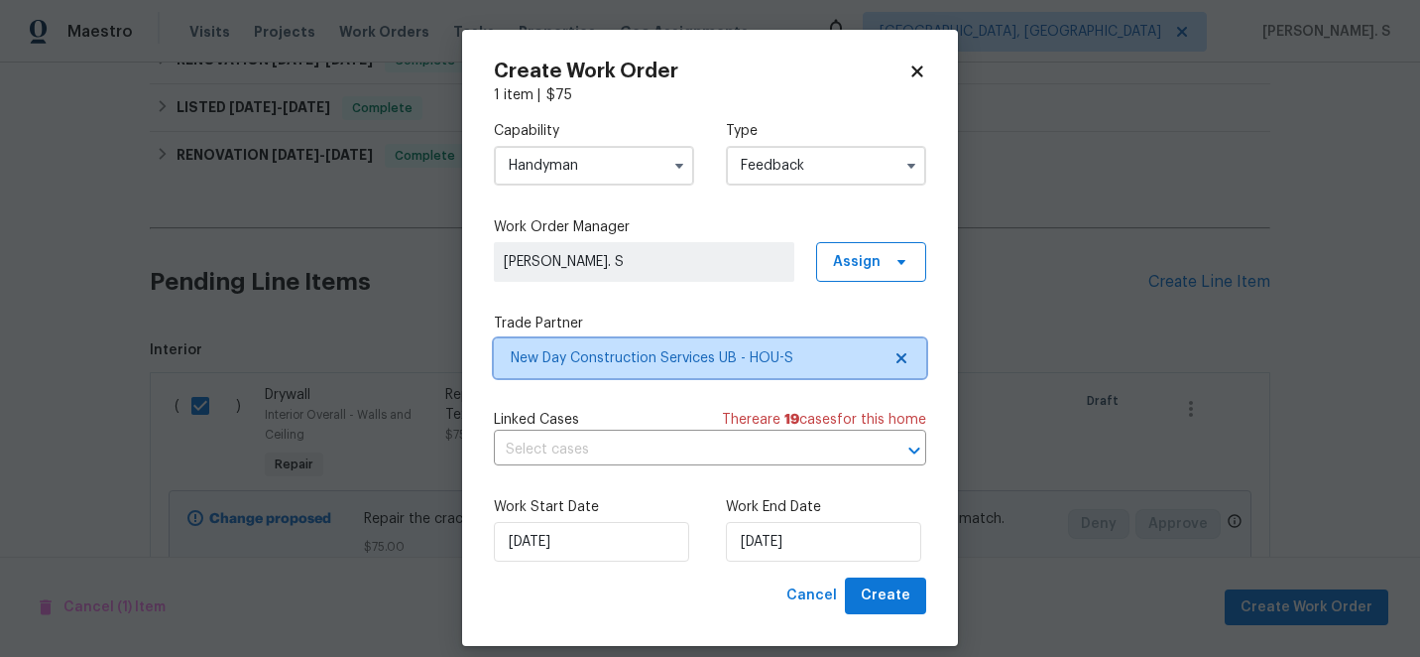
scroll to position [0, 0]
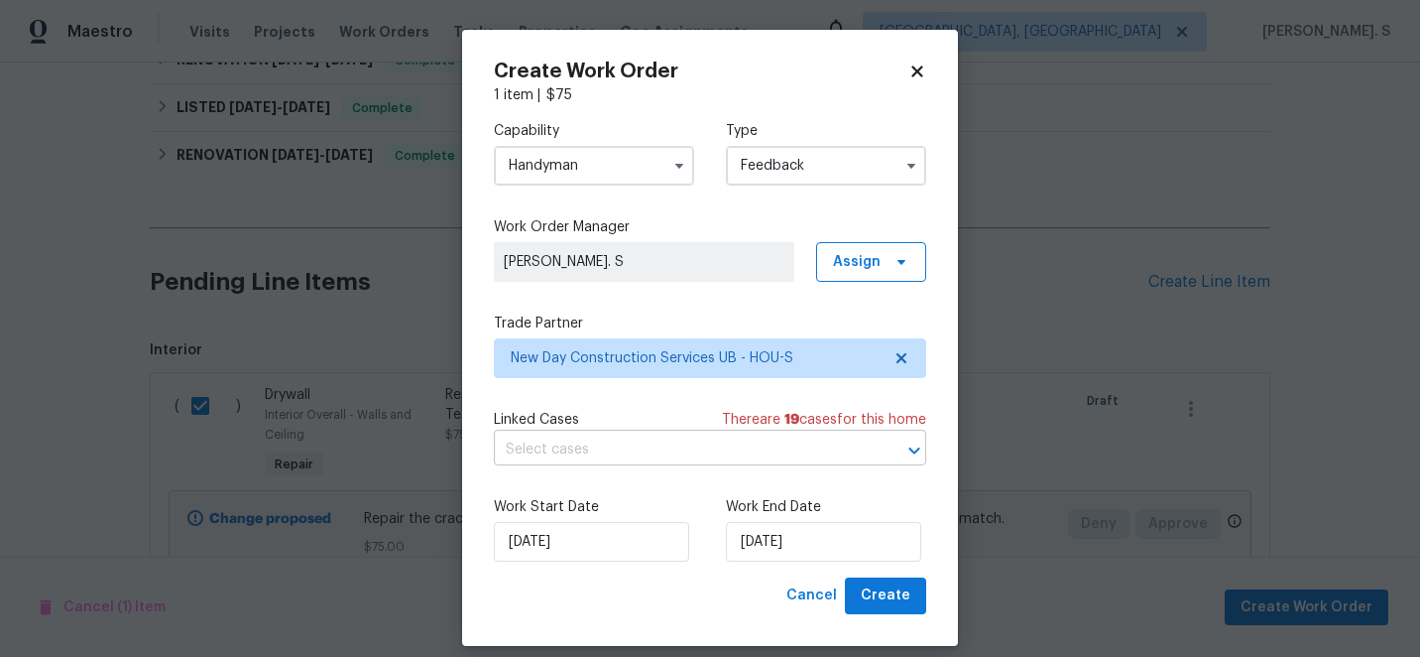
click at [662, 451] on input "text" at bounding box center [682, 449] width 377 height 31
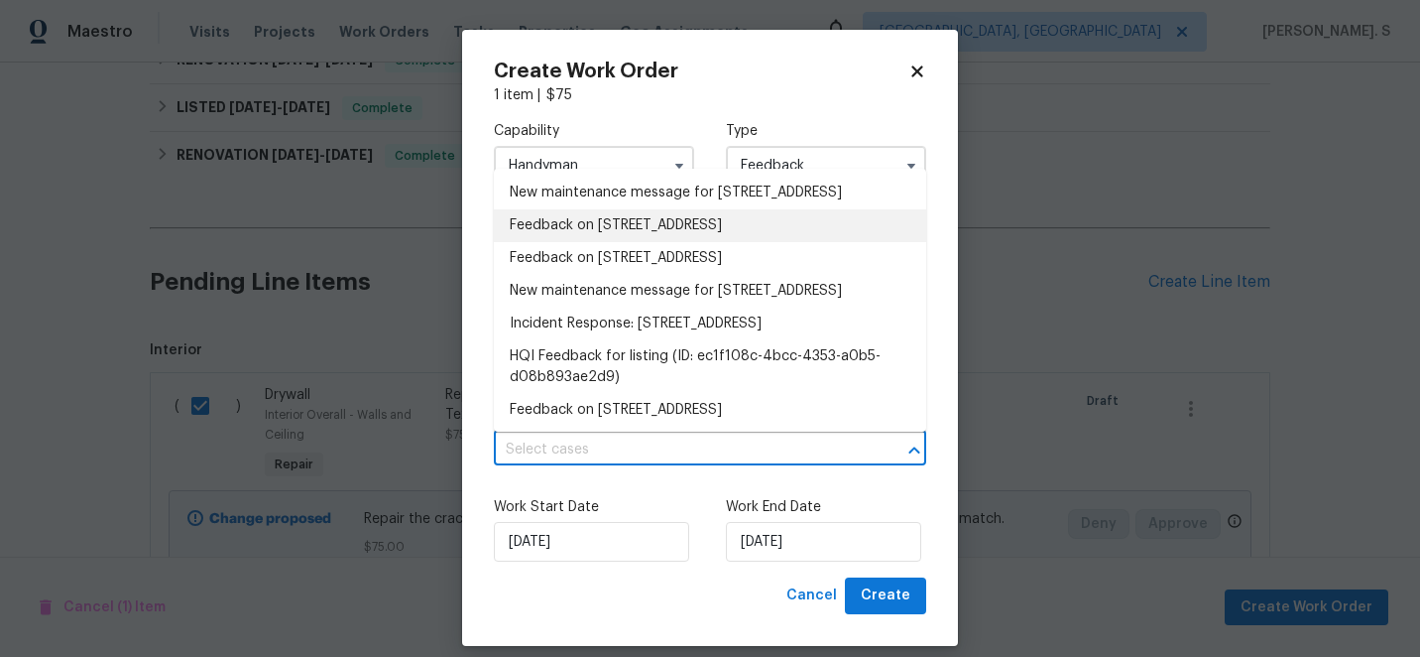
click at [611, 242] on li "Feedback on [STREET_ADDRESS]" at bounding box center [710, 225] width 432 height 33
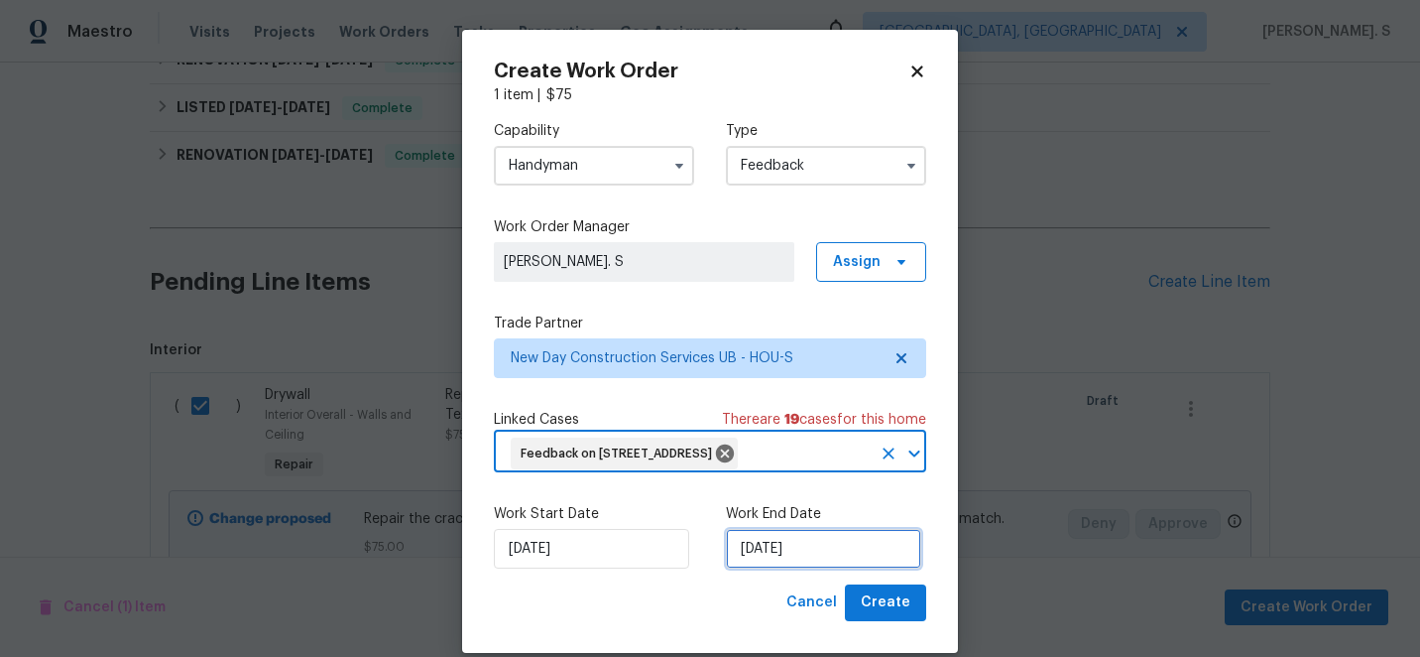
click at [796, 568] on input "[DATE]" at bounding box center [823, 549] width 195 height 40
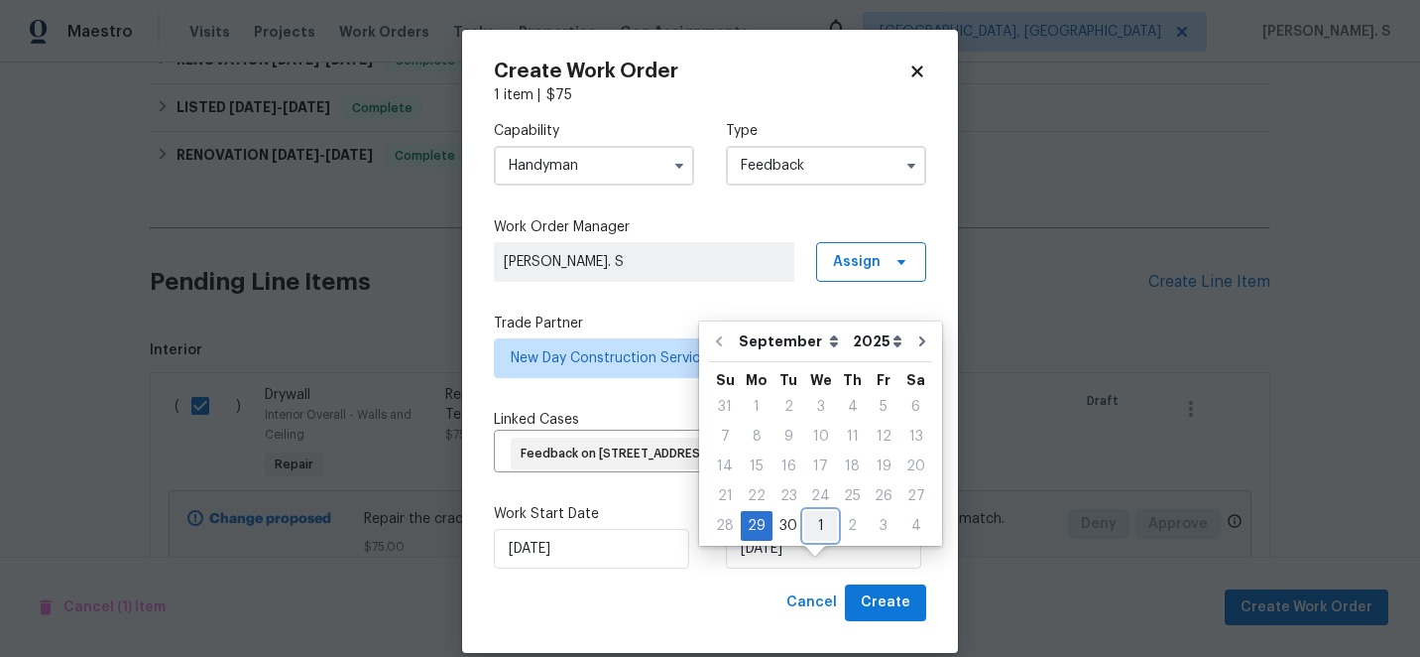
click at [817, 523] on div "1" at bounding box center [820, 526] width 33 height 28
type input "[DATE]"
select select "9"
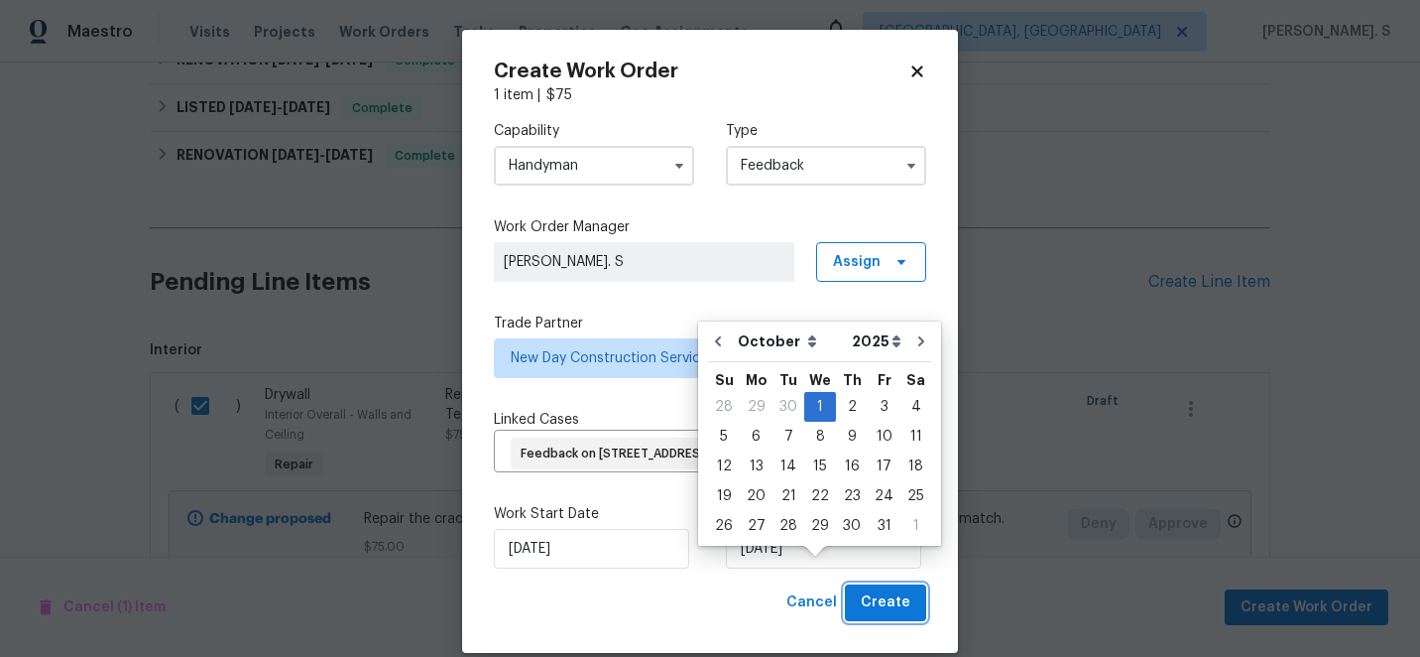
click at [878, 615] on span "Create" at bounding box center [886, 602] width 50 height 25
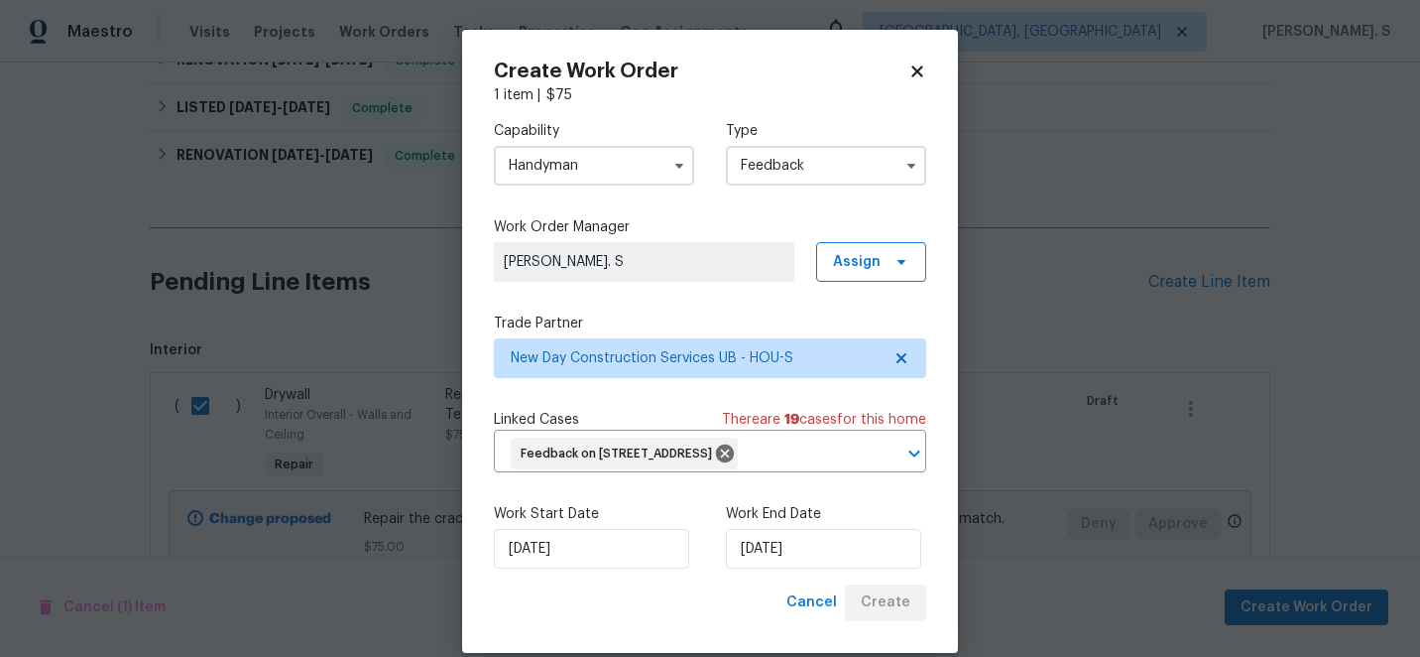
checkbox input "false"
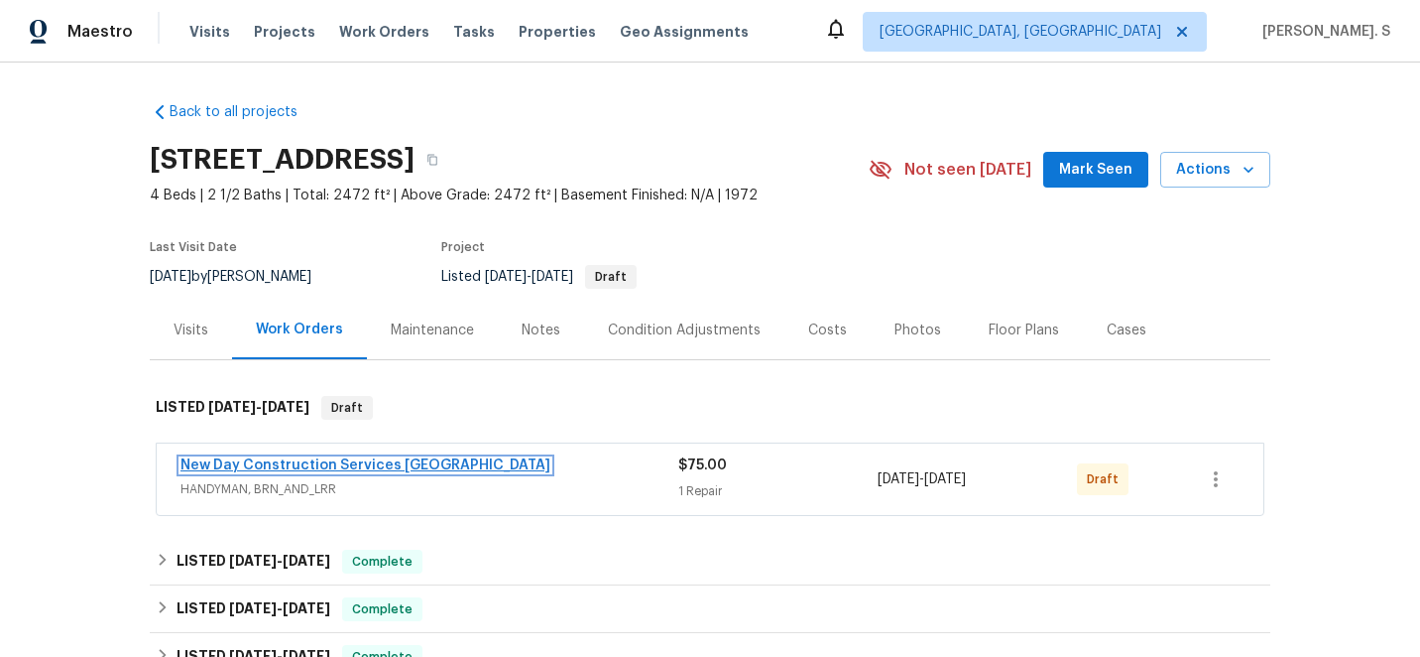
click at [309, 463] on link "New Day Construction Services [GEOGRAPHIC_DATA]" at bounding box center [366, 465] width 370 height 14
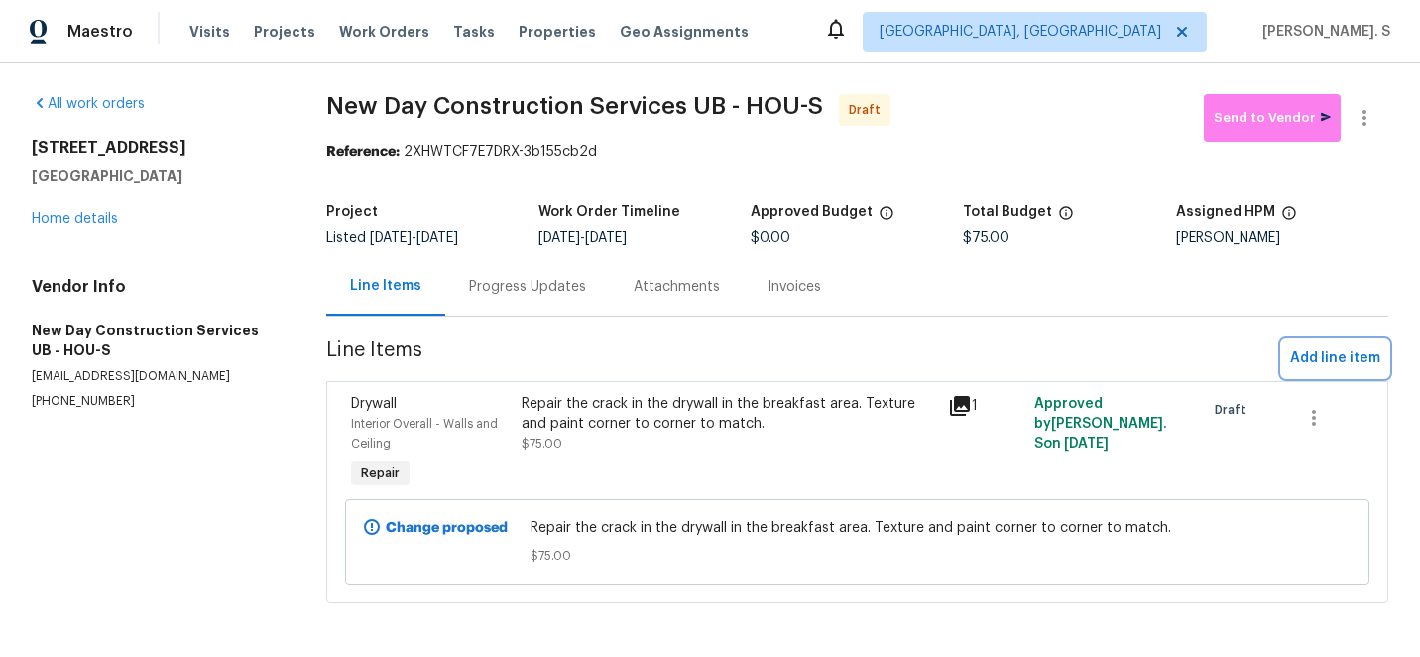
click at [1329, 363] on span "Add line item" at bounding box center [1335, 358] width 90 height 25
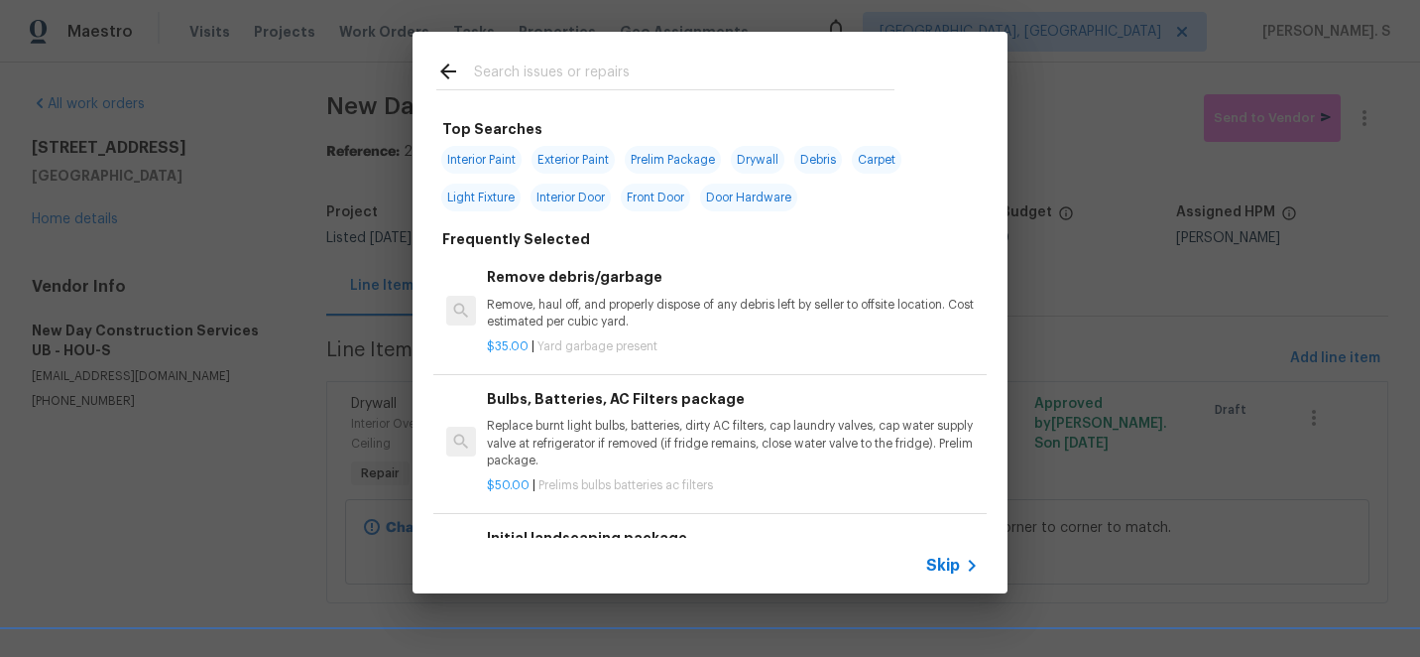
click at [625, 313] on p "Remove, haul off, and properly dispose of any debris left by seller to offsite …" at bounding box center [733, 314] width 492 height 34
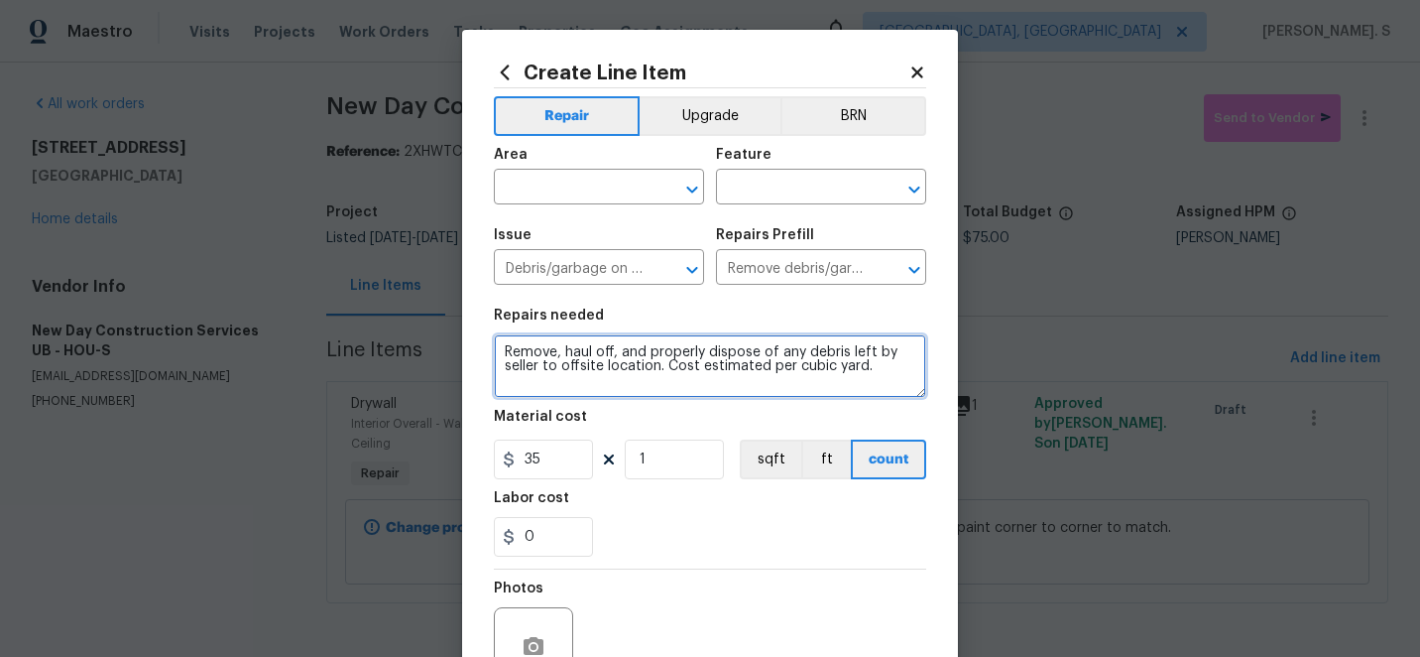
click at [643, 395] on textarea "Remove, haul off, and properly dispose of any debris left by seller to offsite …" at bounding box center [710, 365] width 432 height 63
paste textarea "Secure the loose piece of quart round in the breakfast area"
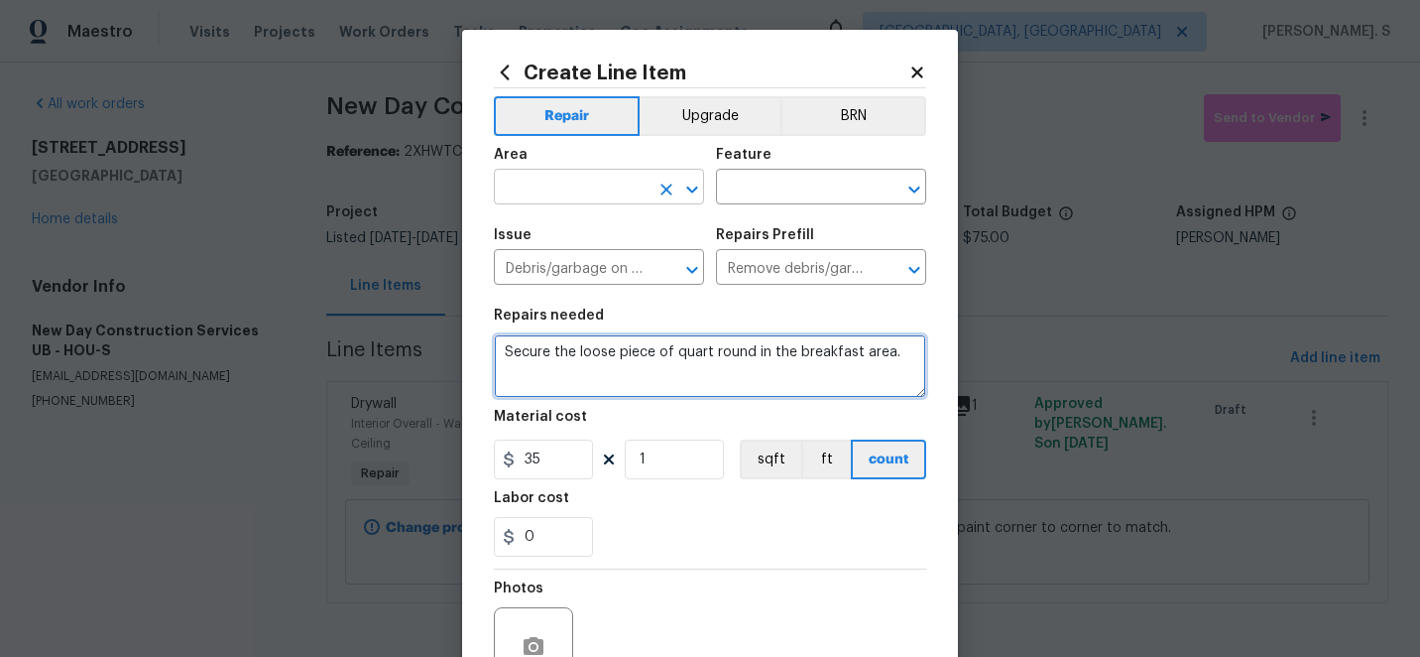
click at [698, 201] on div at bounding box center [679, 190] width 52 height 28
type textarea "Secure the loose piece of quart round in the breakfast area."
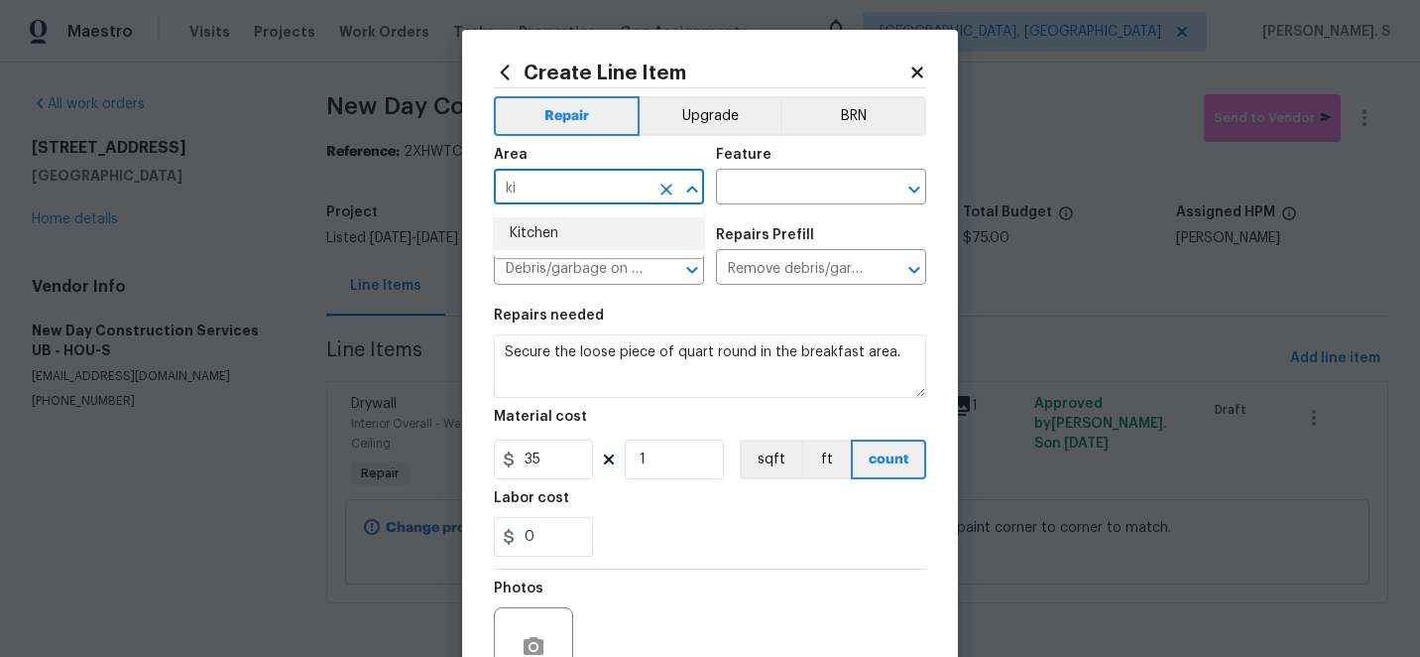
click at [605, 243] on li "Kitchen" at bounding box center [599, 233] width 210 height 33
click at [920, 189] on icon "Open" at bounding box center [915, 190] width 24 height 24
type input "Kitchen"
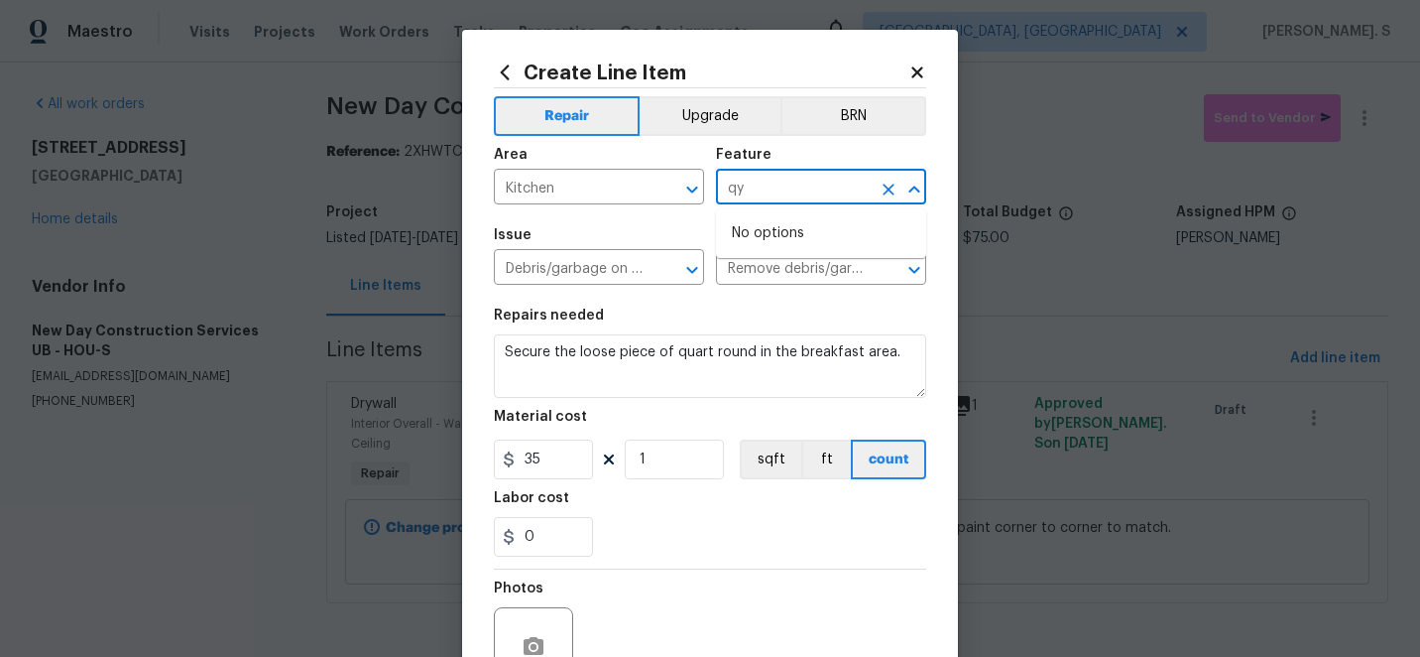
type input "q"
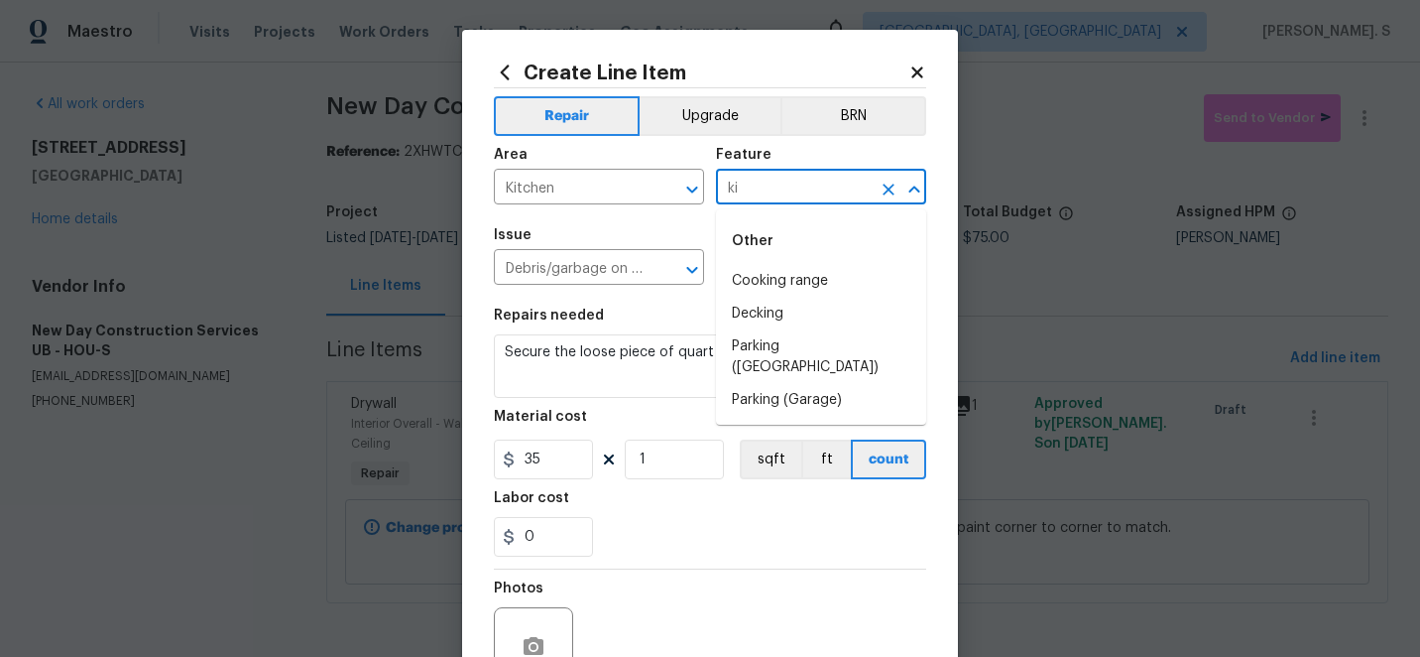
type input "k"
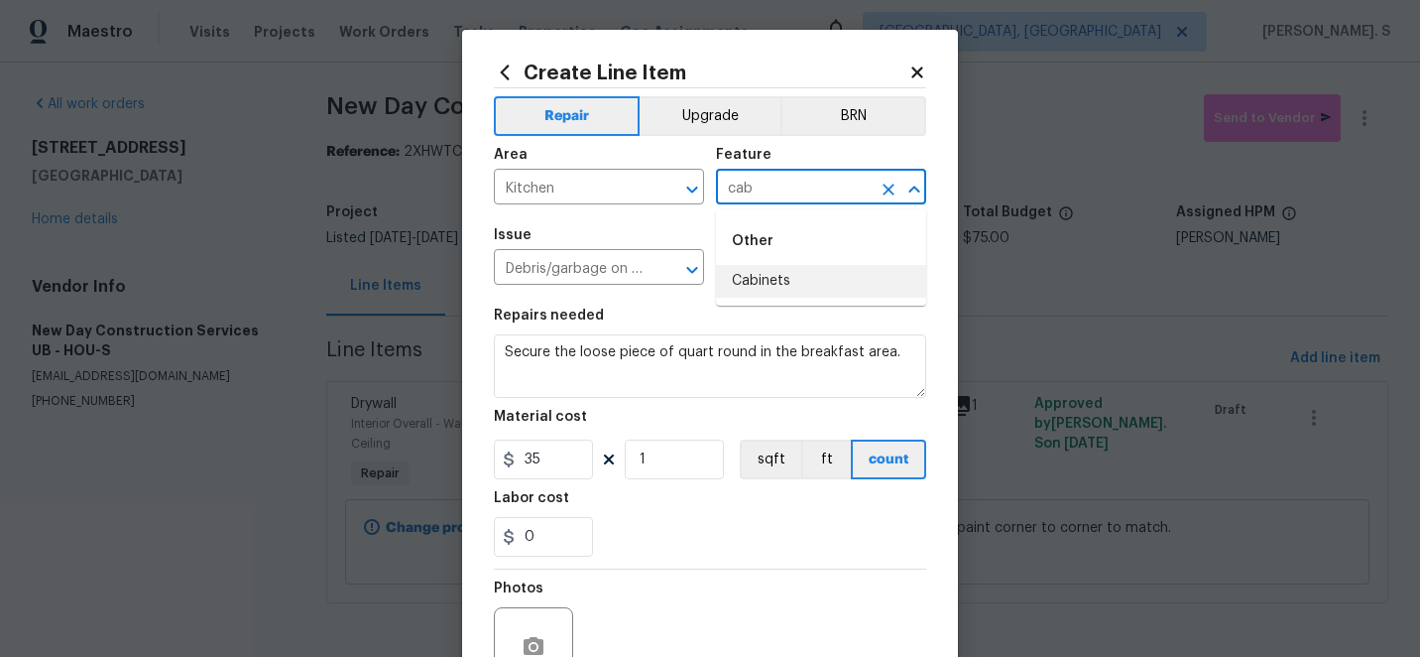
click at [865, 277] on li "Cabinets" at bounding box center [821, 281] width 210 height 33
click at [688, 279] on icon "Open" at bounding box center [692, 270] width 24 height 24
type input "Cabinets"
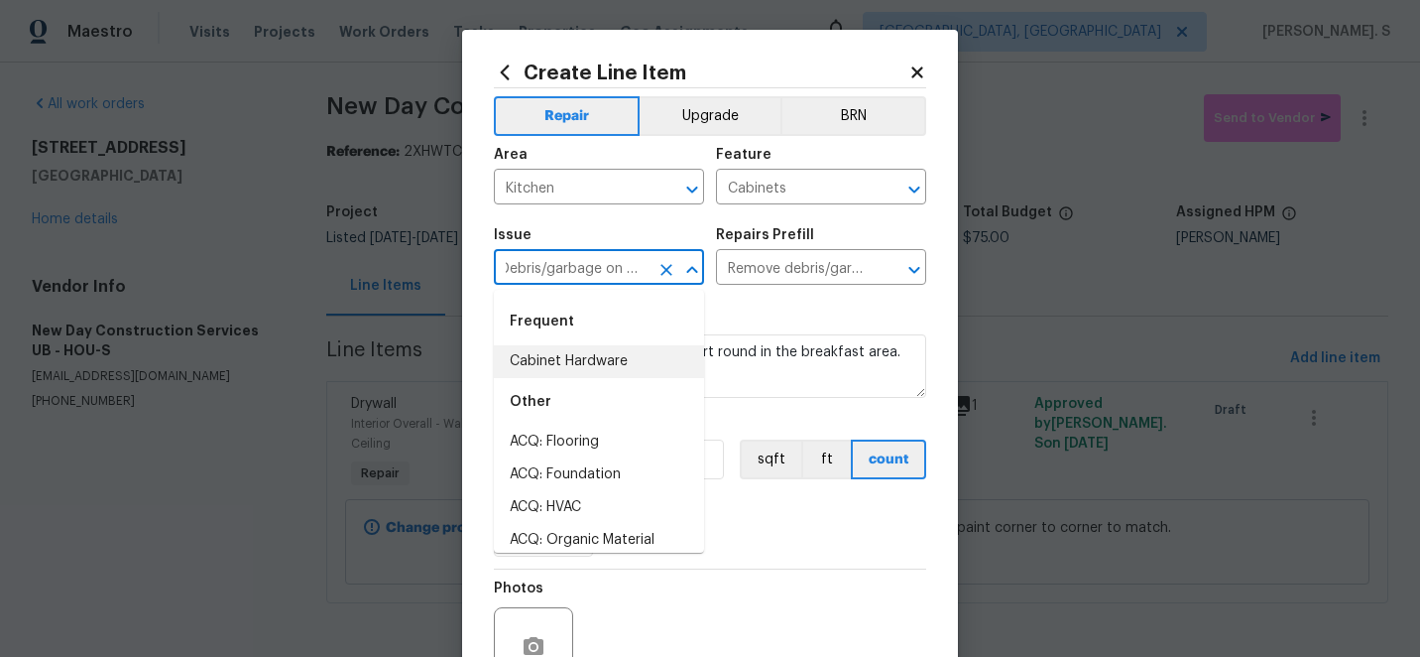
click at [627, 362] on li "Cabinet Hardware" at bounding box center [599, 361] width 210 height 33
type input "Cabinet Hardware"
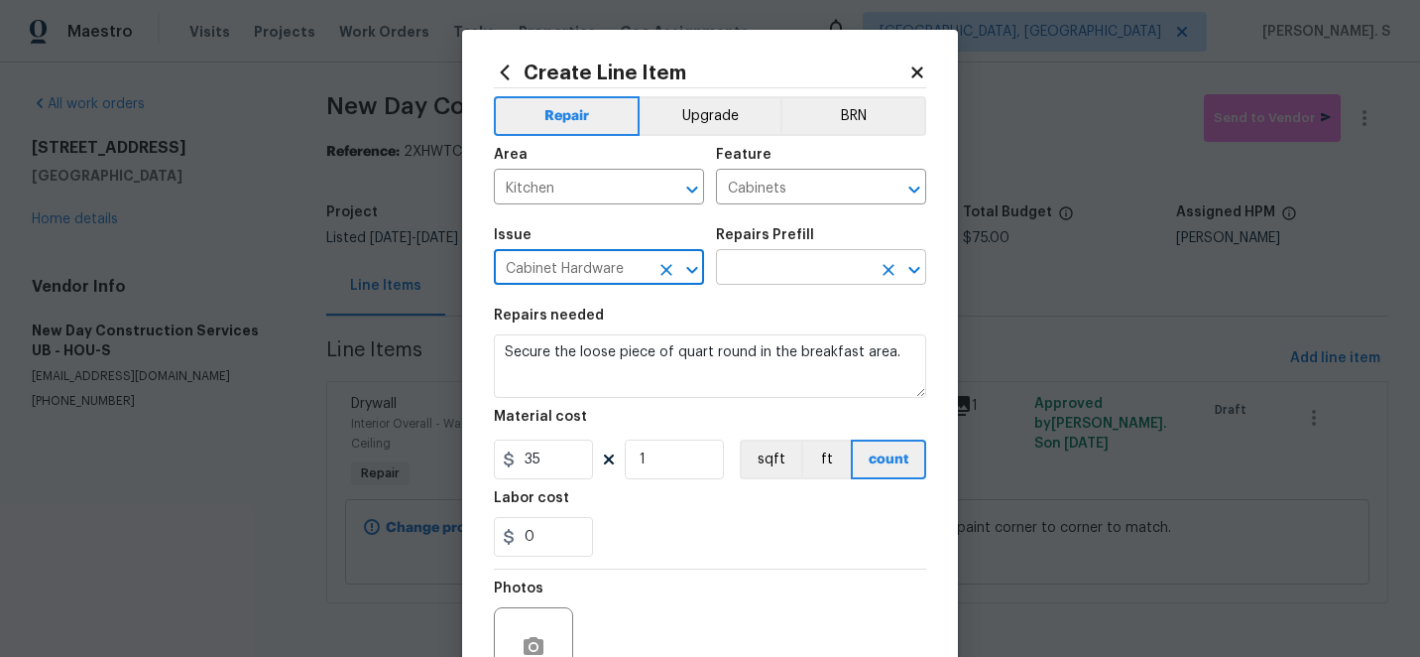
click at [914, 283] on button "Open" at bounding box center [915, 270] width 28 height 28
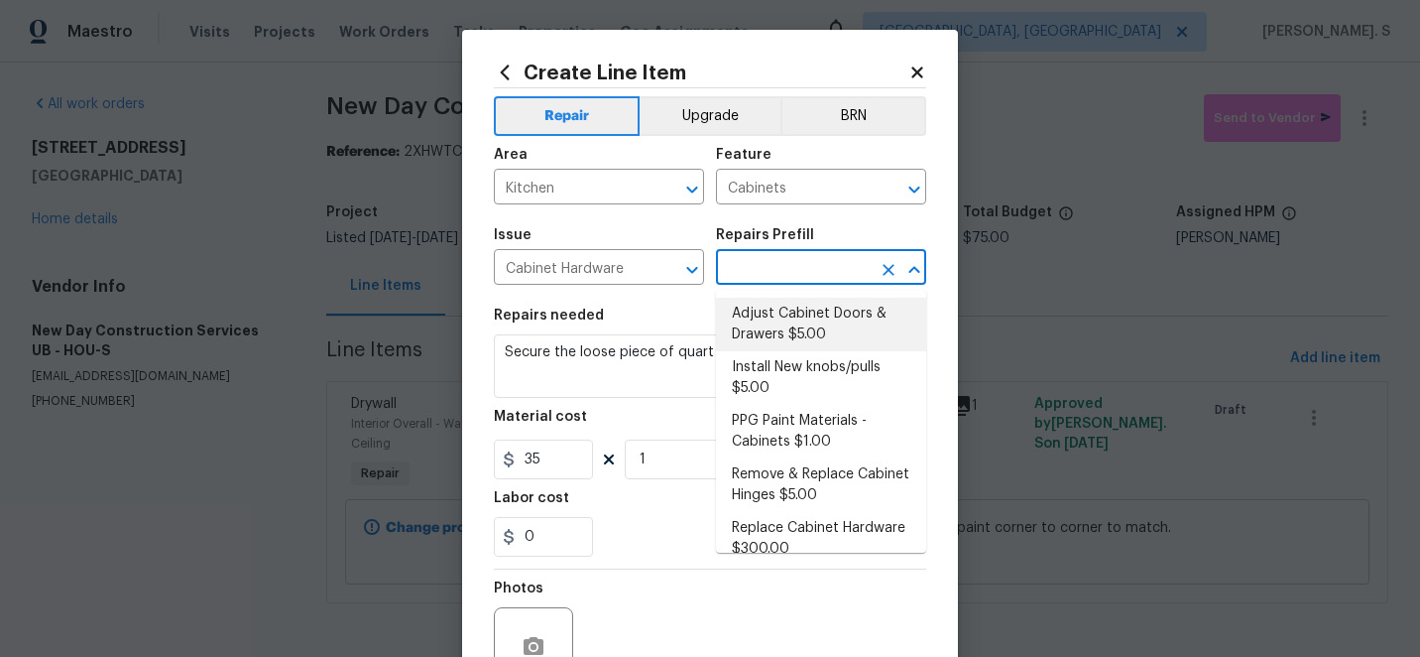
scroll to position [54, 0]
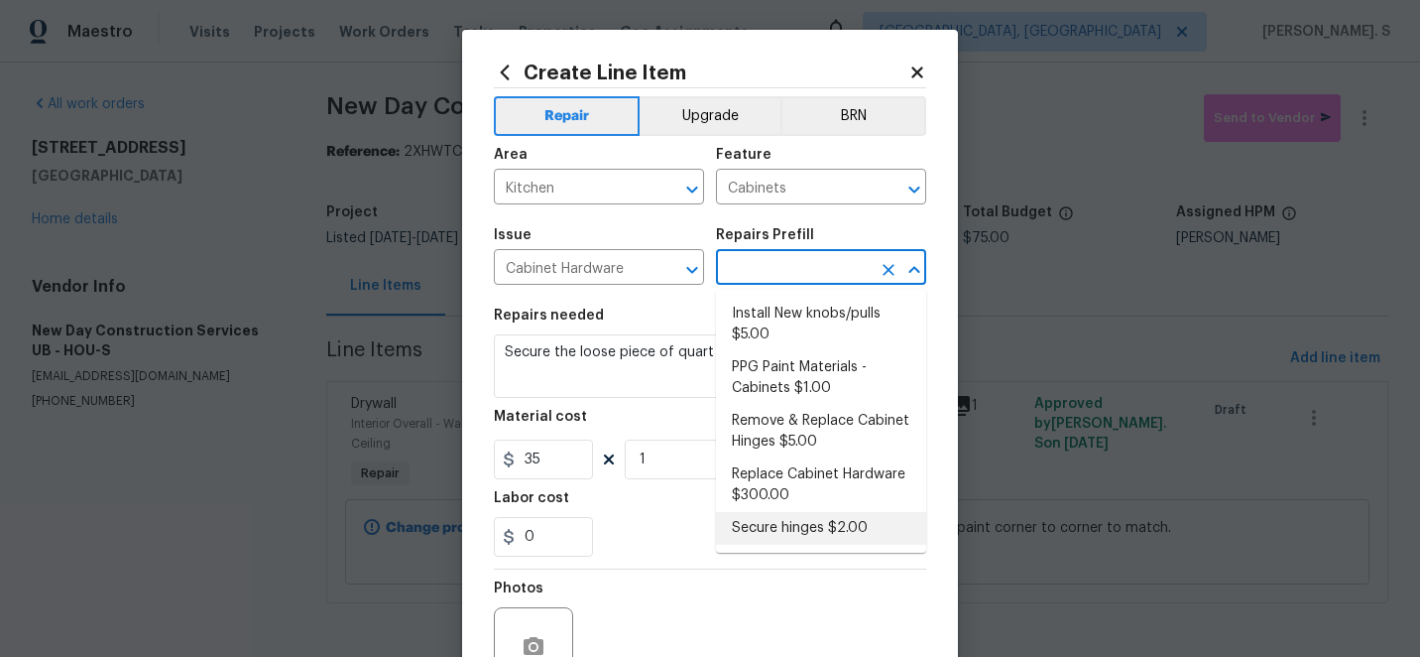
click at [792, 530] on li "Secure hinges $2.00" at bounding box center [821, 528] width 210 height 33
type input "Secure hinges $2.00"
type textarea "Secure hinges."
type input "2"
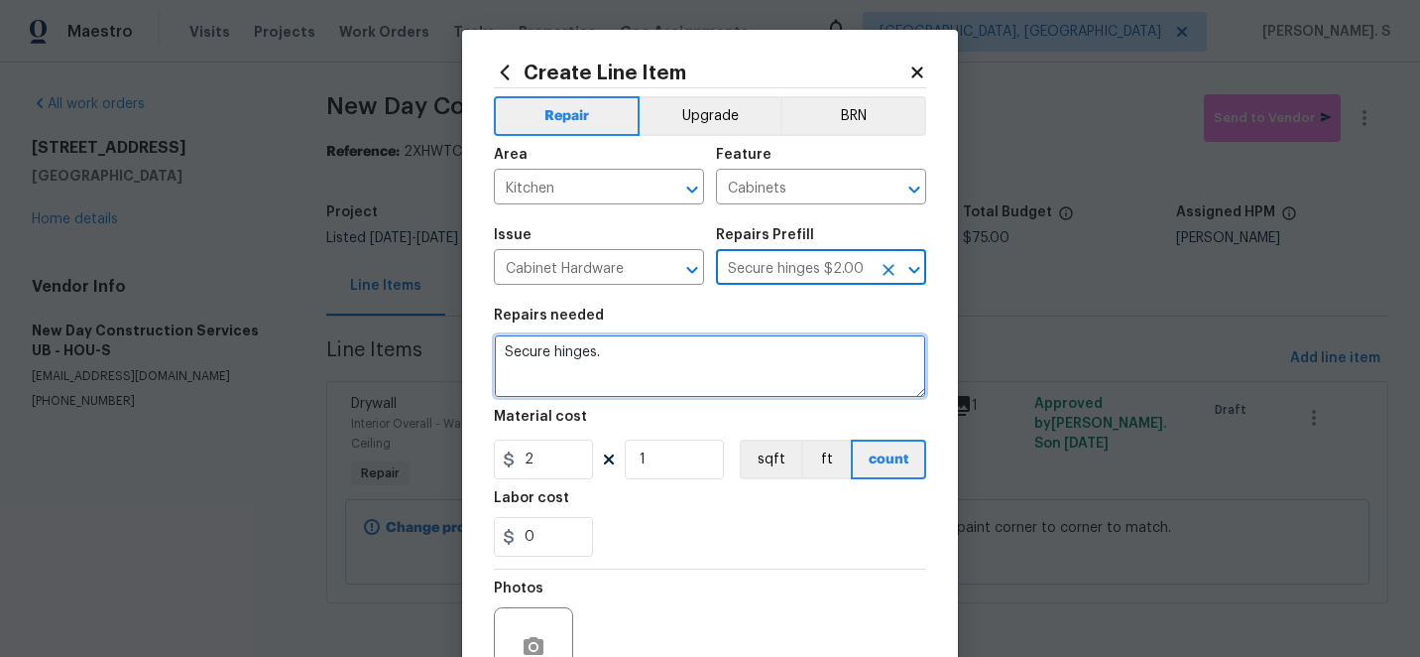
click at [632, 377] on textarea "Secure hinges." at bounding box center [710, 365] width 432 height 63
paste textarea "the loose piece of quart round in the breakfast area"
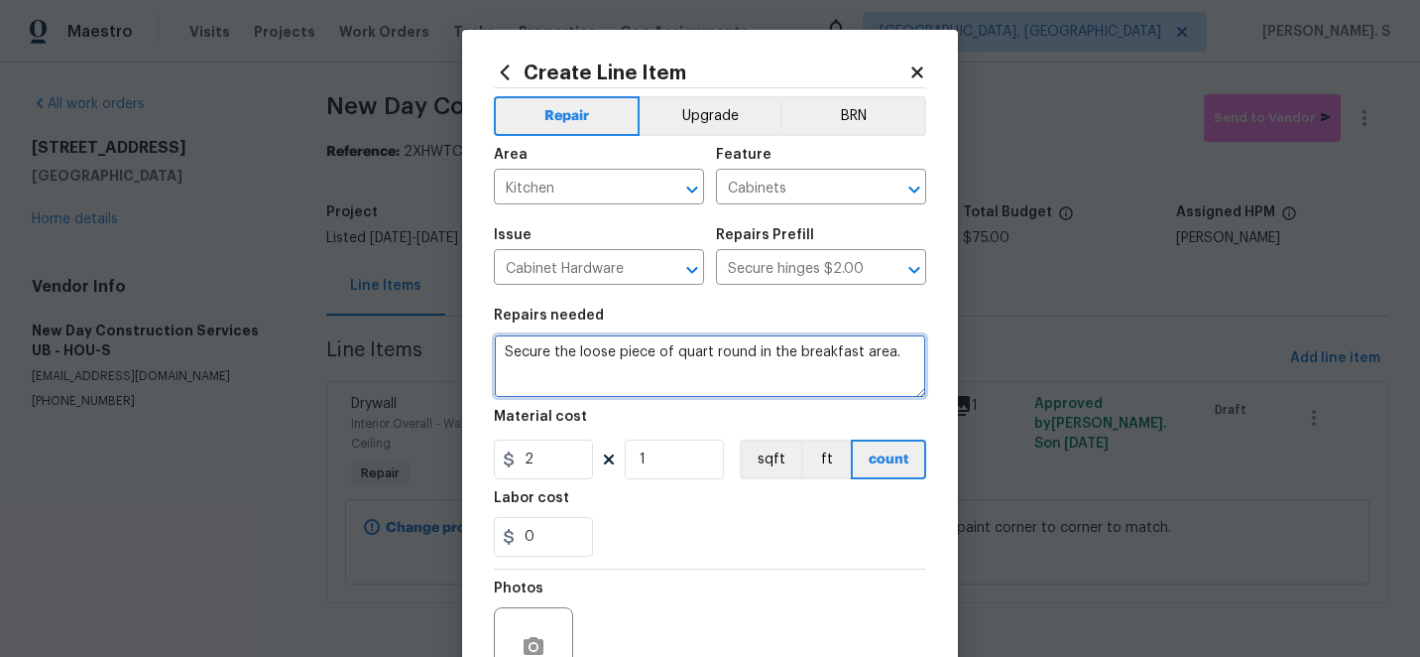
type textarea "Secure the loose piece of quart round in the breakfast area."
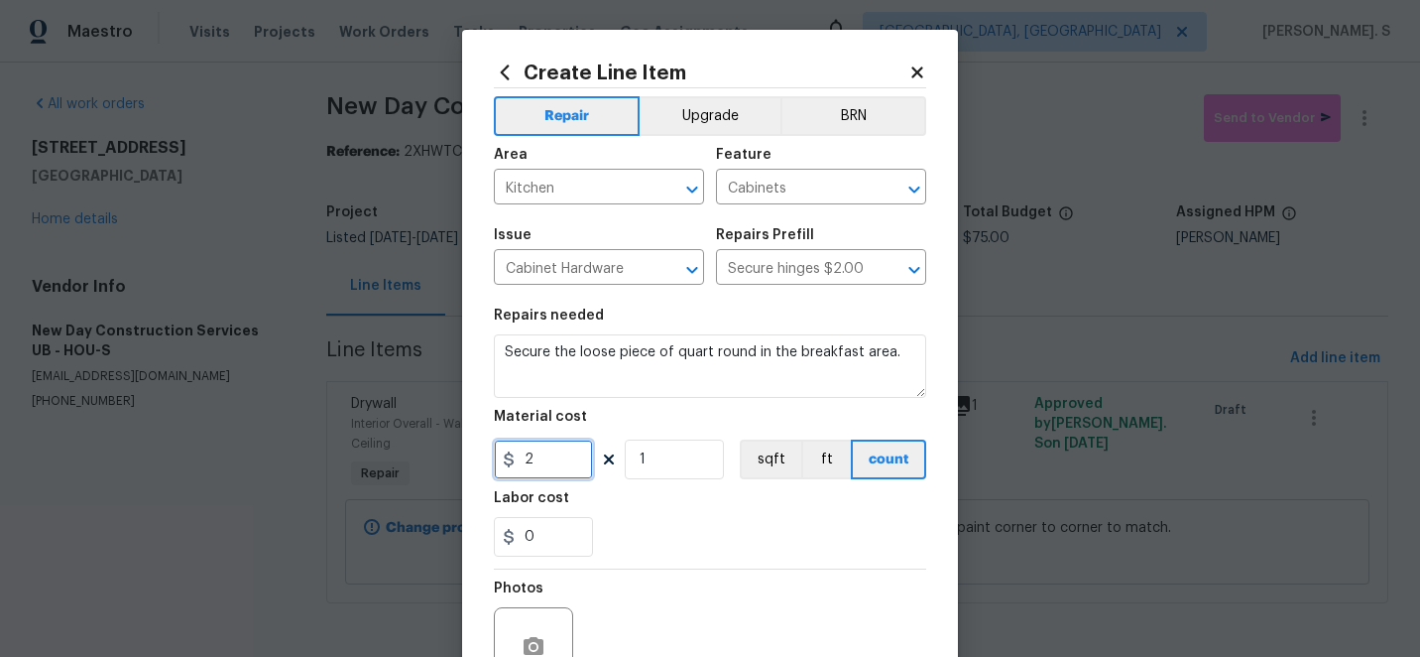
click at [562, 449] on input "2" at bounding box center [543, 459] width 99 height 40
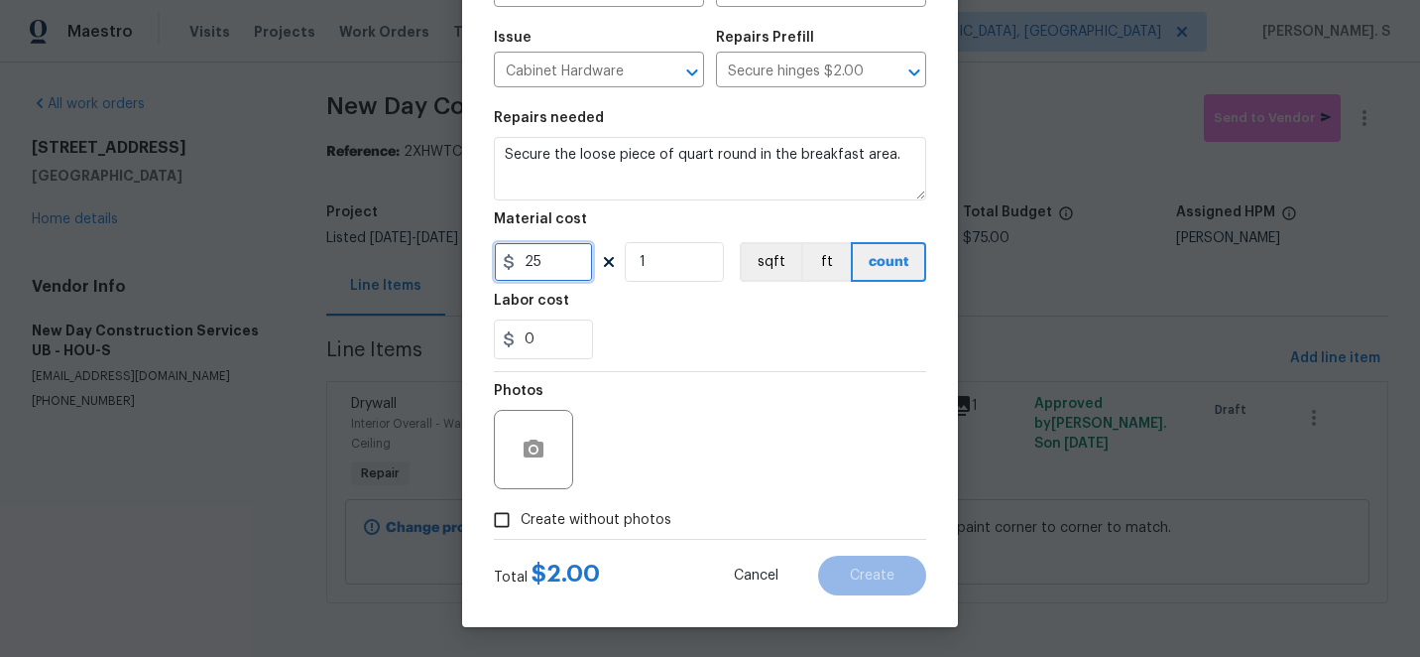
type input "25"
click at [541, 475] on div at bounding box center [533, 449] width 79 height 79
click at [537, 442] on icon "button" at bounding box center [534, 448] width 20 height 18
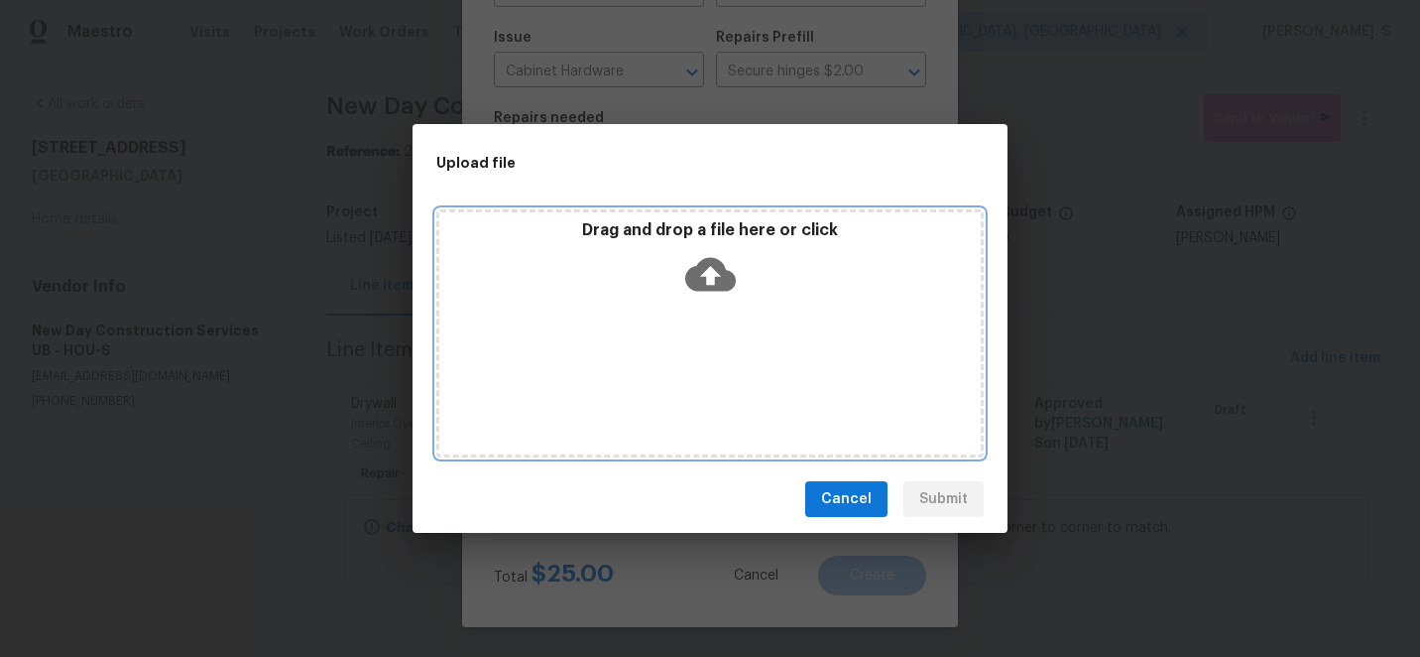
click at [718, 271] on icon at bounding box center [710, 275] width 51 height 34
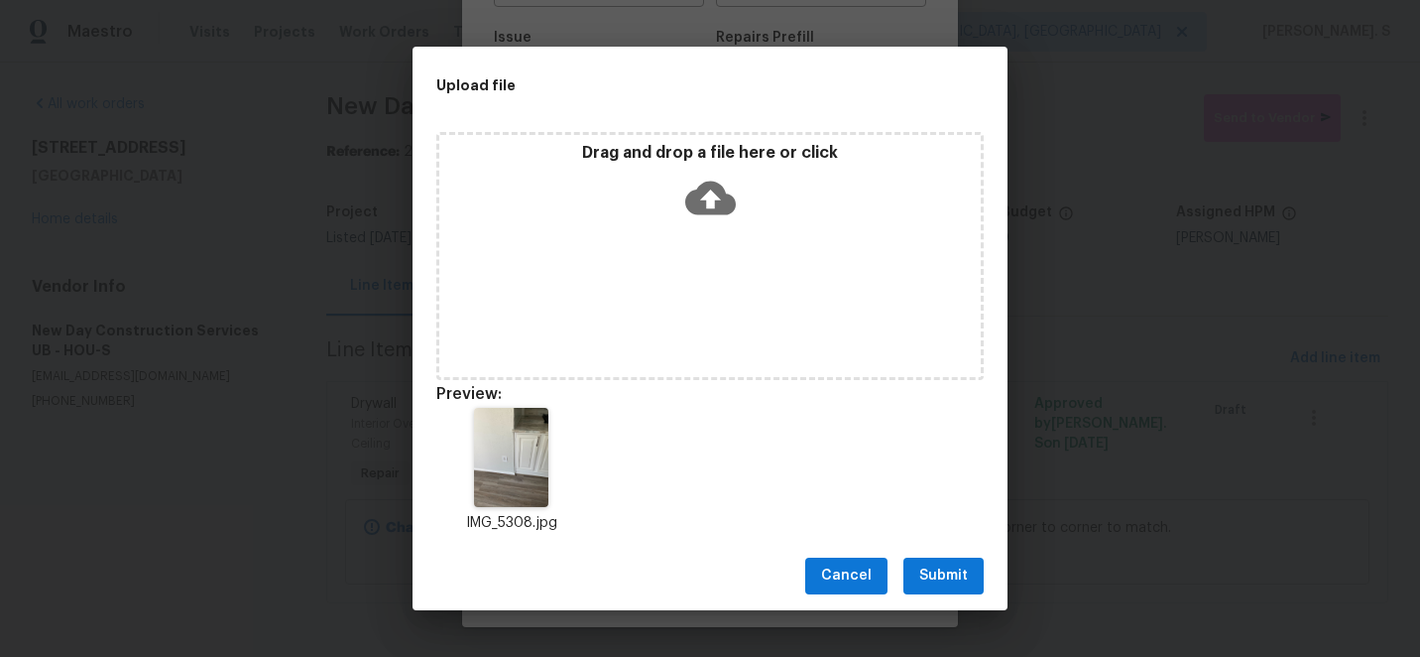
click at [934, 555] on div "Cancel Submit" at bounding box center [710, 576] width 595 height 68
click at [935, 570] on span "Submit" at bounding box center [943, 575] width 49 height 25
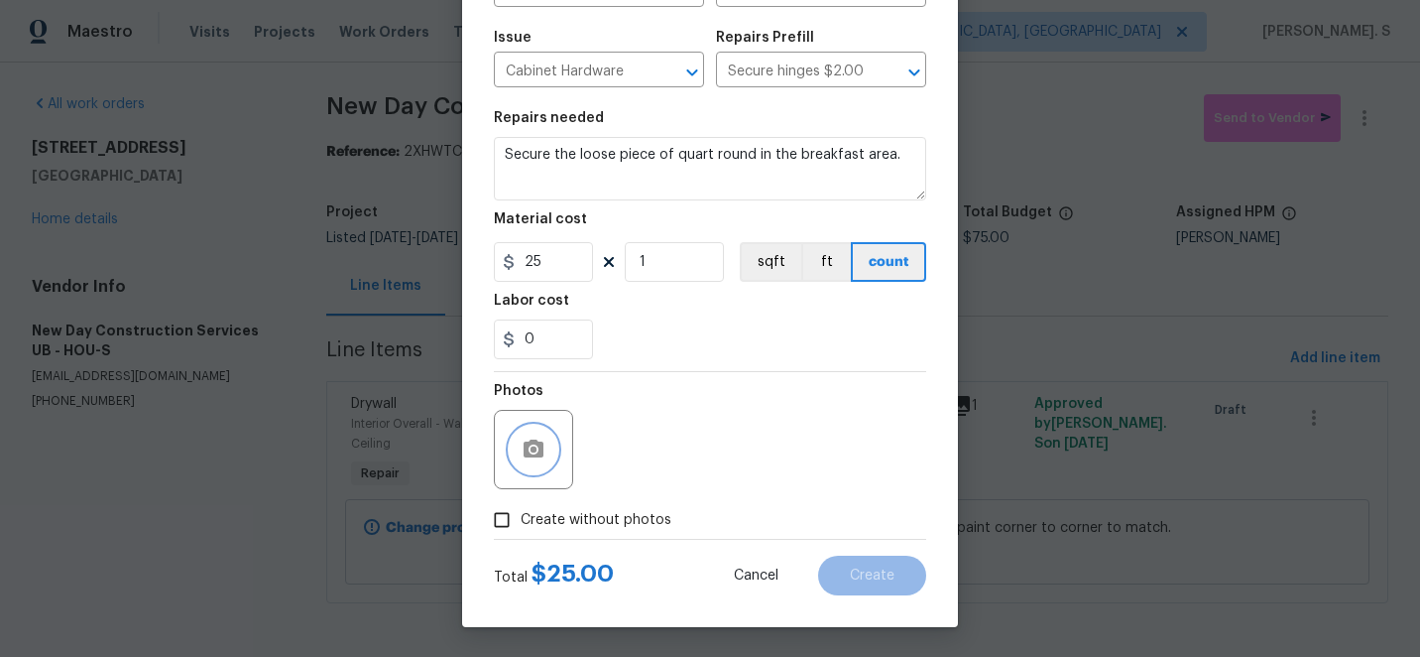
click at [522, 450] on icon "button" at bounding box center [534, 449] width 24 height 24
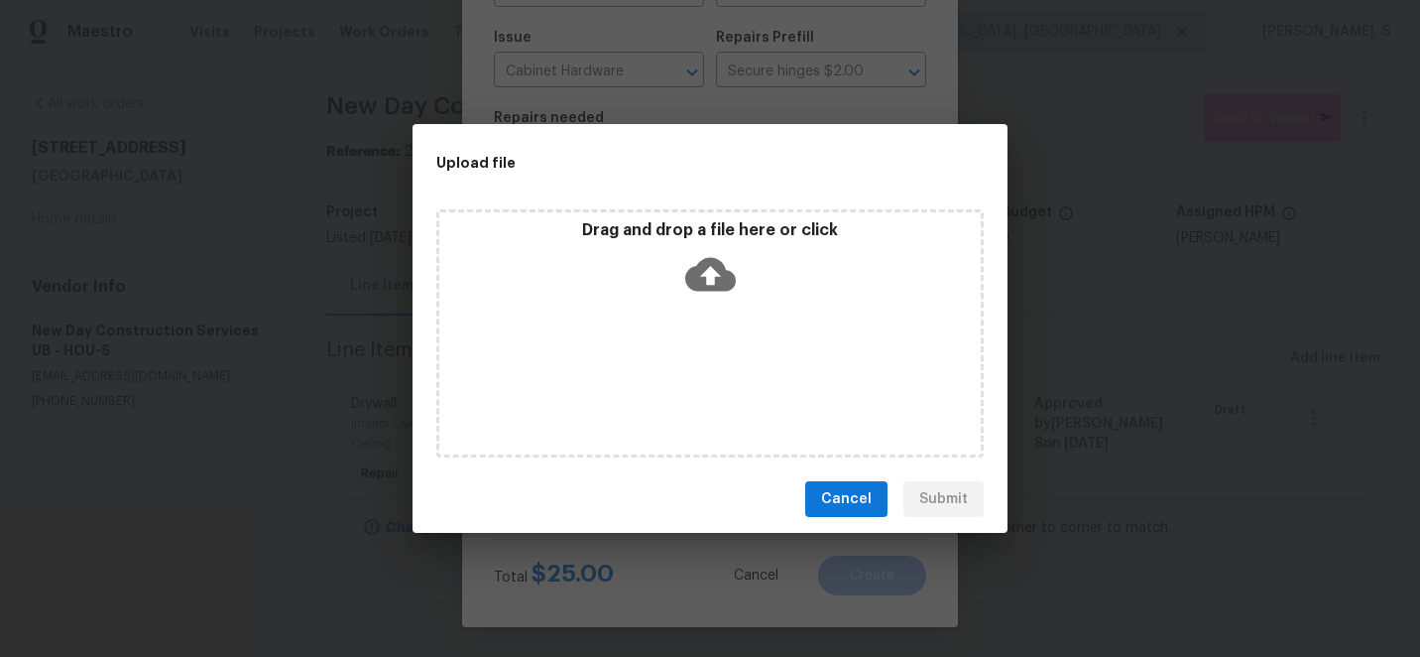
click at [706, 279] on icon at bounding box center [710, 274] width 51 height 51
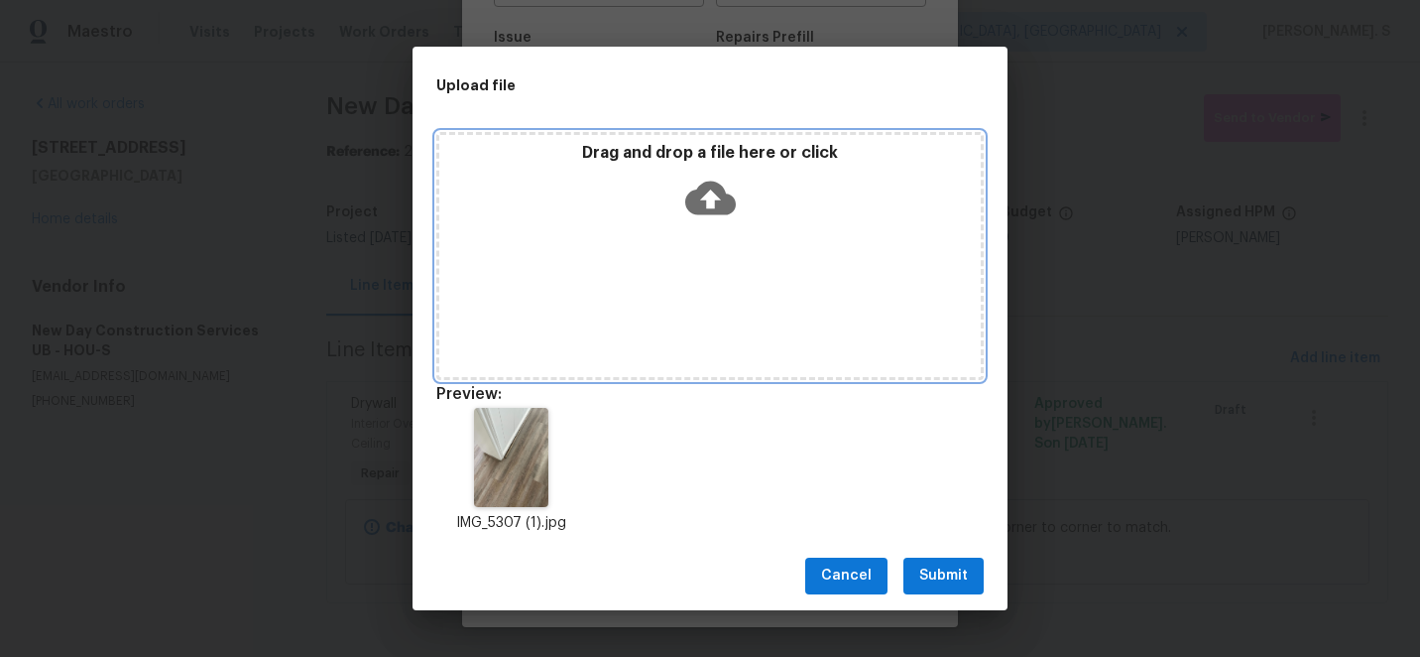
click at [703, 238] on div "Drag and drop a file here or click" at bounding box center [710, 256] width 548 height 248
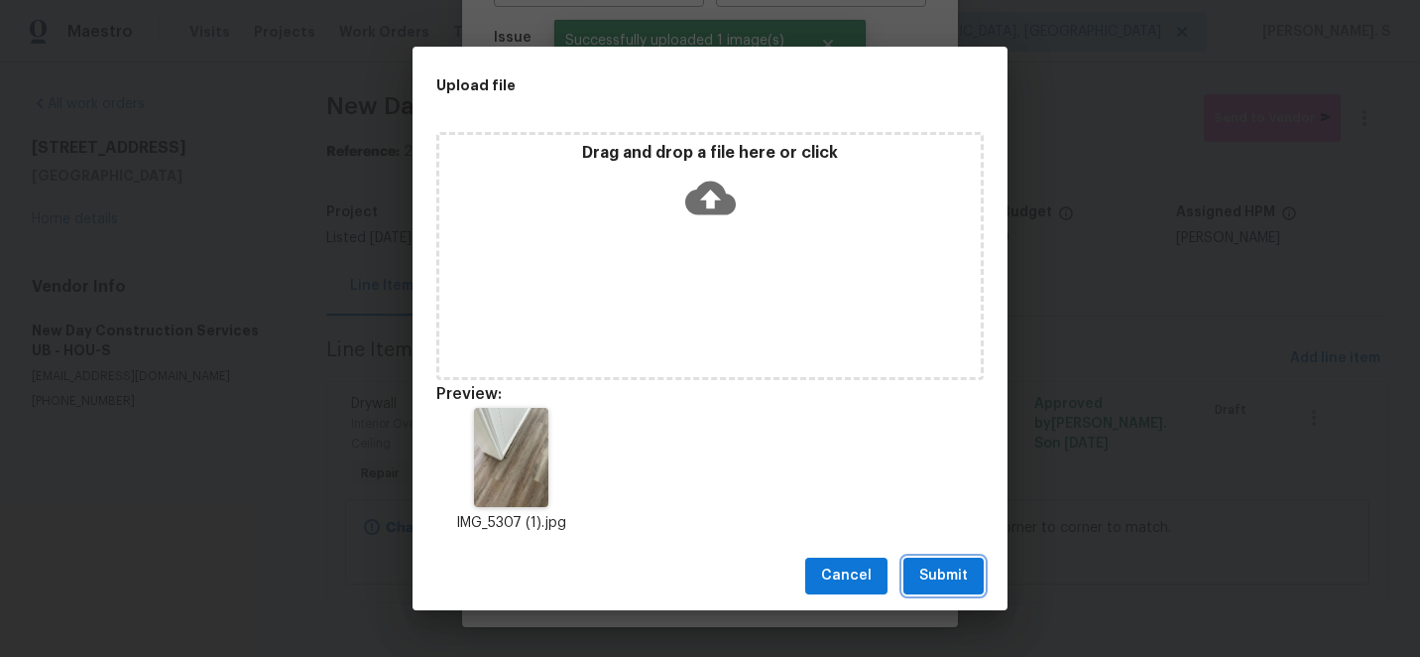
click at [946, 574] on span "Submit" at bounding box center [943, 575] width 49 height 25
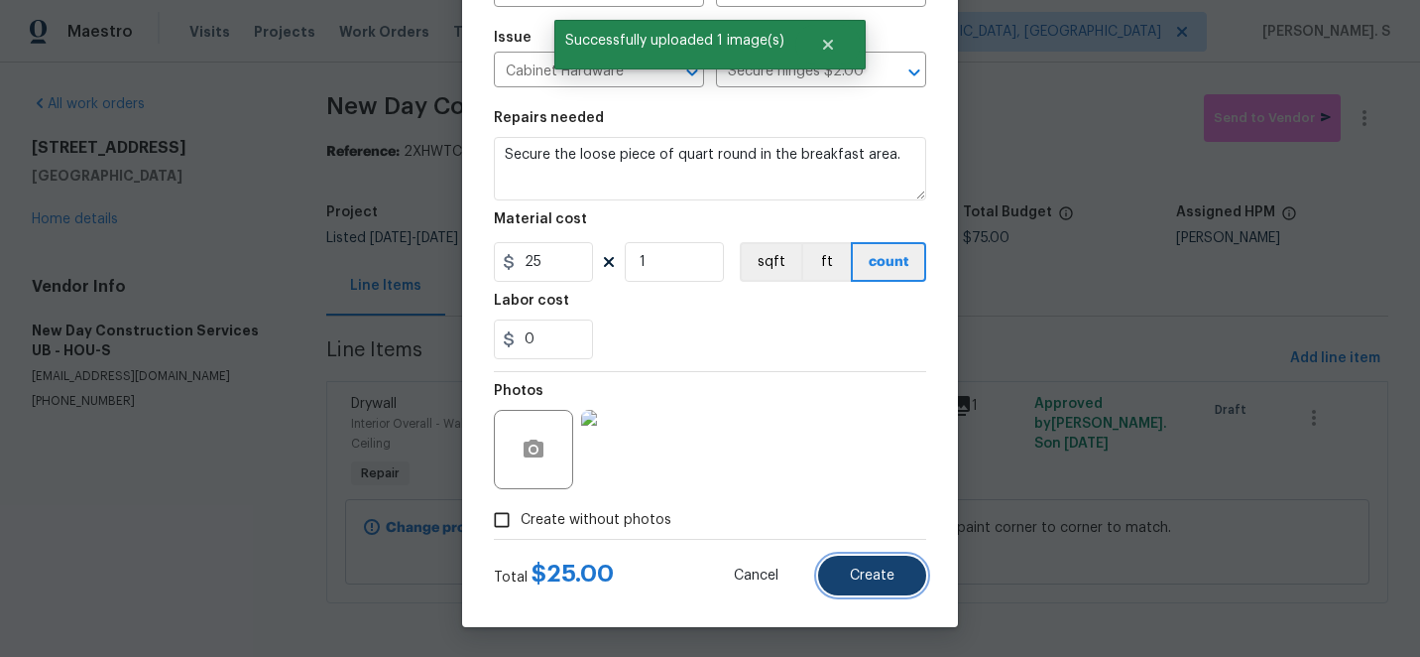
click at [844, 575] on button "Create" at bounding box center [872, 575] width 108 height 40
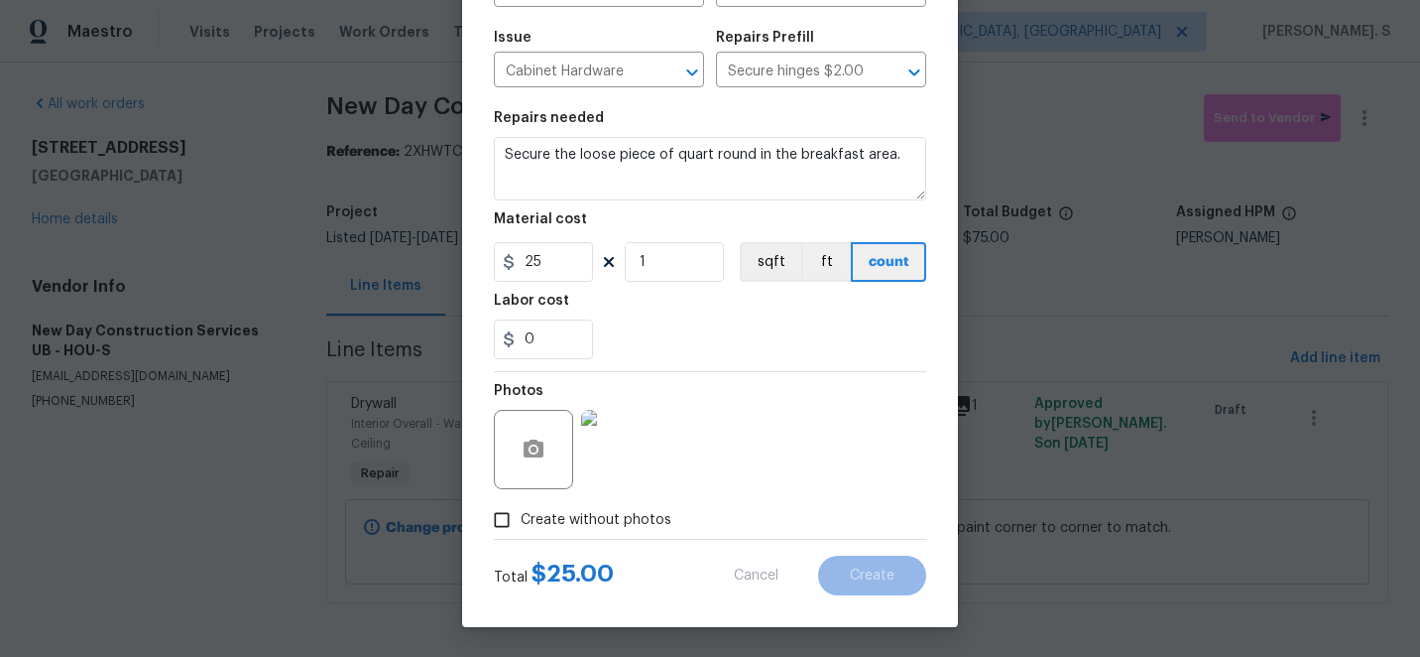
type input "0"
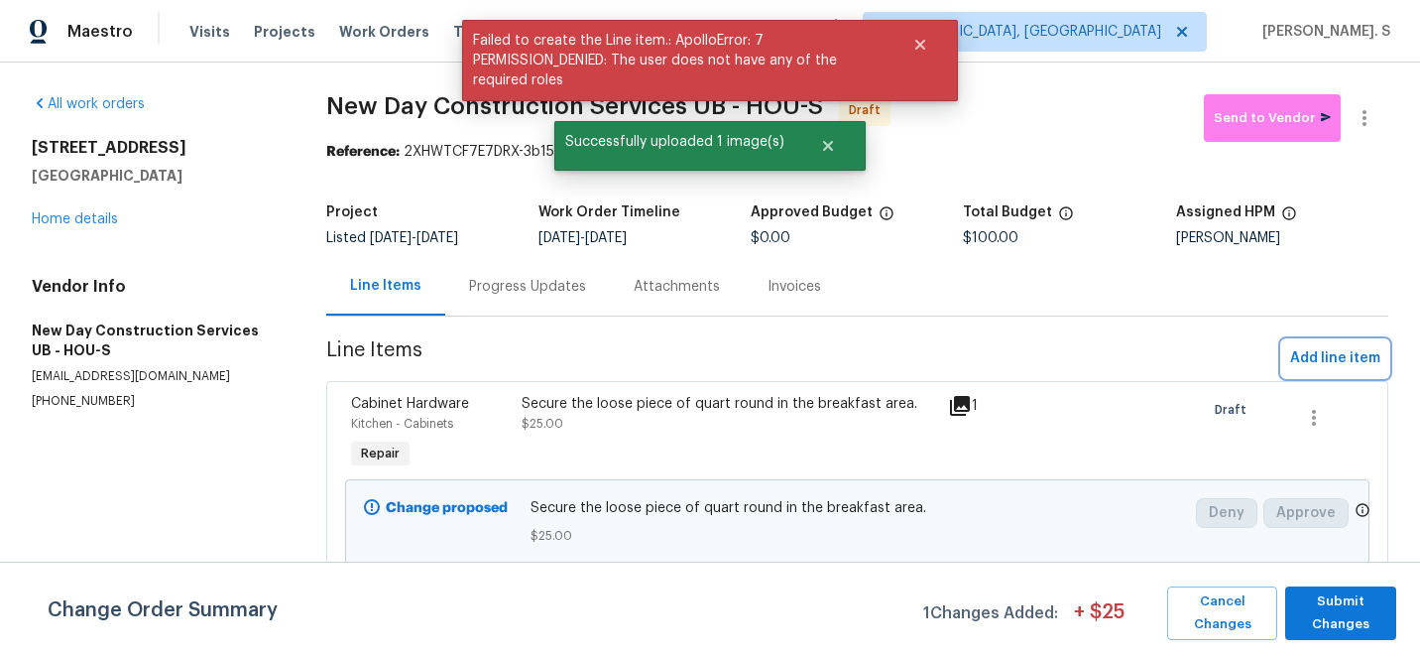
click at [1313, 343] on button "Add line item" at bounding box center [1336, 358] width 106 height 37
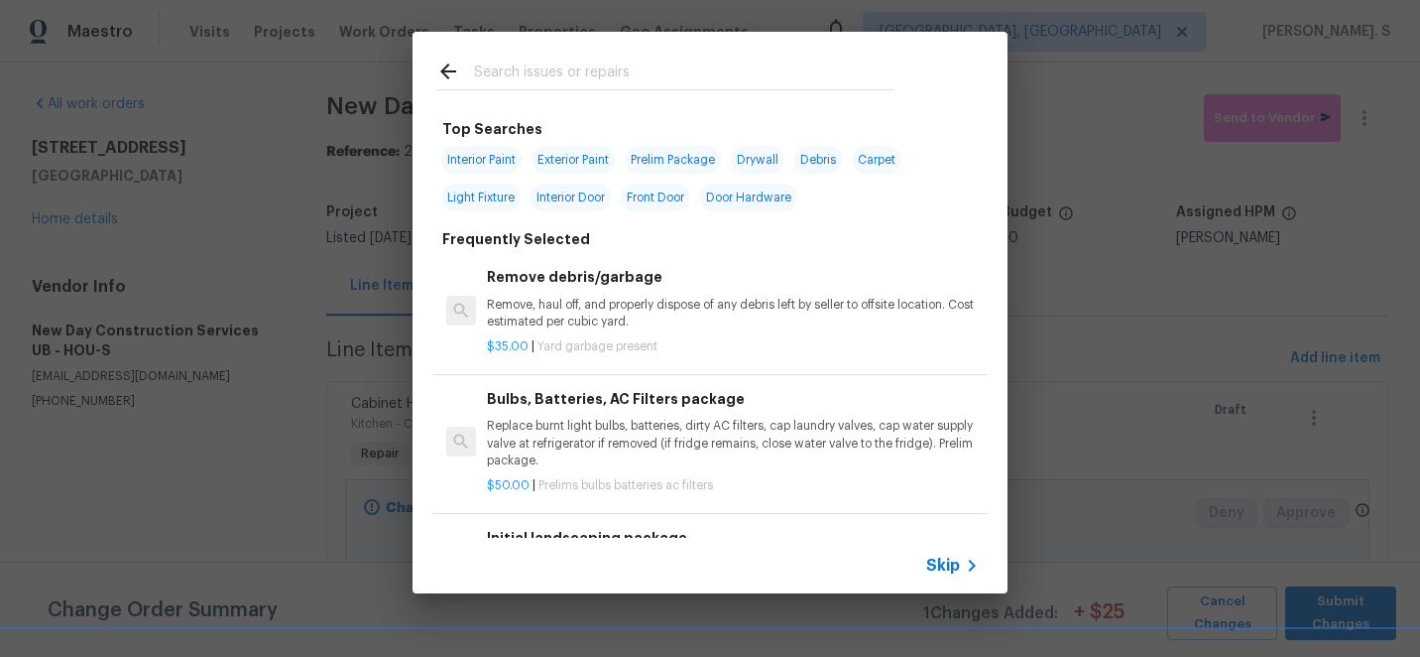
click at [662, 293] on div "Remove debris/garbage Remove, haul off, and properly dispose of any debris left…" at bounding box center [733, 298] width 492 height 64
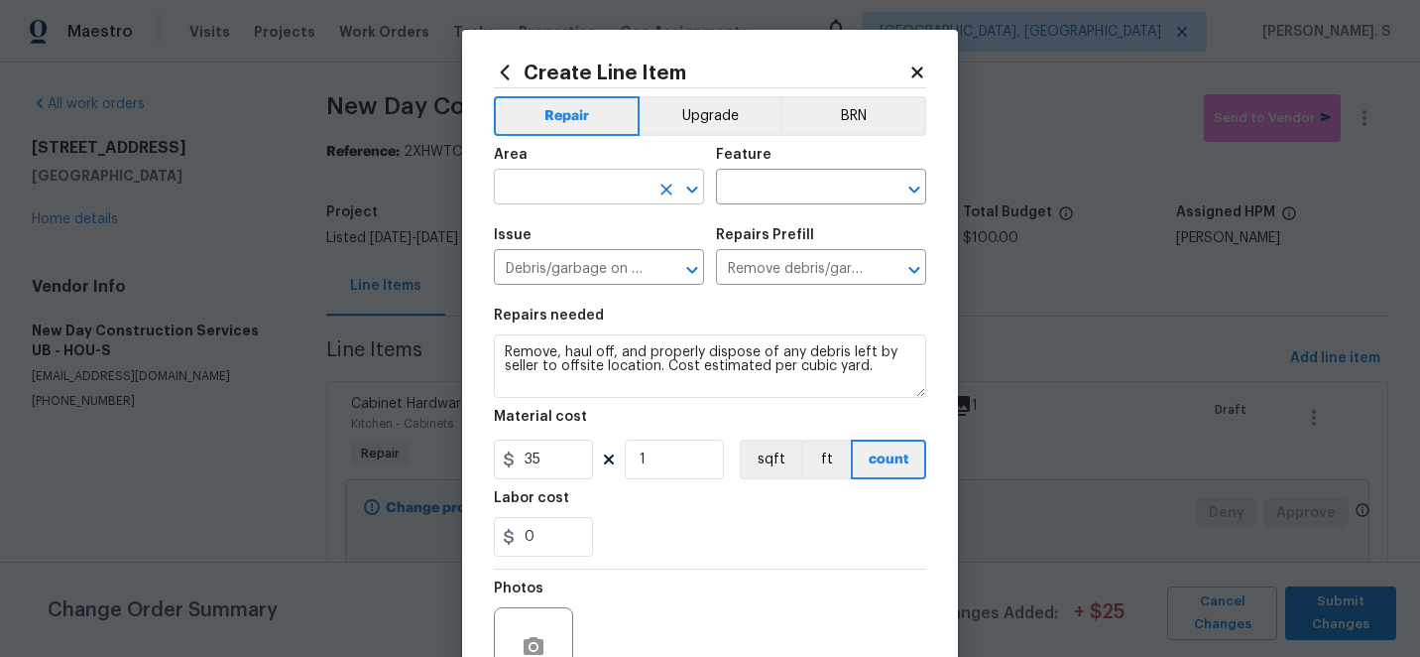
click at [680, 186] on icon "Open" at bounding box center [692, 190] width 24 height 24
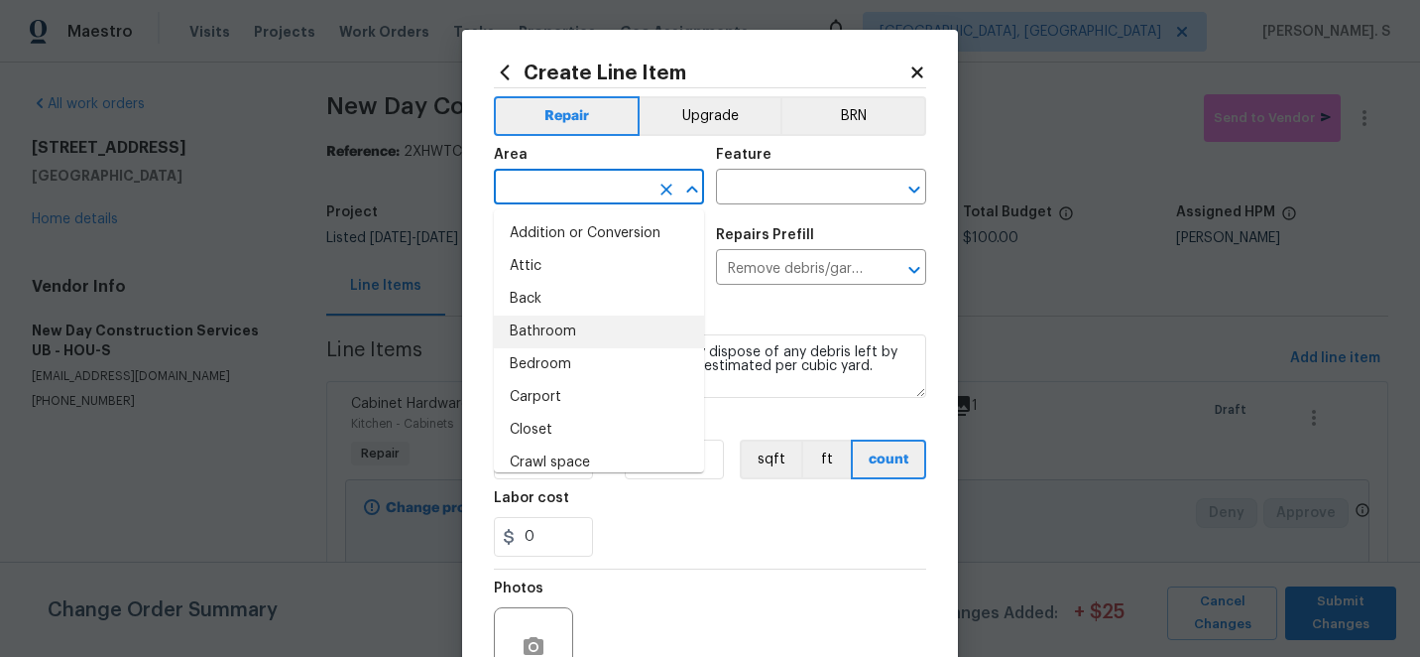
click at [587, 322] on li "Bathroom" at bounding box center [599, 331] width 210 height 33
type input "Bathroom"
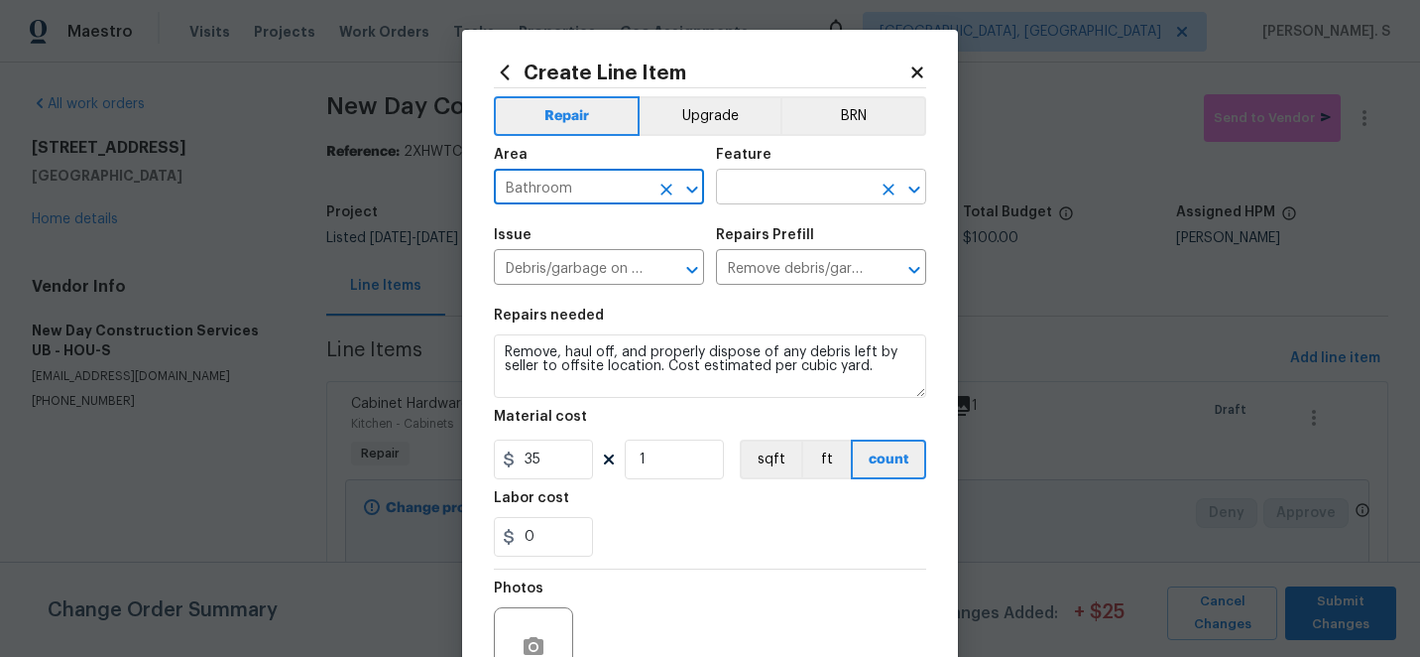
click at [911, 190] on icon "Open" at bounding box center [915, 190] width 24 height 24
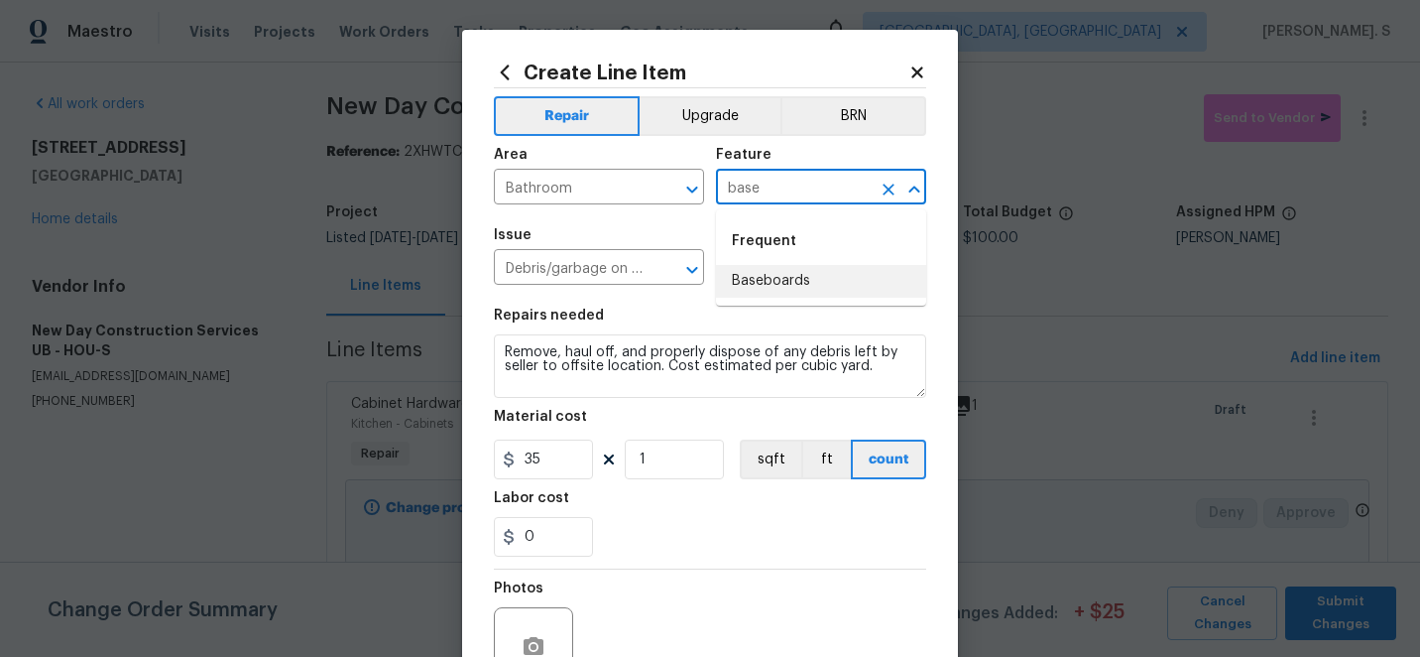
click at [841, 273] on li "Baseboards" at bounding box center [821, 281] width 210 height 33
click at [694, 268] on icon "Open" at bounding box center [691, 269] width 11 height 7
type input "Baseboards"
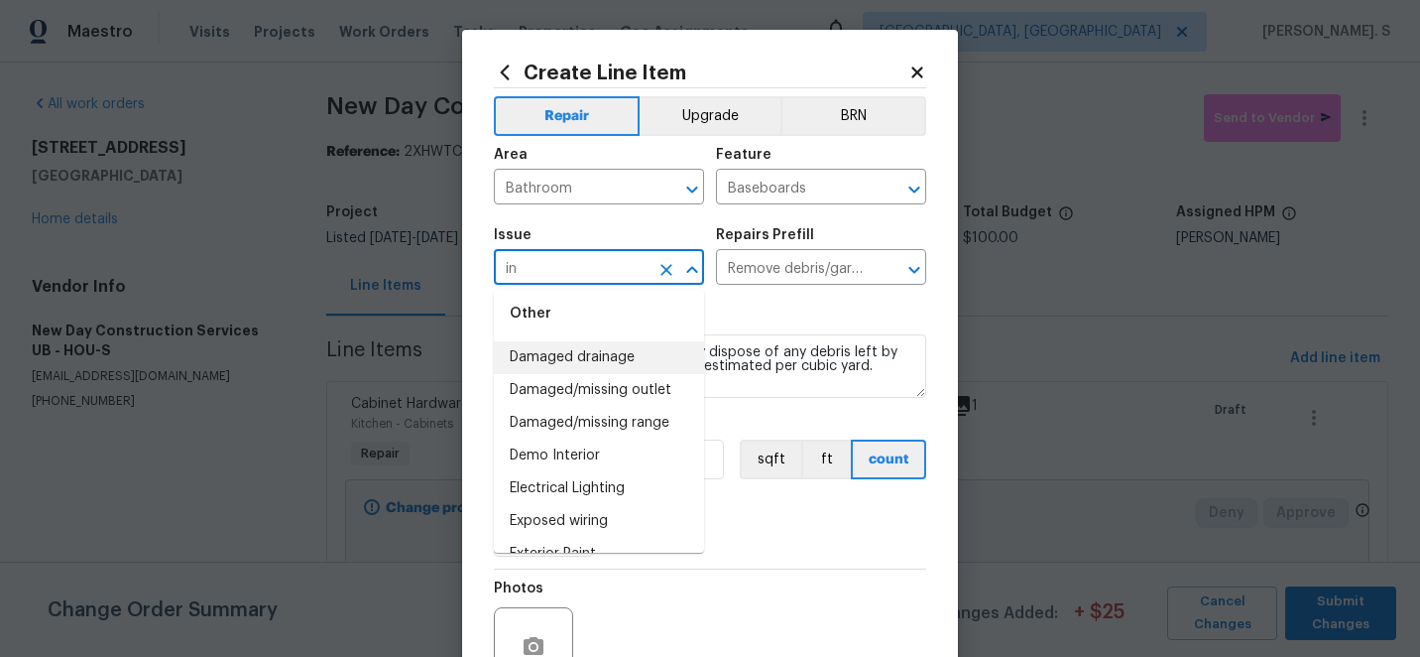
scroll to position [287, 0]
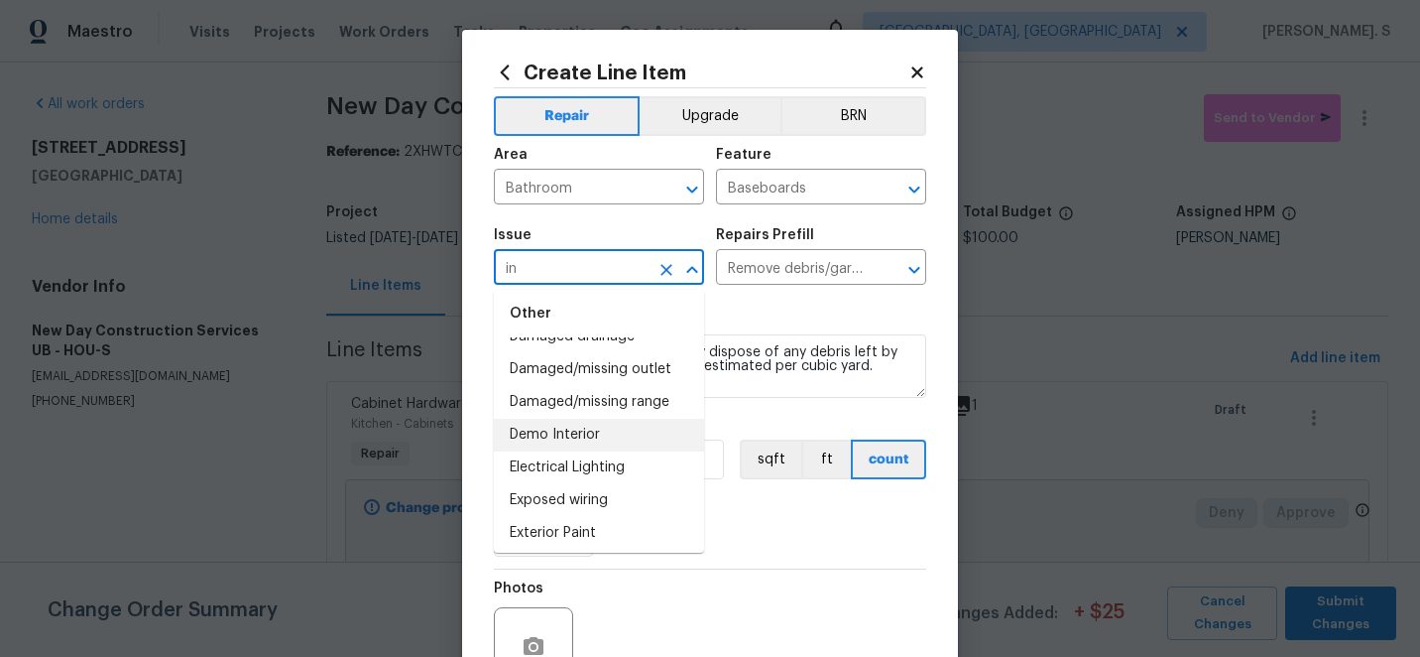
click at [617, 424] on li "Demo Interior" at bounding box center [599, 435] width 210 height 33
type input "Demo Interior"
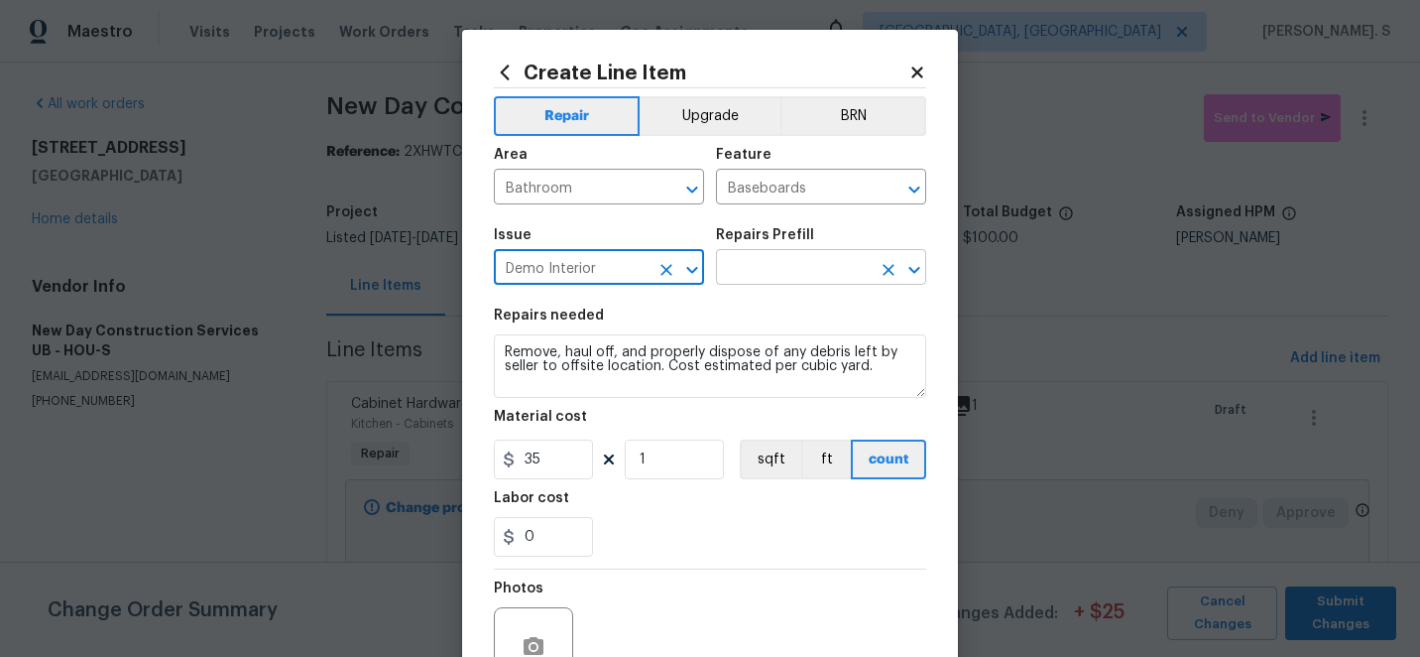
click at [914, 261] on icon "Open" at bounding box center [915, 270] width 24 height 24
type input "Demo Interior"
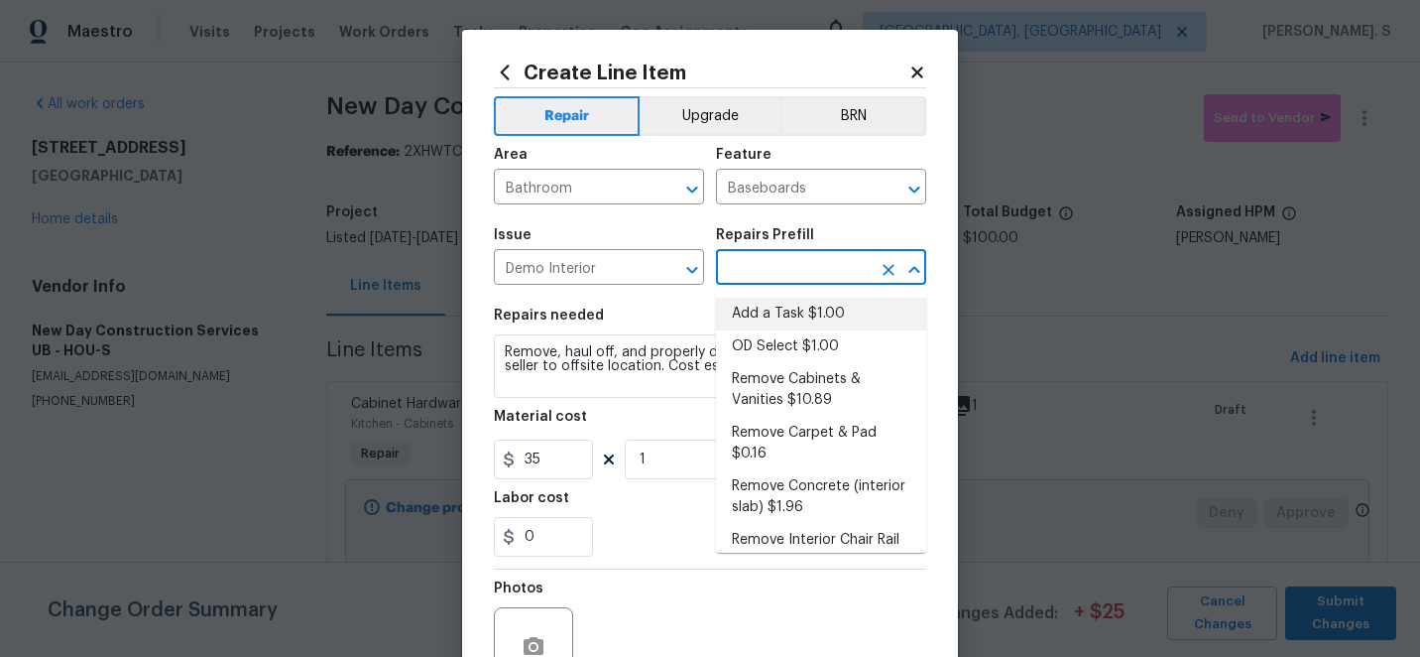
click at [828, 304] on li "Add a Task $1.00" at bounding box center [821, 314] width 210 height 33
type input "Demolition"
type input "Add a Task $1.00"
type textarea "HPM to detail"
type input "1"
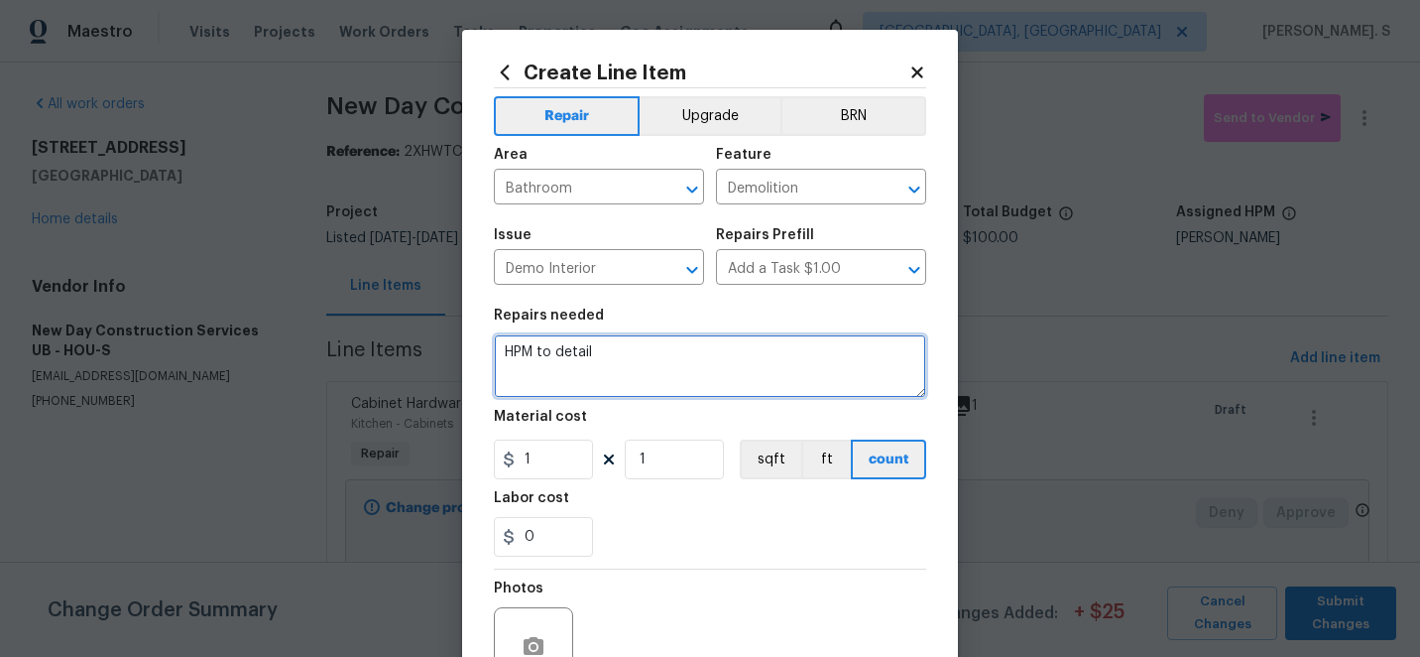
click at [645, 356] on textarea "HPM to detail" at bounding box center [710, 365] width 432 height 63
paste textarea "Replace the damaged piece of baseboard behind the toilet in the half bath."
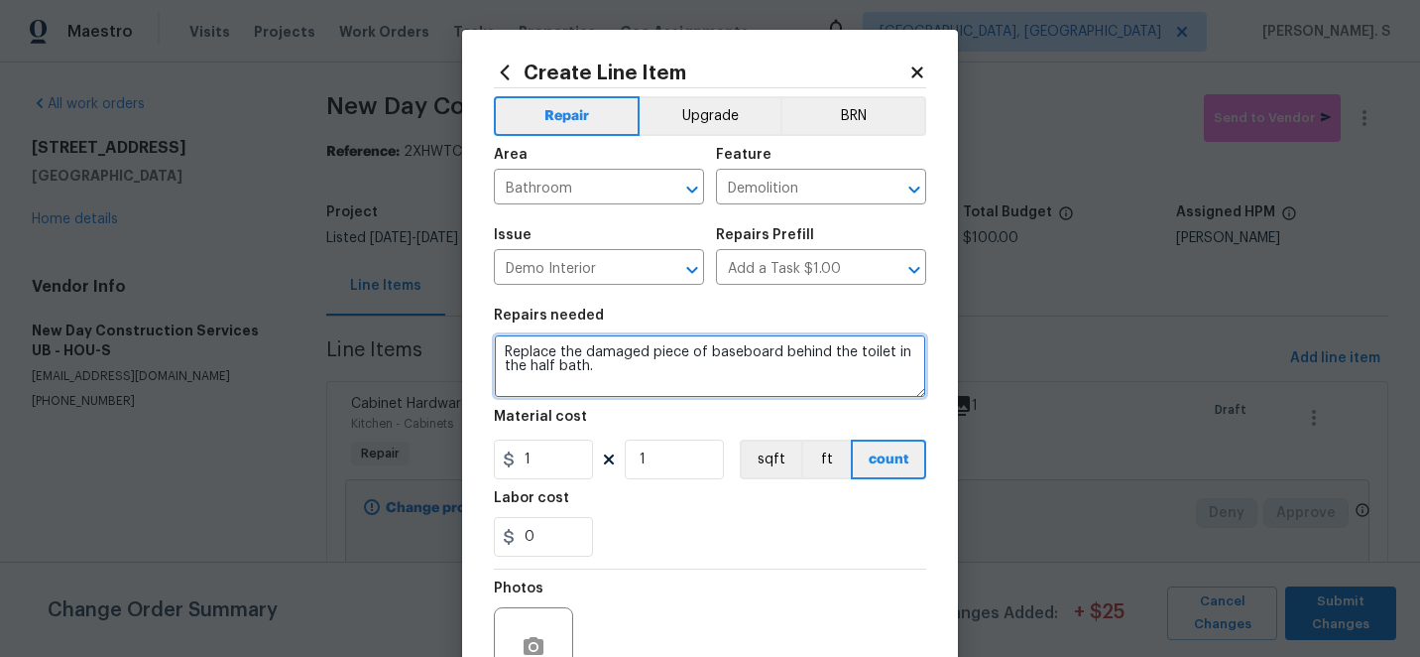
type textarea "Replace the damaged piece of baseboard behind the toilet in the half bath."
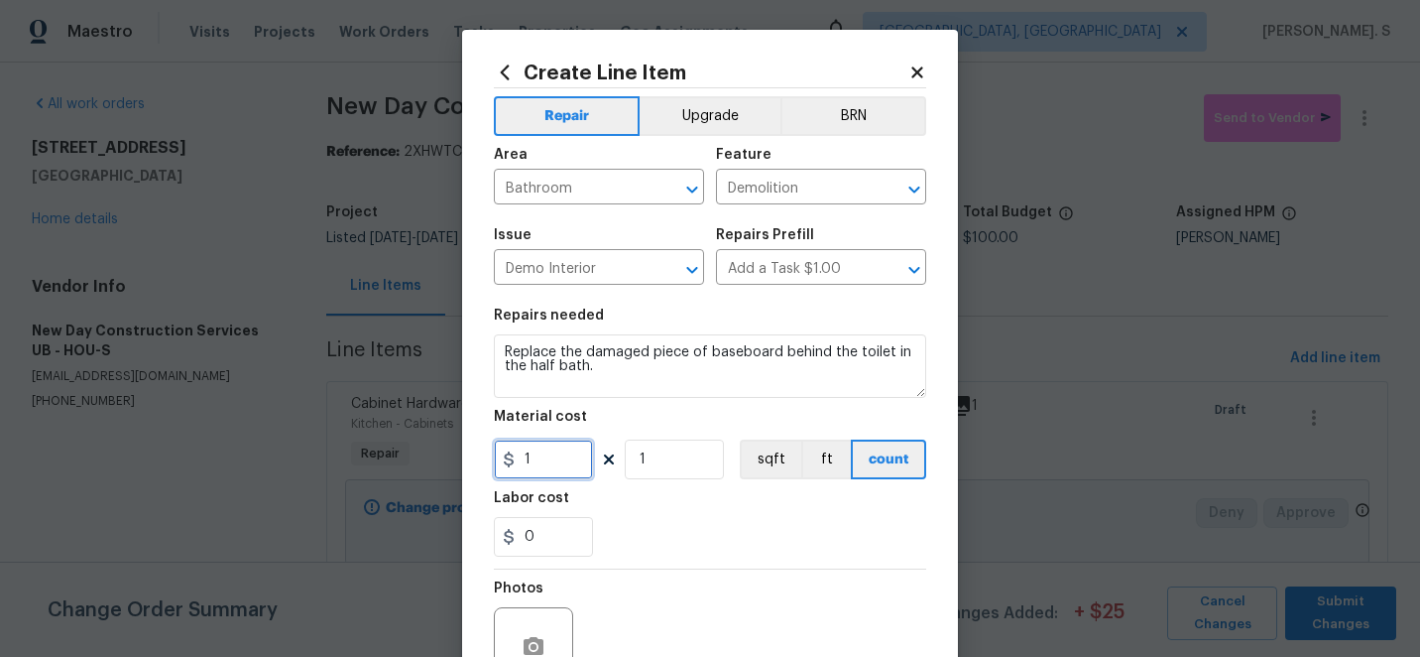
click at [554, 467] on input "1" at bounding box center [543, 459] width 99 height 40
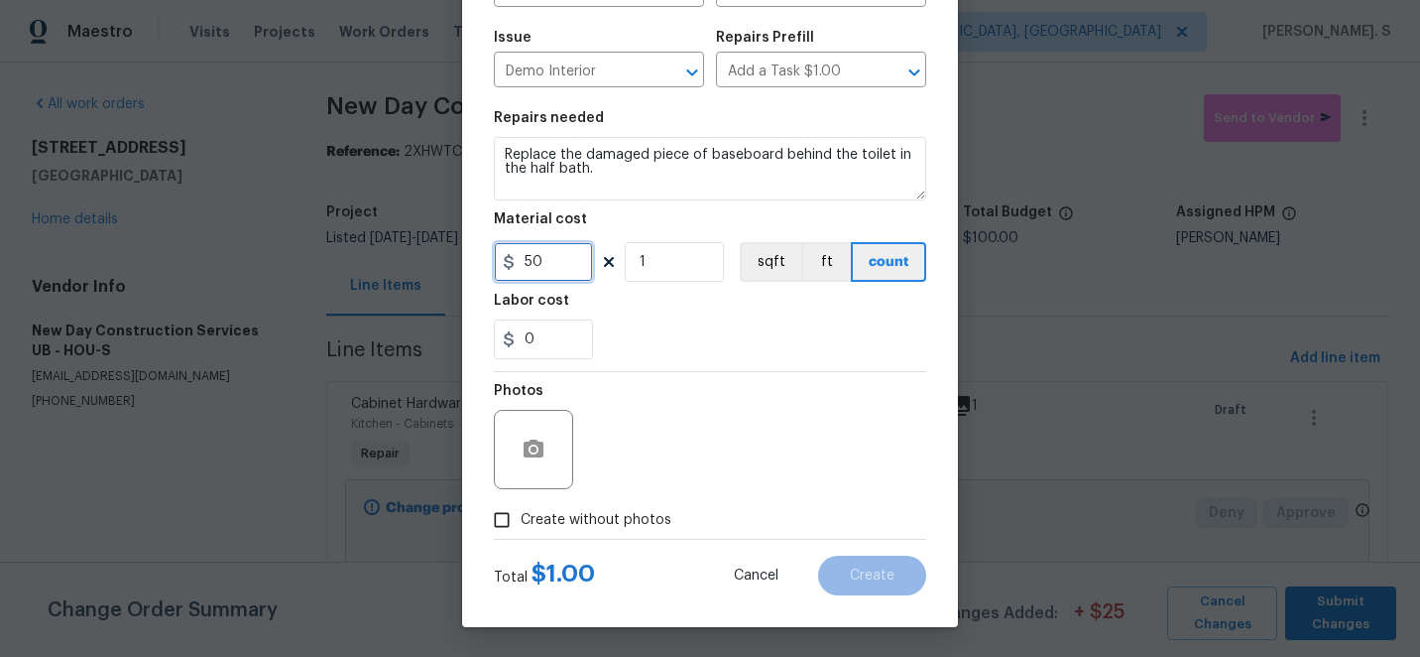
type input "50"
click at [542, 450] on icon "button" at bounding box center [534, 448] width 20 height 18
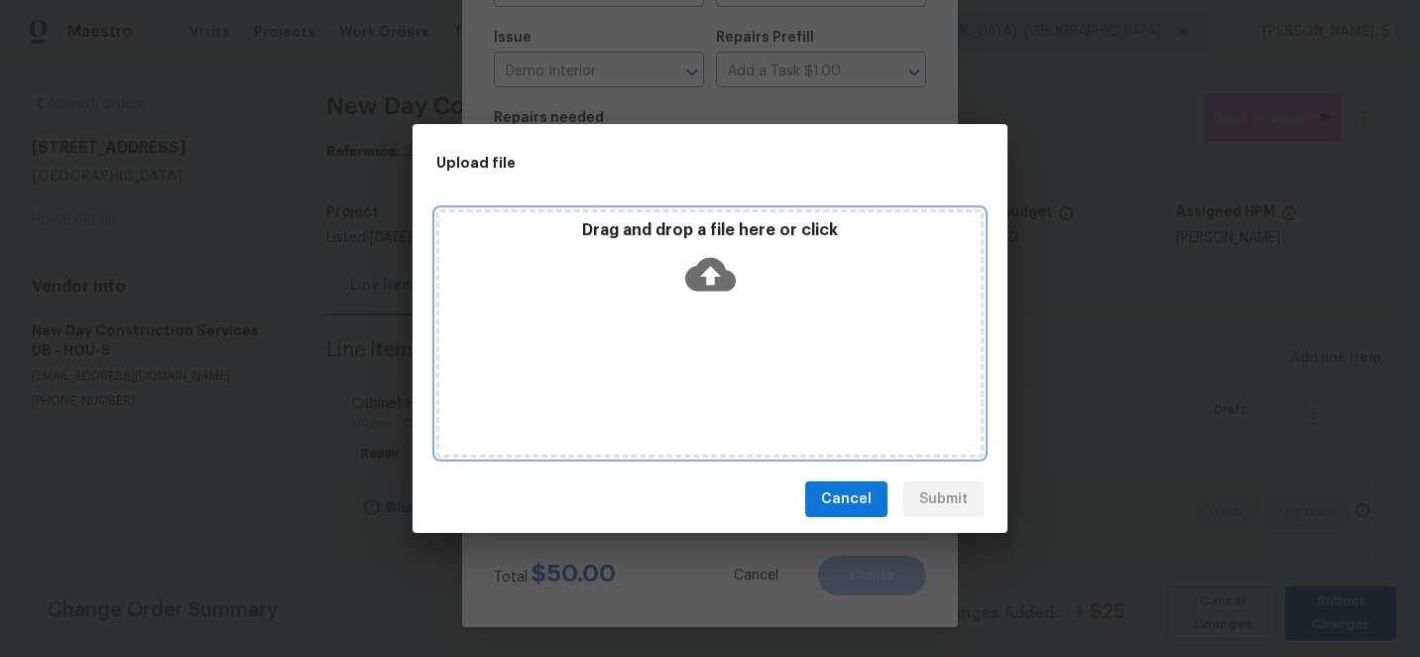
click at [688, 324] on div "Drag and drop a file here or click" at bounding box center [710, 333] width 548 height 248
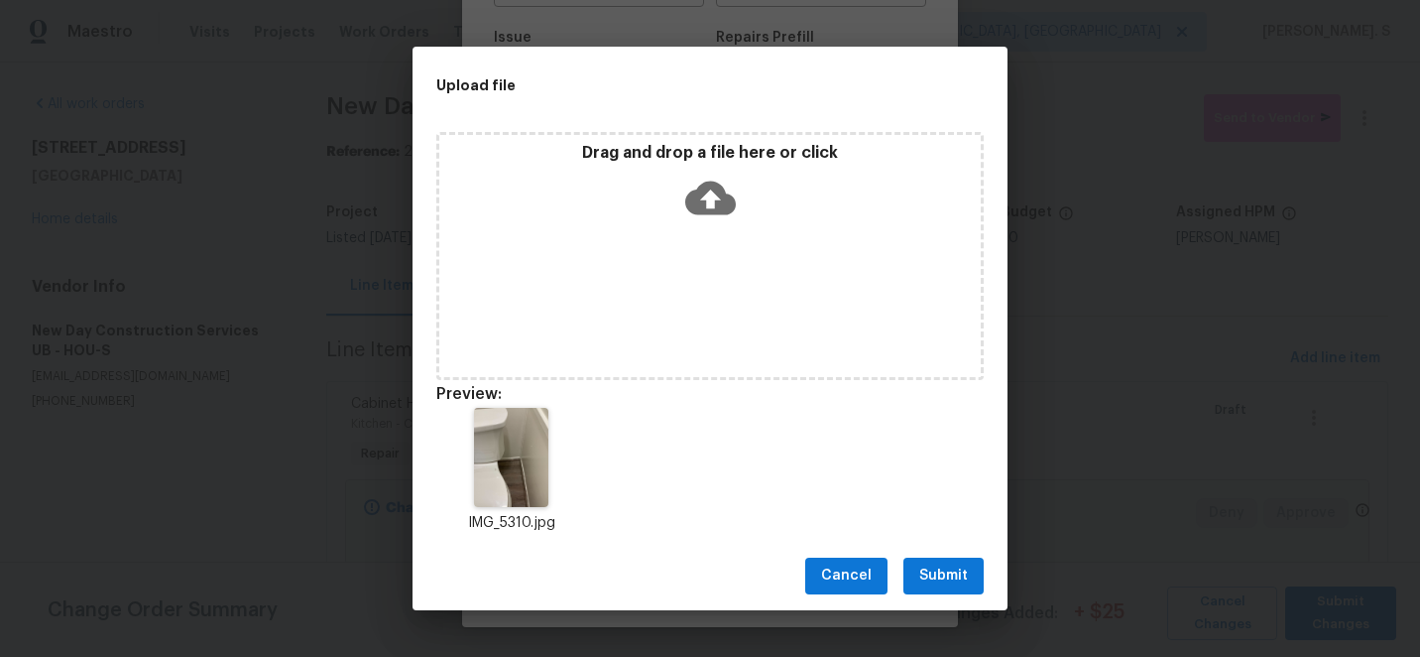
click at [947, 577] on span "Submit" at bounding box center [943, 575] width 49 height 25
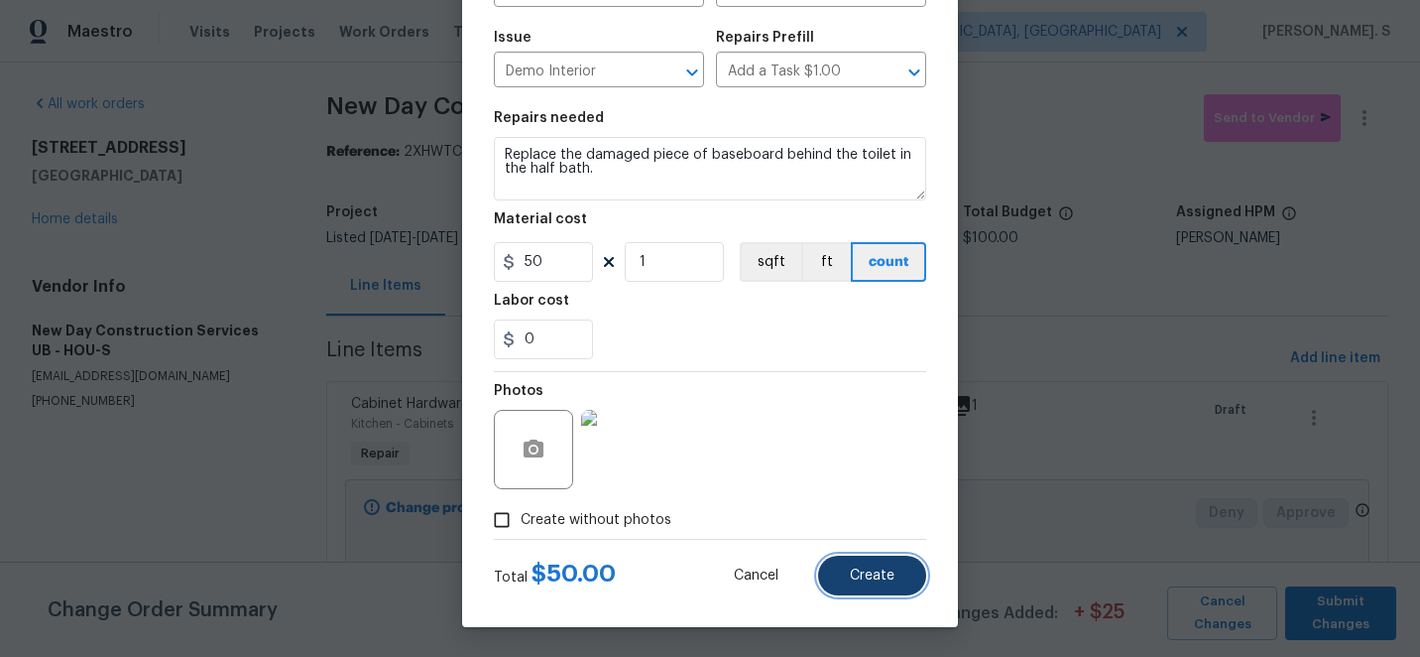
click at [884, 578] on span "Create" at bounding box center [872, 575] width 45 height 15
type input "0"
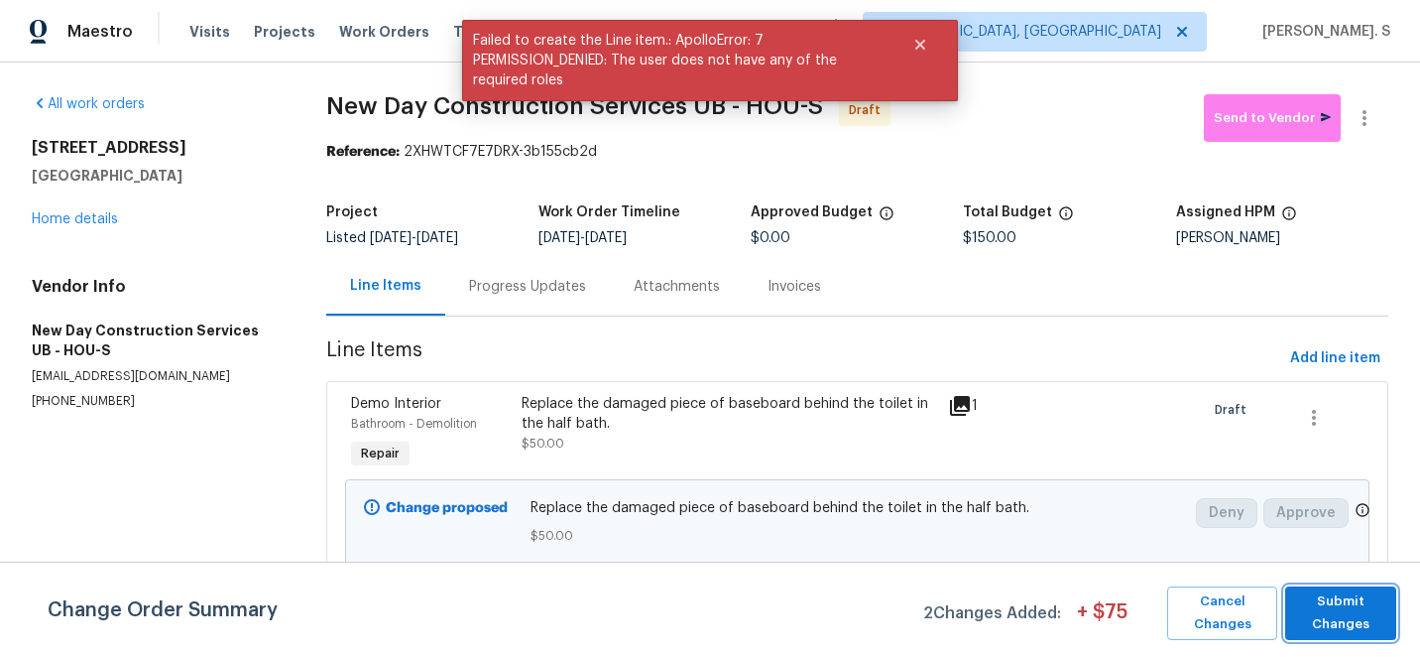
click at [1331, 614] on span "Submit Changes" at bounding box center [1340, 613] width 91 height 46
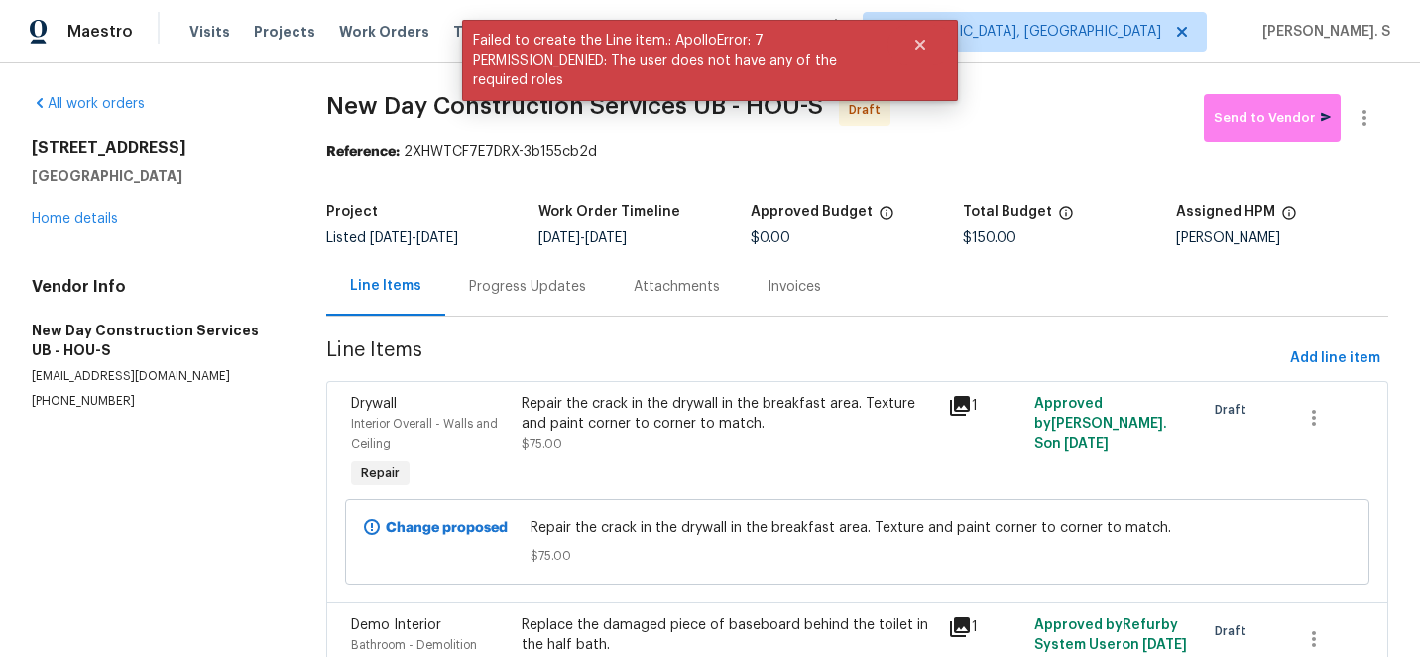
click at [506, 289] on div "Progress Updates" at bounding box center [527, 287] width 117 height 20
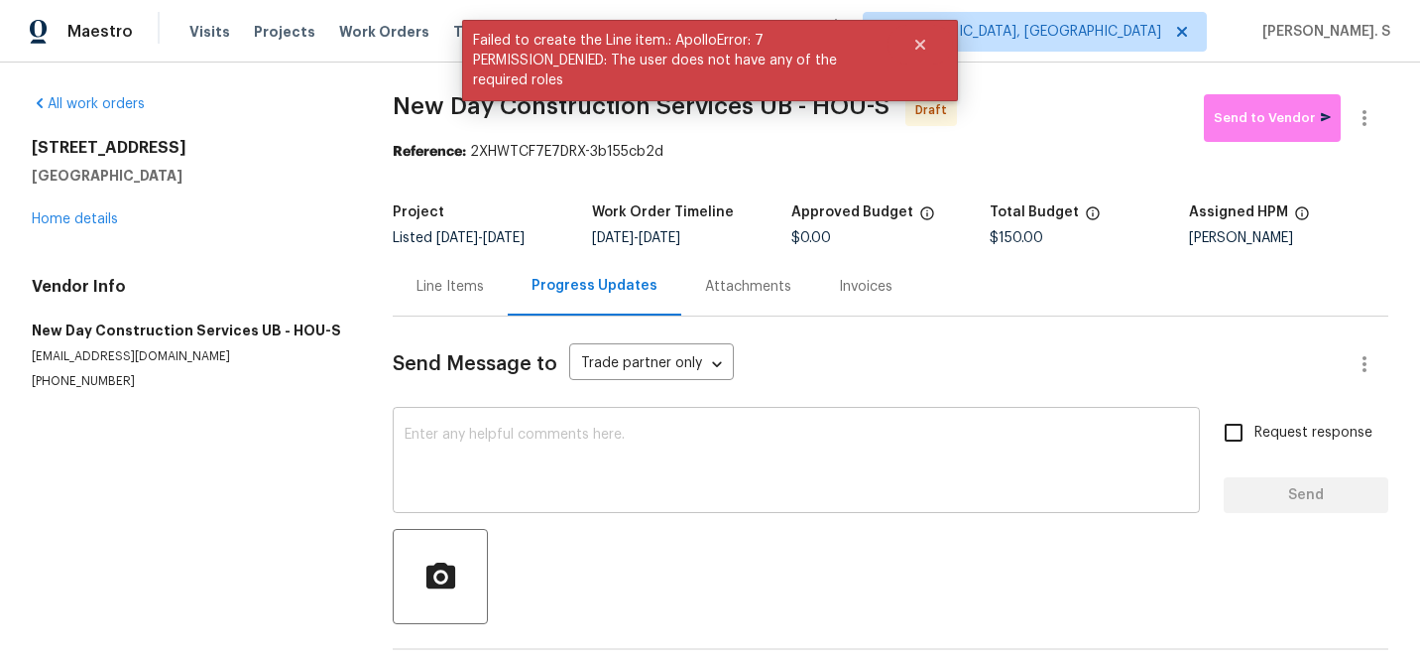
click at [514, 431] on textarea at bounding box center [797, 462] width 784 height 69
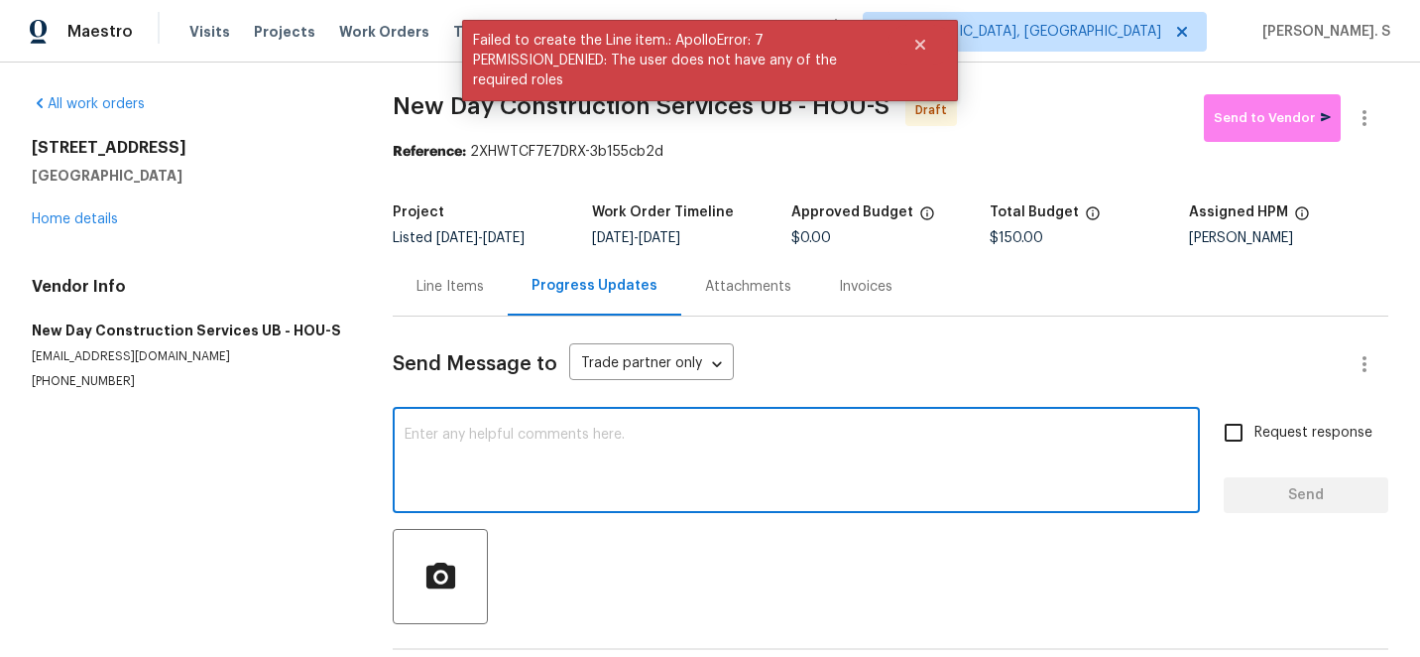
paste textarea "Hi this is Glory with Opendoor. I’m confirming you received the WO for the prop…"
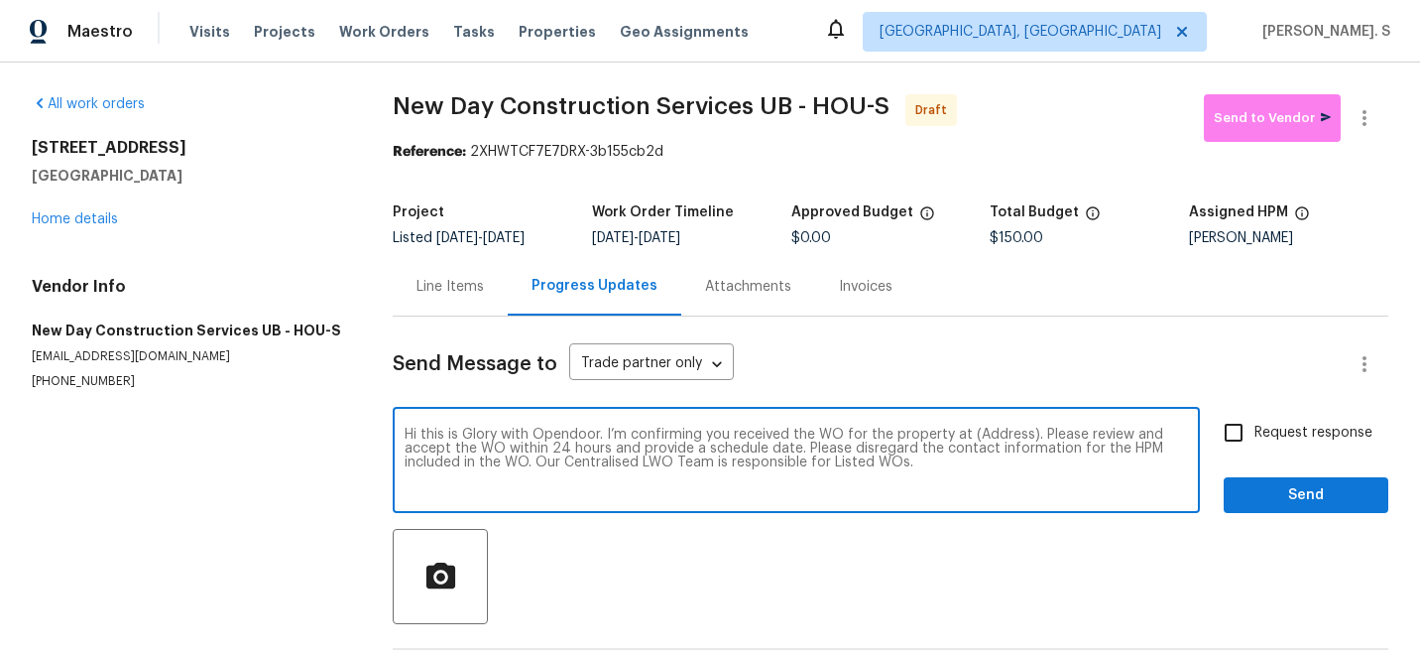
click at [997, 432] on textarea "Hi this is Glory with Opendoor. I’m confirming you received the WO for the prop…" at bounding box center [797, 462] width 784 height 69
paste textarea "[STREET_ADDRESS]"
type textarea "Hi this is Glory with Opendoor. I’m confirming you received the WO for the prop…"
click at [1381, 108] on button "button" at bounding box center [1365, 118] width 48 height 48
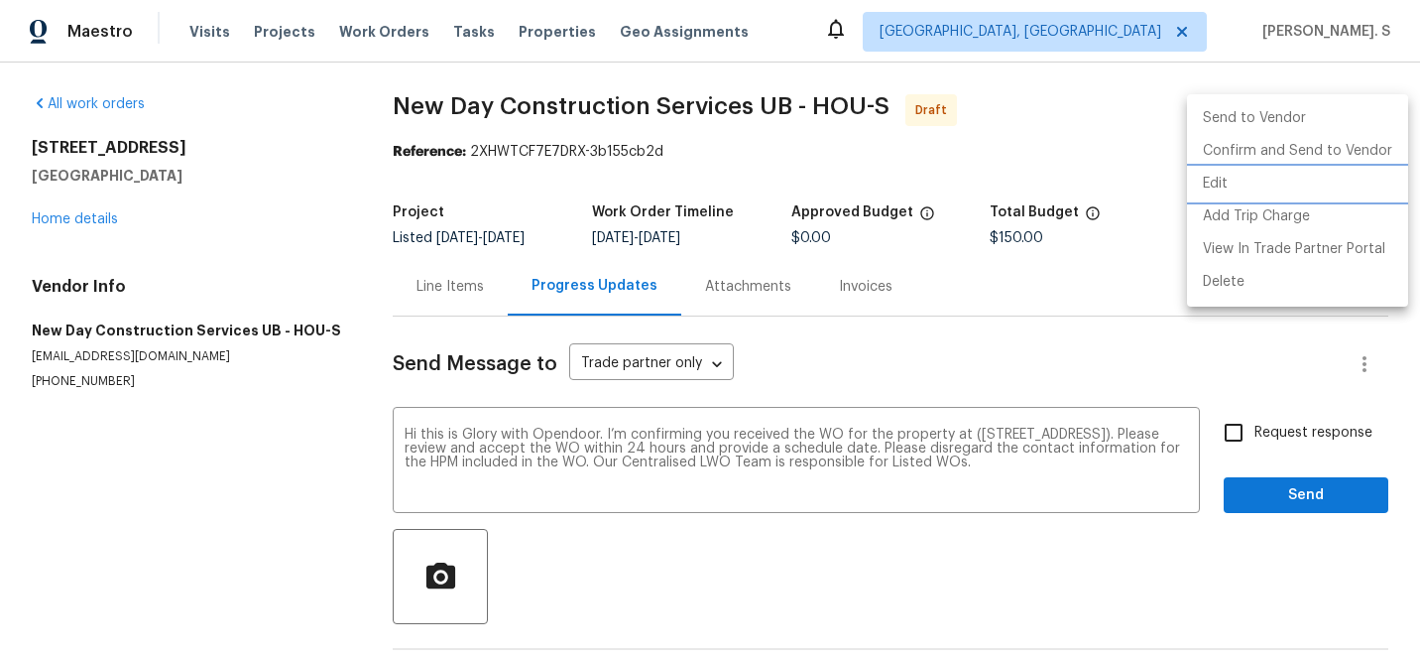
click at [1243, 189] on li "Edit" at bounding box center [1297, 184] width 221 height 33
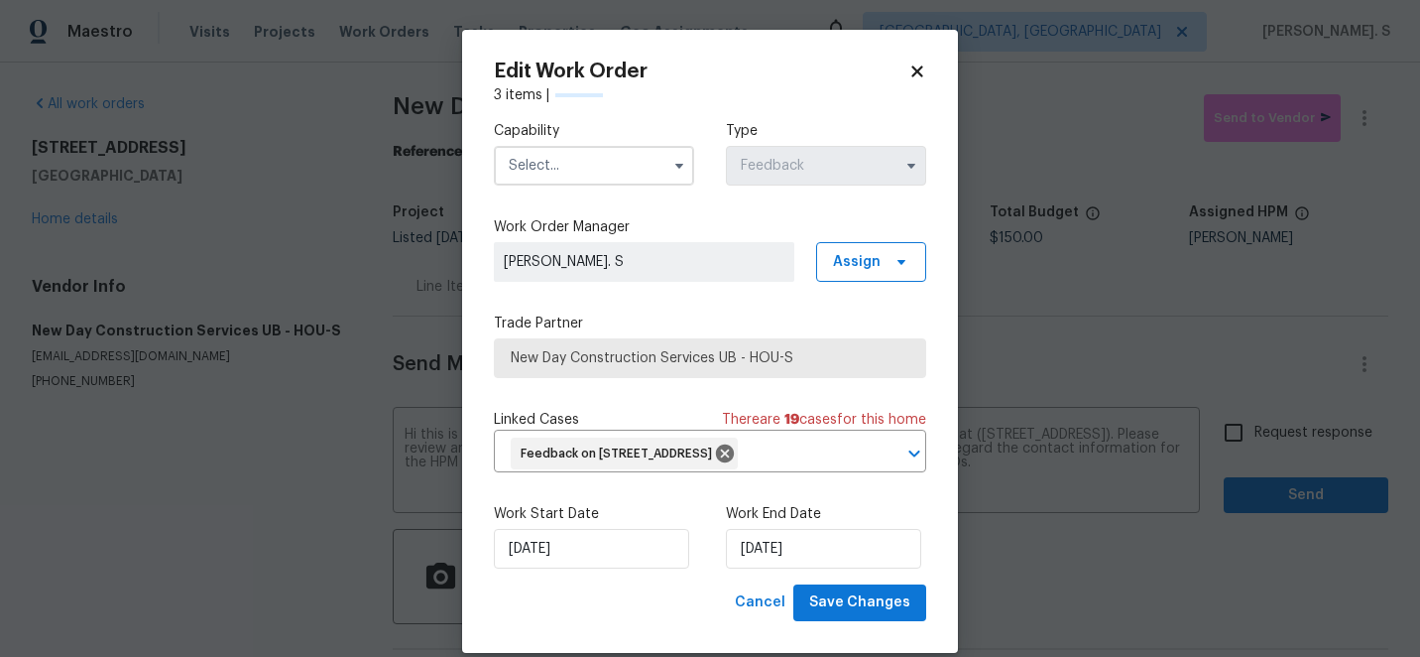
click at [654, 170] on input "text" at bounding box center [594, 166] width 200 height 40
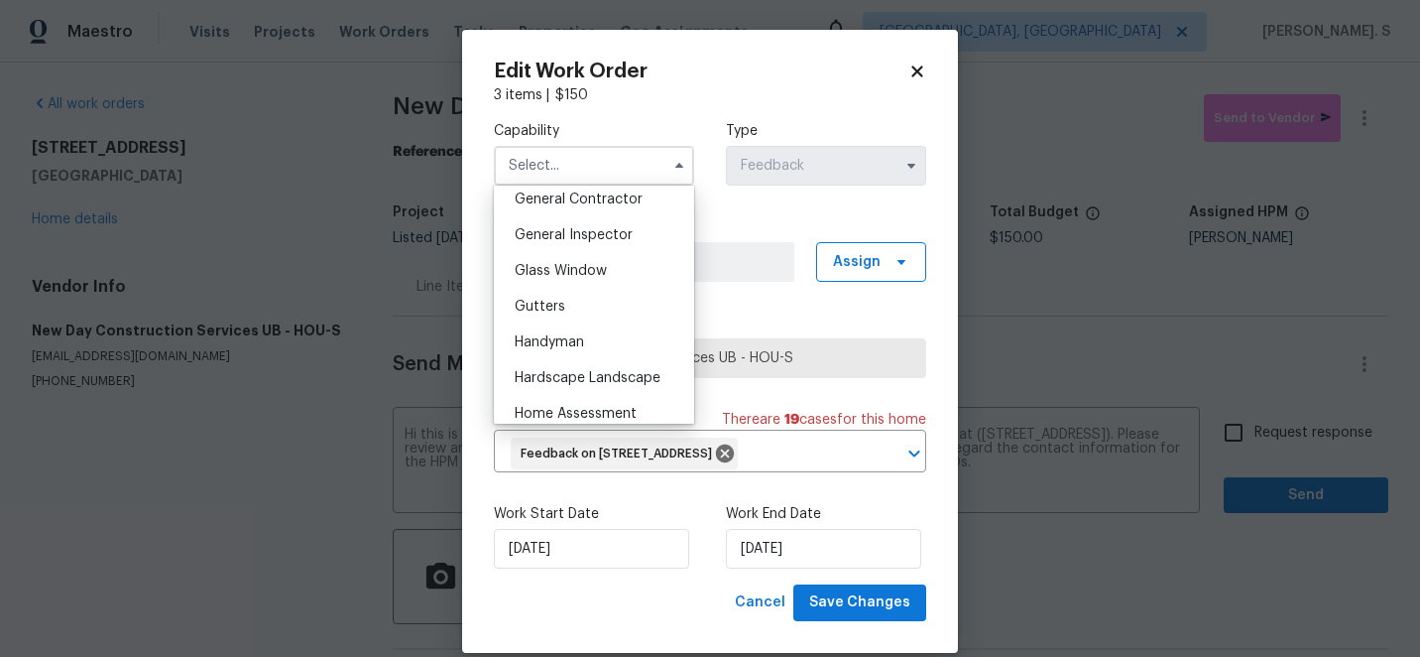
scroll to position [979, 0]
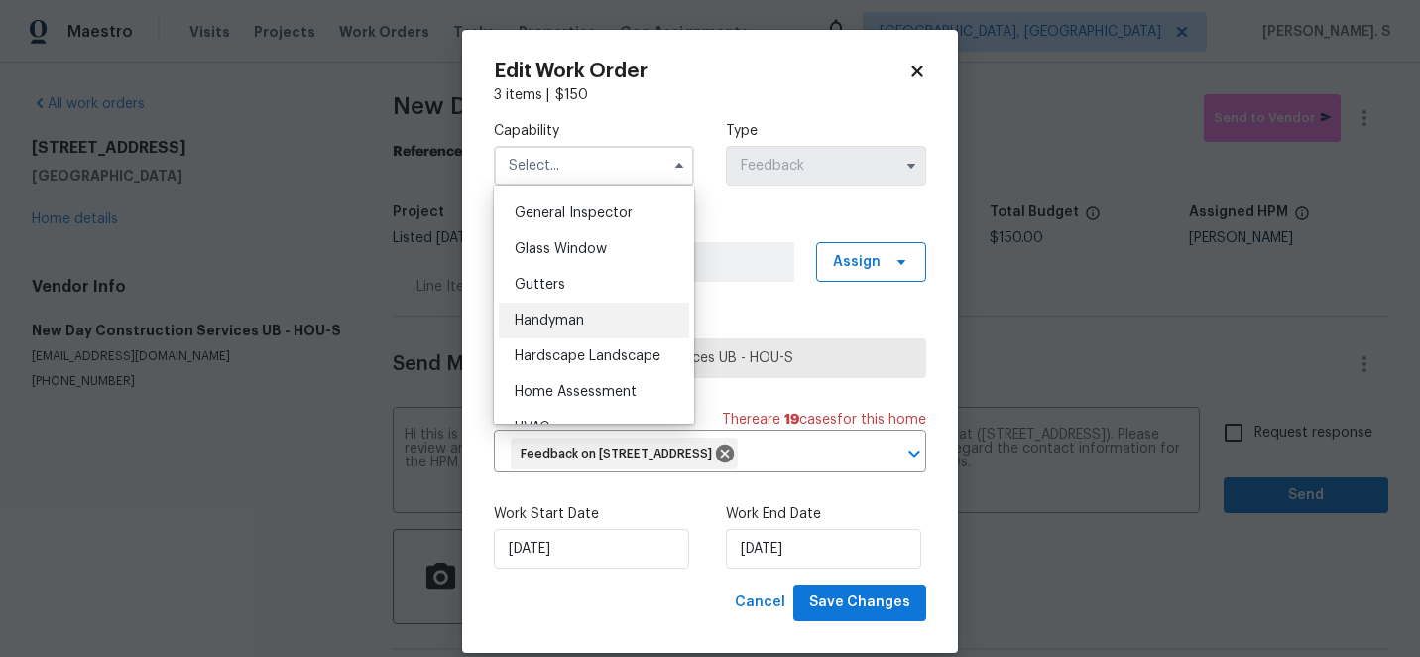
click at [594, 324] on div "Handyman" at bounding box center [594, 321] width 190 height 36
type input "Handyman"
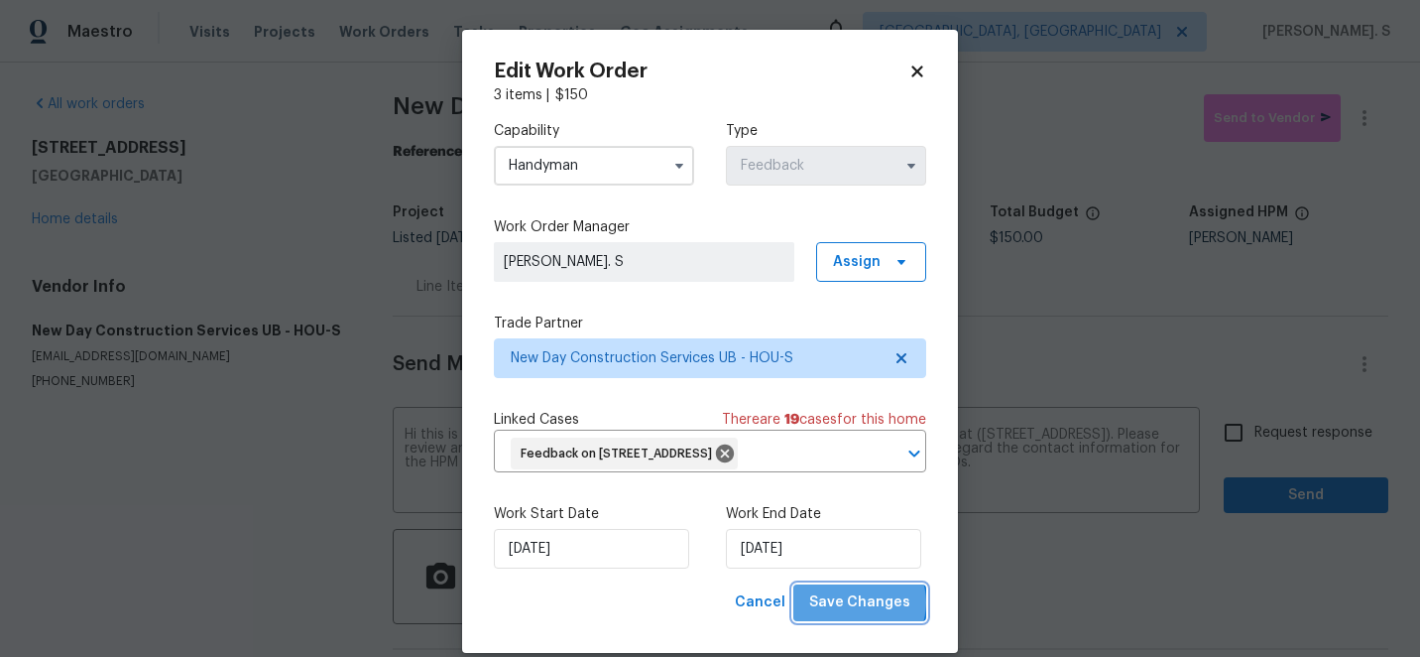
click at [865, 615] on span "Save Changes" at bounding box center [859, 602] width 101 height 25
click at [1282, 448] on body "Maestro Visits Projects Work Orders Tasks Properties Geo Assignments Albuquerqu…" at bounding box center [710, 328] width 1420 height 657
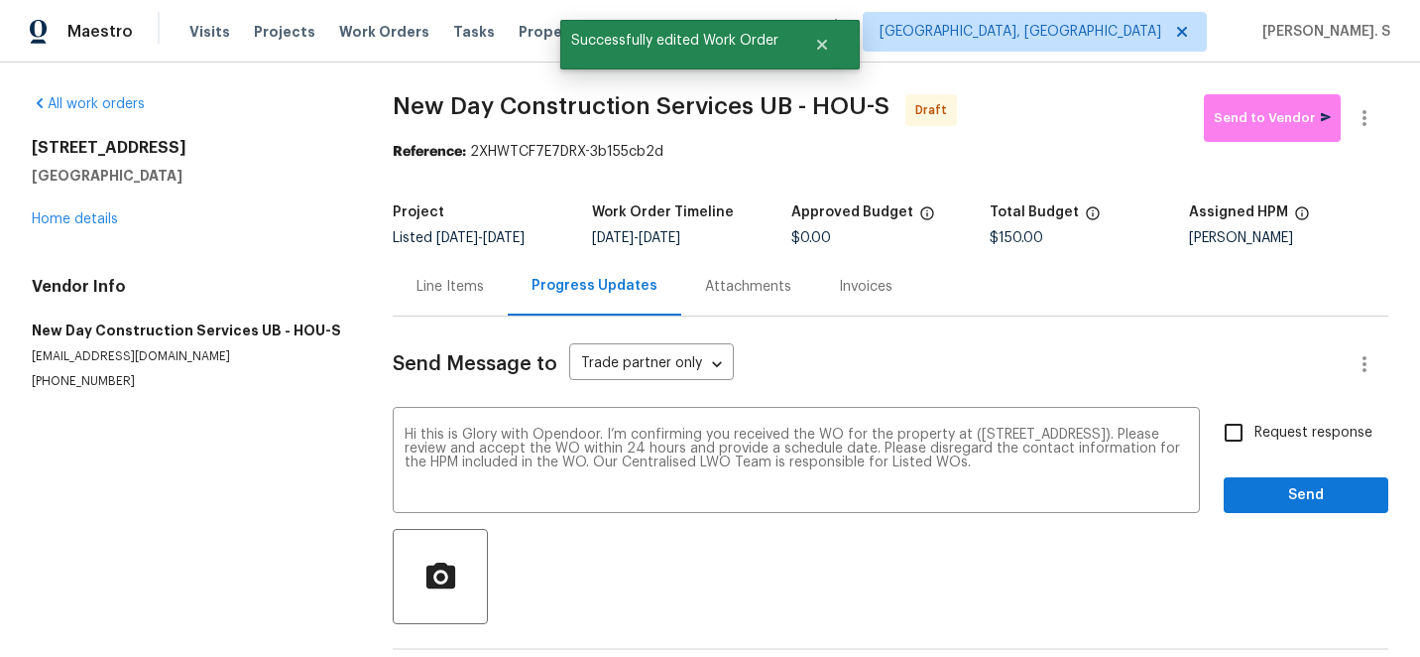
click at [1282, 448] on label "Request response" at bounding box center [1293, 433] width 160 height 42
click at [1255, 448] on input "Request response" at bounding box center [1234, 433] width 42 height 42
checkbox input "true"
click at [1279, 476] on div "Request response Send" at bounding box center [1306, 462] width 165 height 101
click at [1308, 501] on span "Send" at bounding box center [1306, 495] width 133 height 25
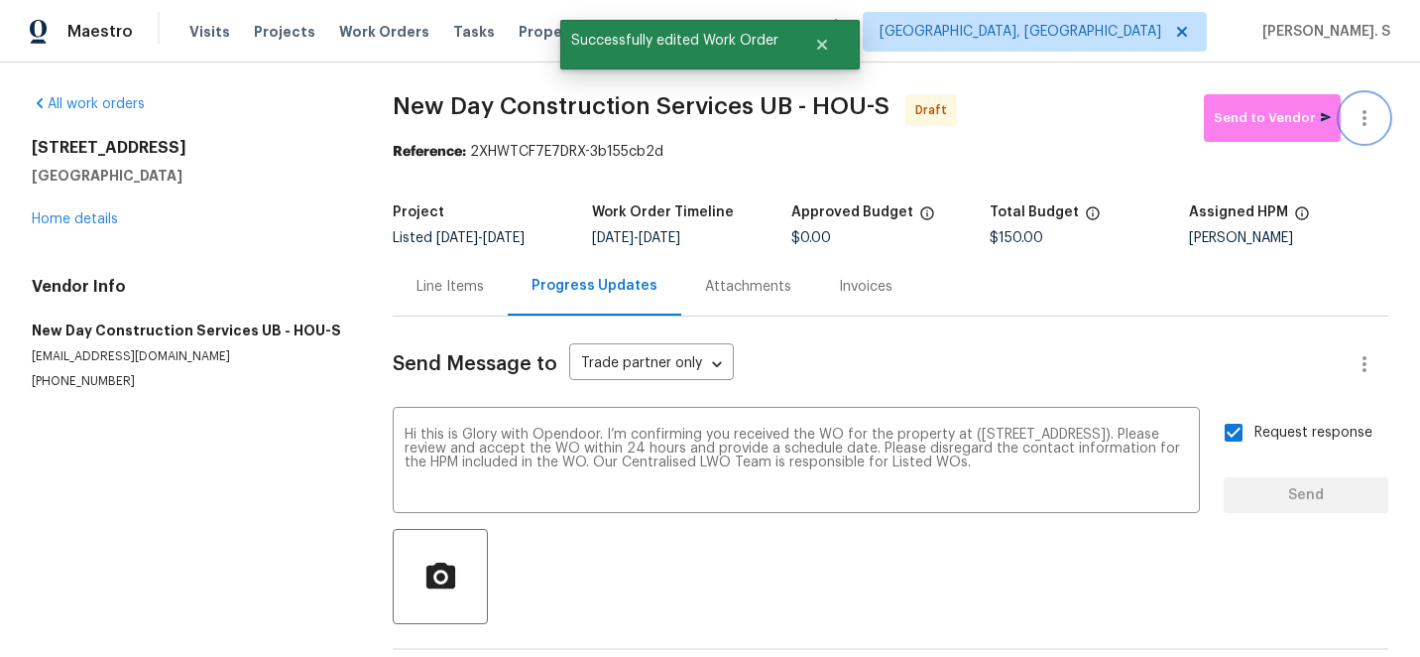
click at [1382, 124] on button "button" at bounding box center [1365, 118] width 48 height 48
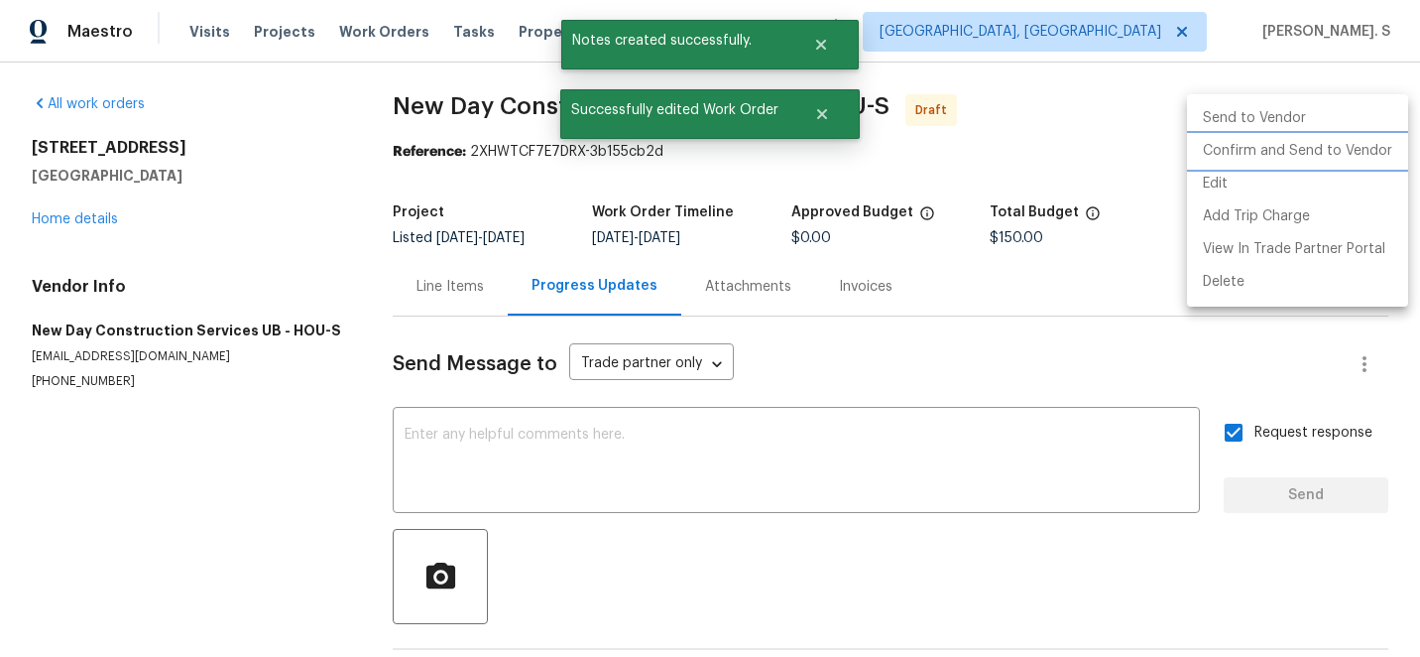
click at [1358, 152] on li "Confirm and Send to Vendor" at bounding box center [1297, 151] width 221 height 33
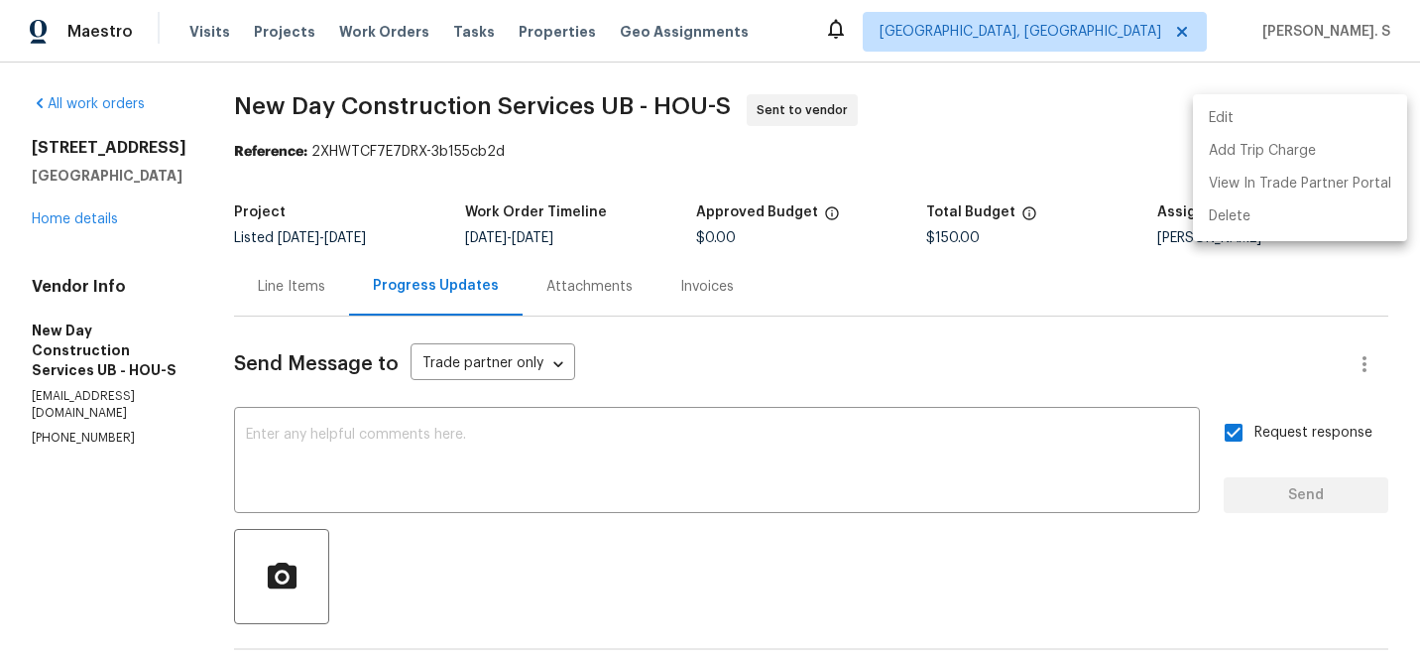
click at [821, 439] on div at bounding box center [710, 328] width 1420 height 657
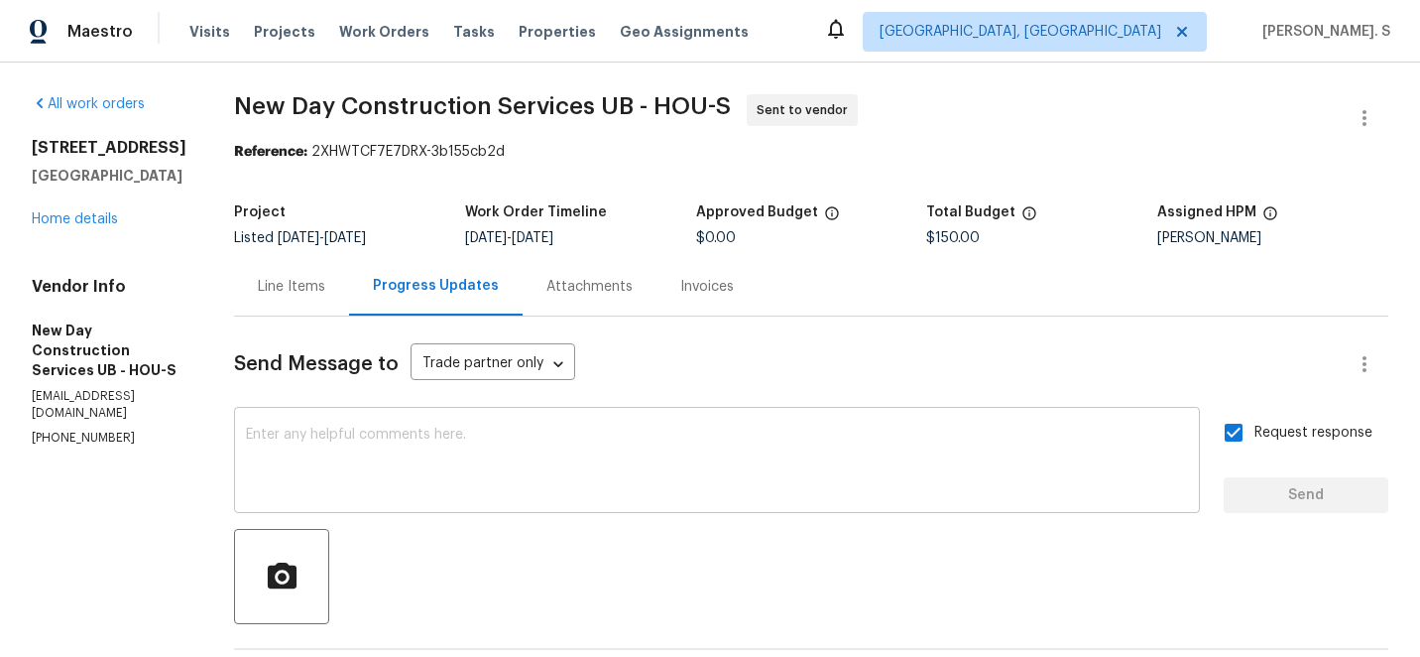
click at [803, 452] on textarea at bounding box center [717, 462] width 942 height 69
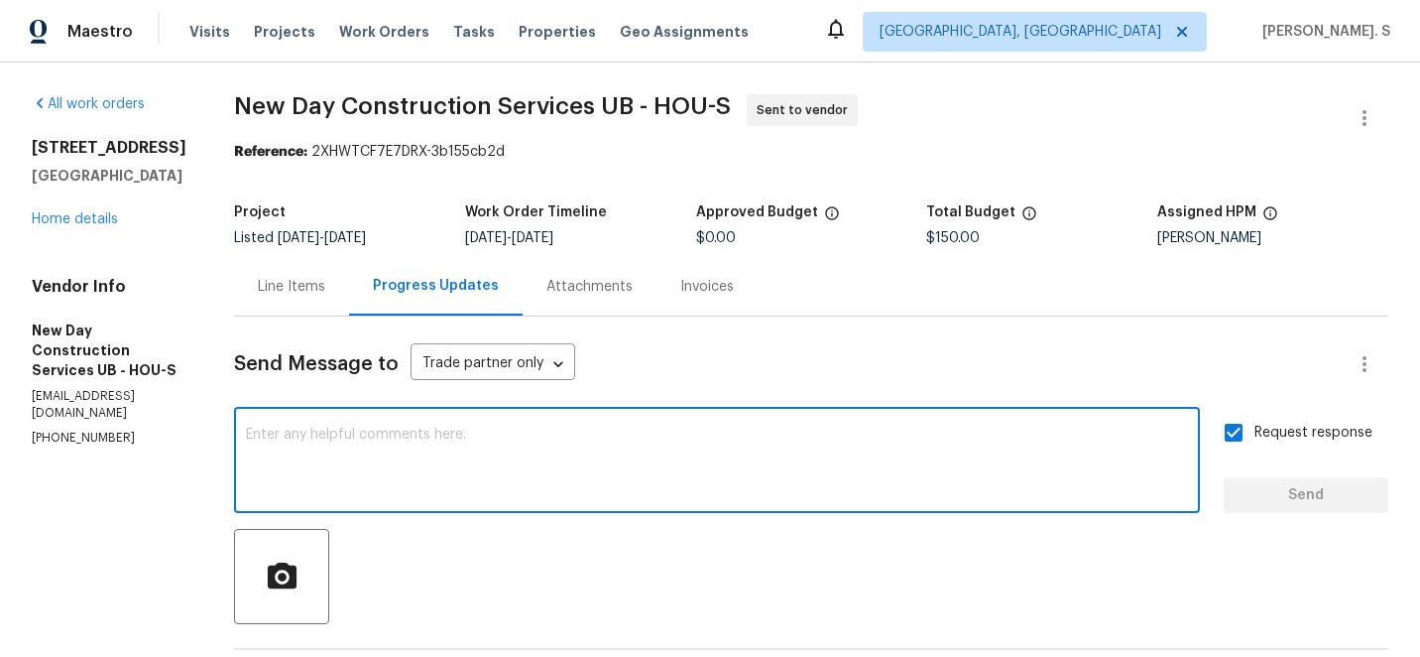
paste textarea "The Work Orders must include before-photos (both close-up and wide-angle) and a…"
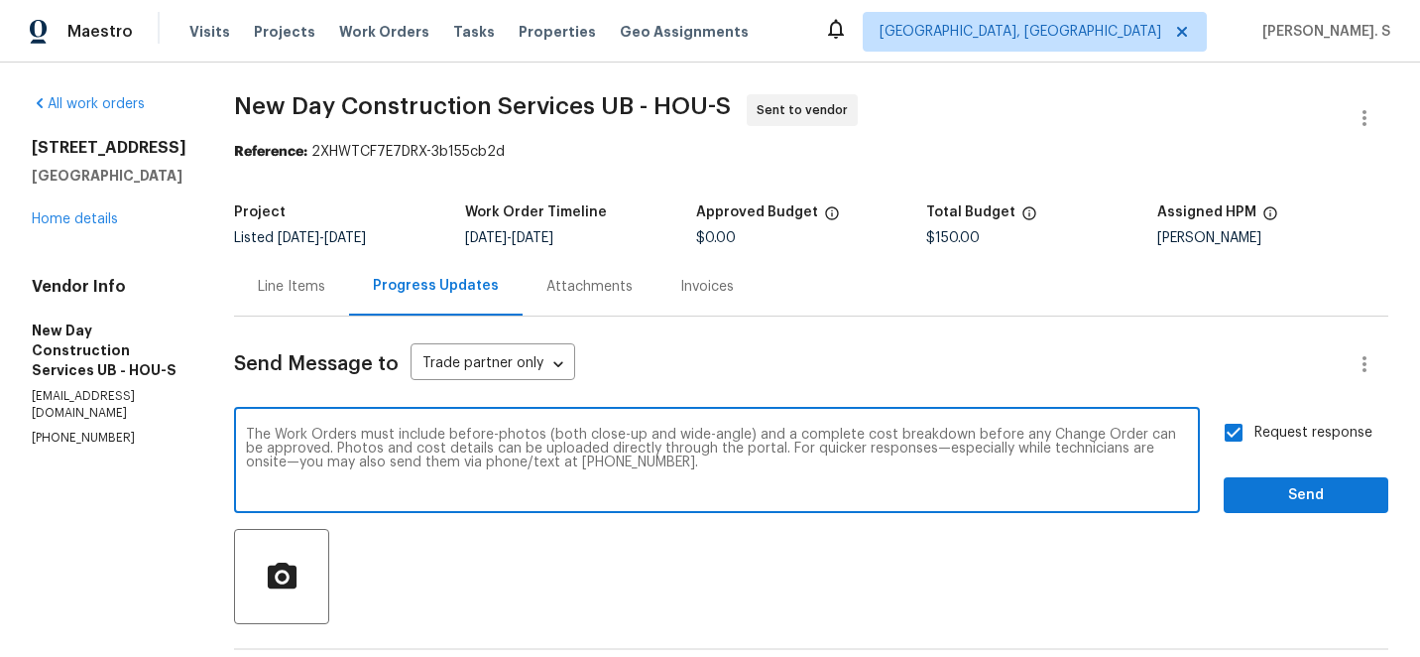
type textarea "The Work Orders must include before-photos (both close-up and wide-angle) and a…"
click at [1401, 493] on div "All work orders 515 Rosewood Dr Shenandoah, TX 77381 Home details Vendor Info N…" at bounding box center [710, 467] width 1420 height 811
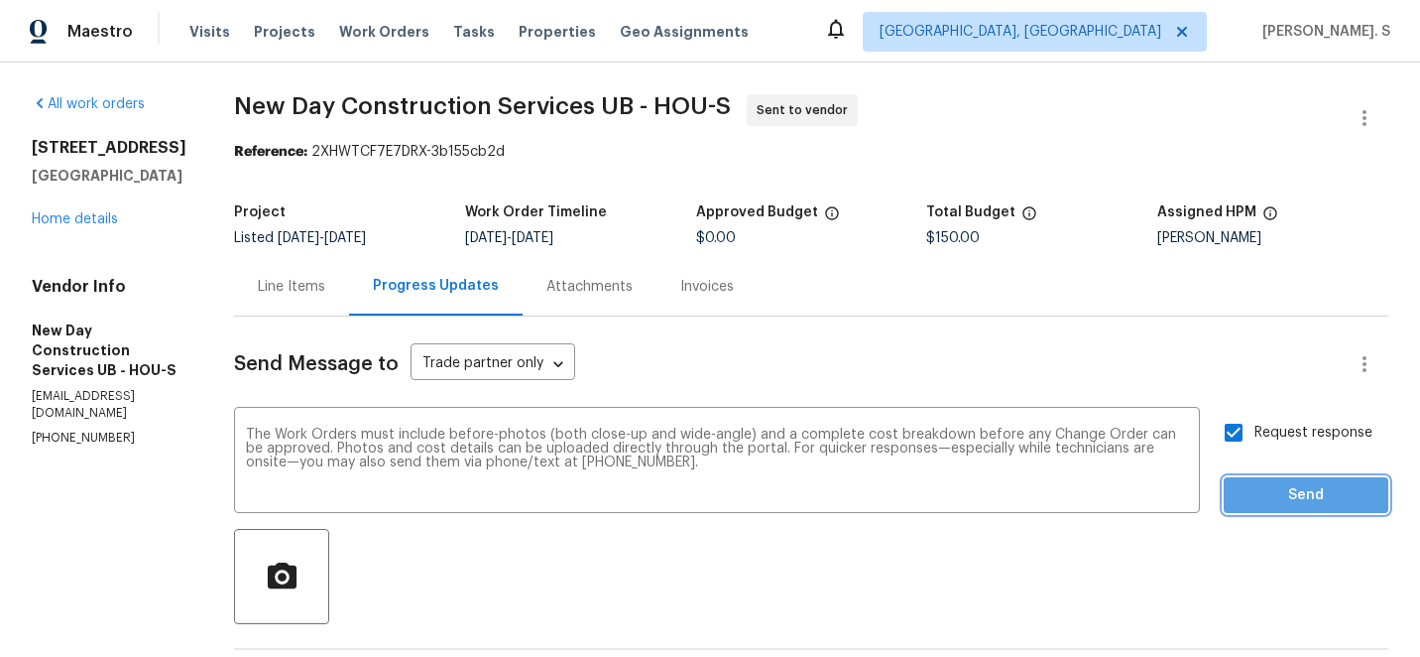
click at [1334, 498] on span "Send" at bounding box center [1306, 495] width 133 height 25
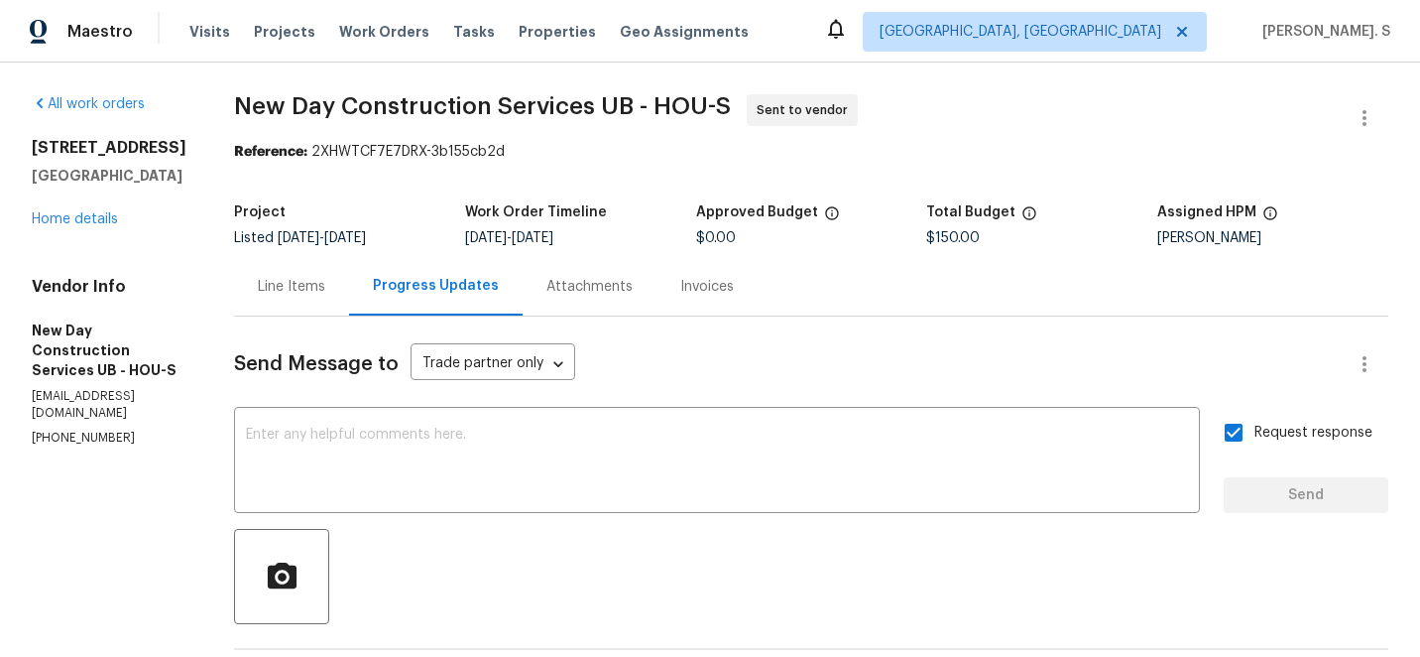
click at [555, 83] on div "All work orders 515 Rosewood Dr Shenandoah, TX 77381 Home details Vendor Info N…" at bounding box center [710, 546] width 1420 height 968
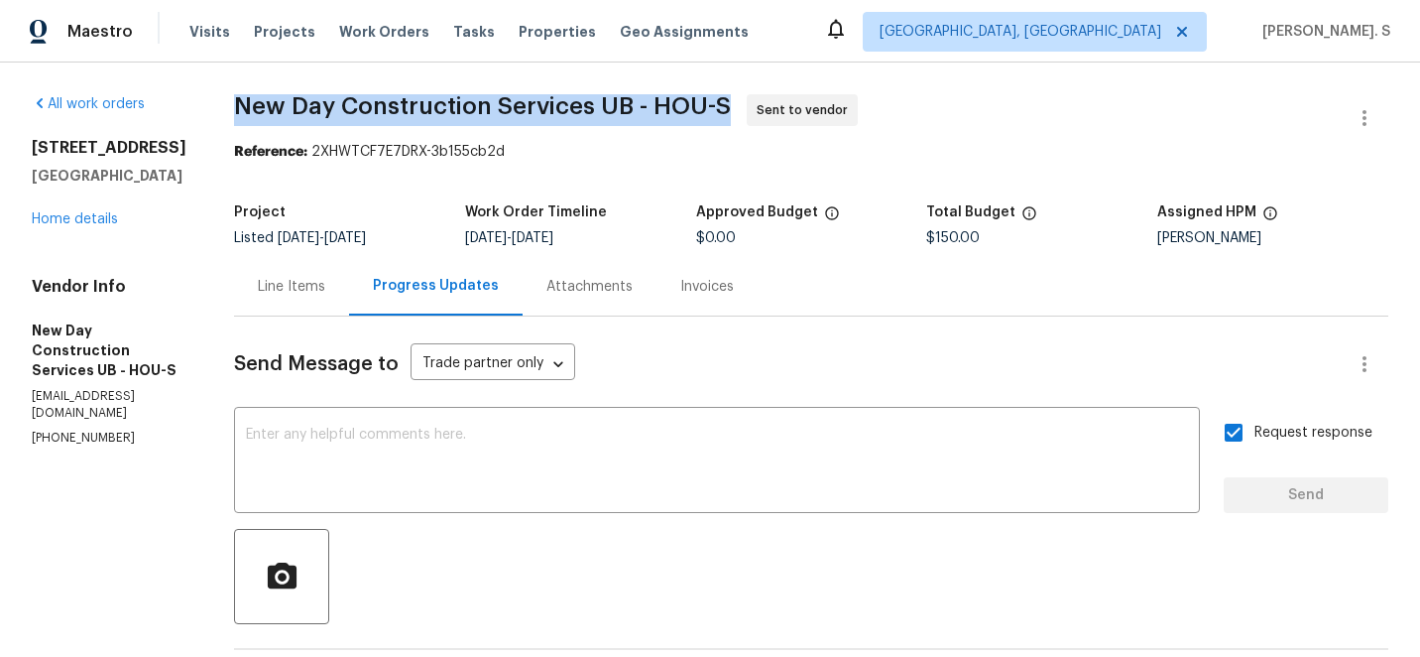
click at [555, 83] on div "All work orders 515 Rosewood Dr Shenandoah, TX 77381 Home details Vendor Info N…" at bounding box center [710, 546] width 1420 height 968
copy span "New Day Construction Services UB - HOU-S"
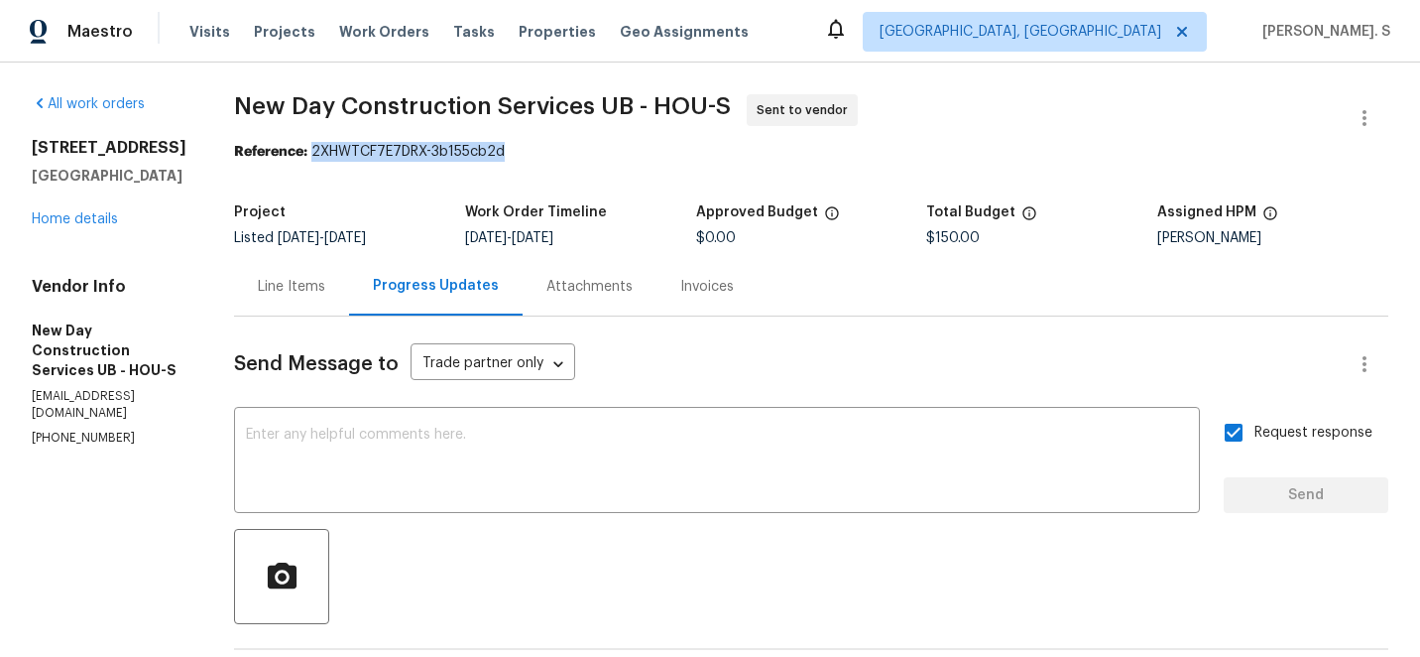
drag, startPoint x: 329, startPoint y: 153, endPoint x: 859, endPoint y: 152, distance: 529.7
click at [855, 152] on div "Reference: 2XHWTCF7E7DRX-3b155cb2d" at bounding box center [811, 152] width 1155 height 20
copy div "2XHWTCF7E7DRX-3b155cb2d"
